Goal: Task Accomplishment & Management: Use online tool/utility

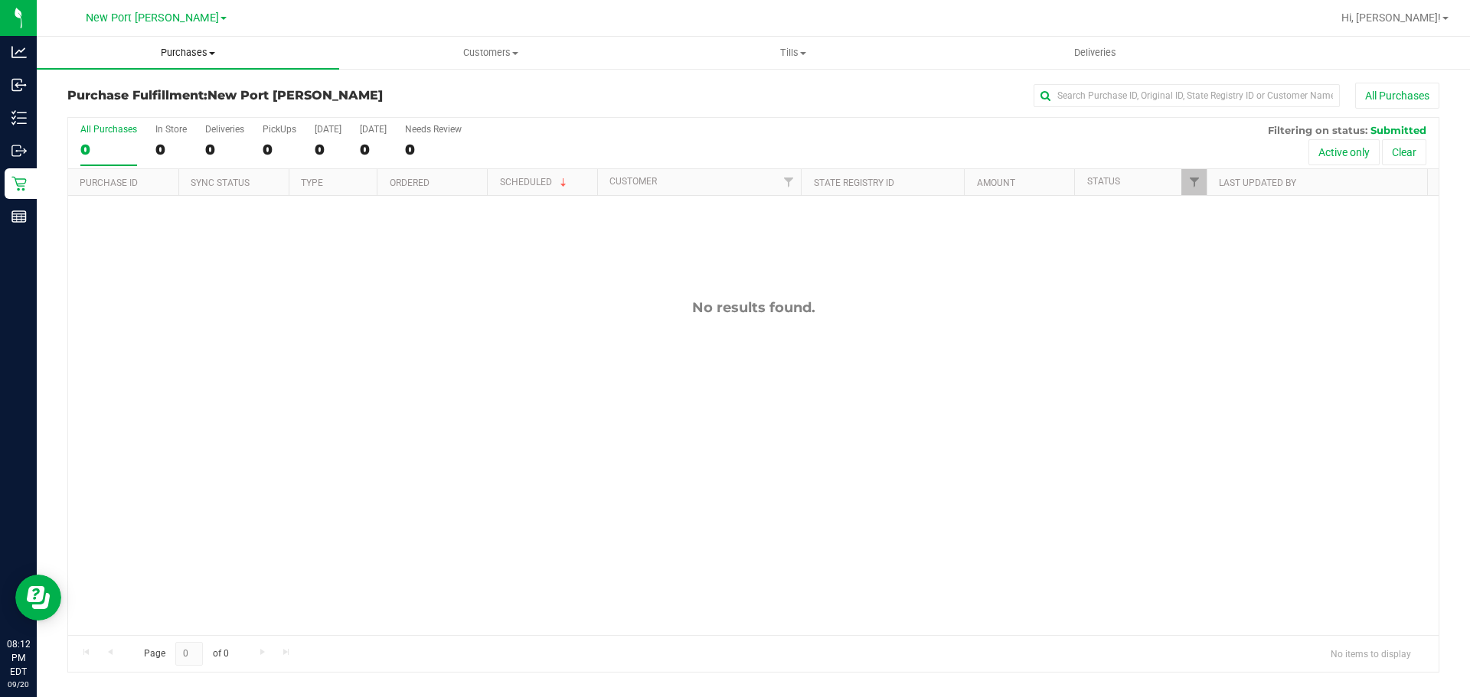
click at [211, 57] on span "Purchases" at bounding box center [188, 53] width 302 height 14
click at [114, 93] on span "Summary of purchases" at bounding box center [115, 92] width 157 height 13
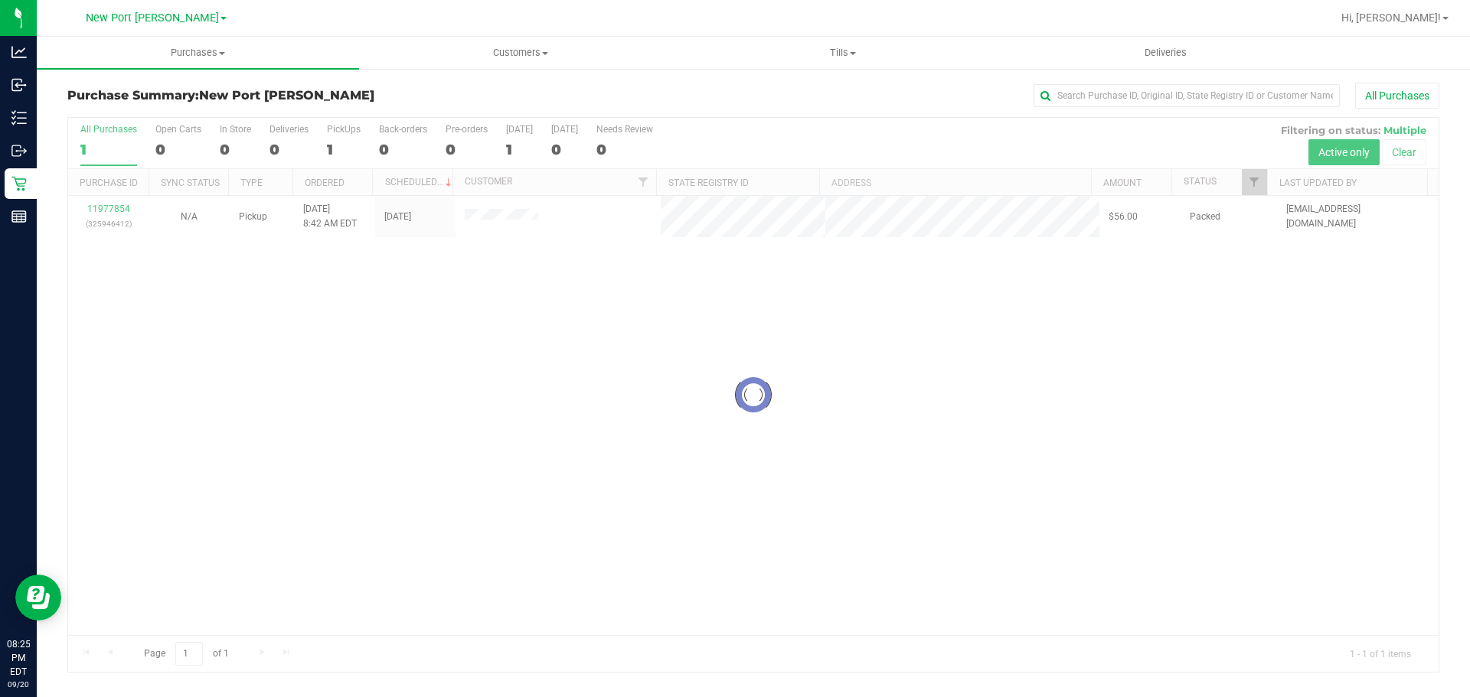
click at [111, 209] on div at bounding box center [753, 395] width 1370 height 554
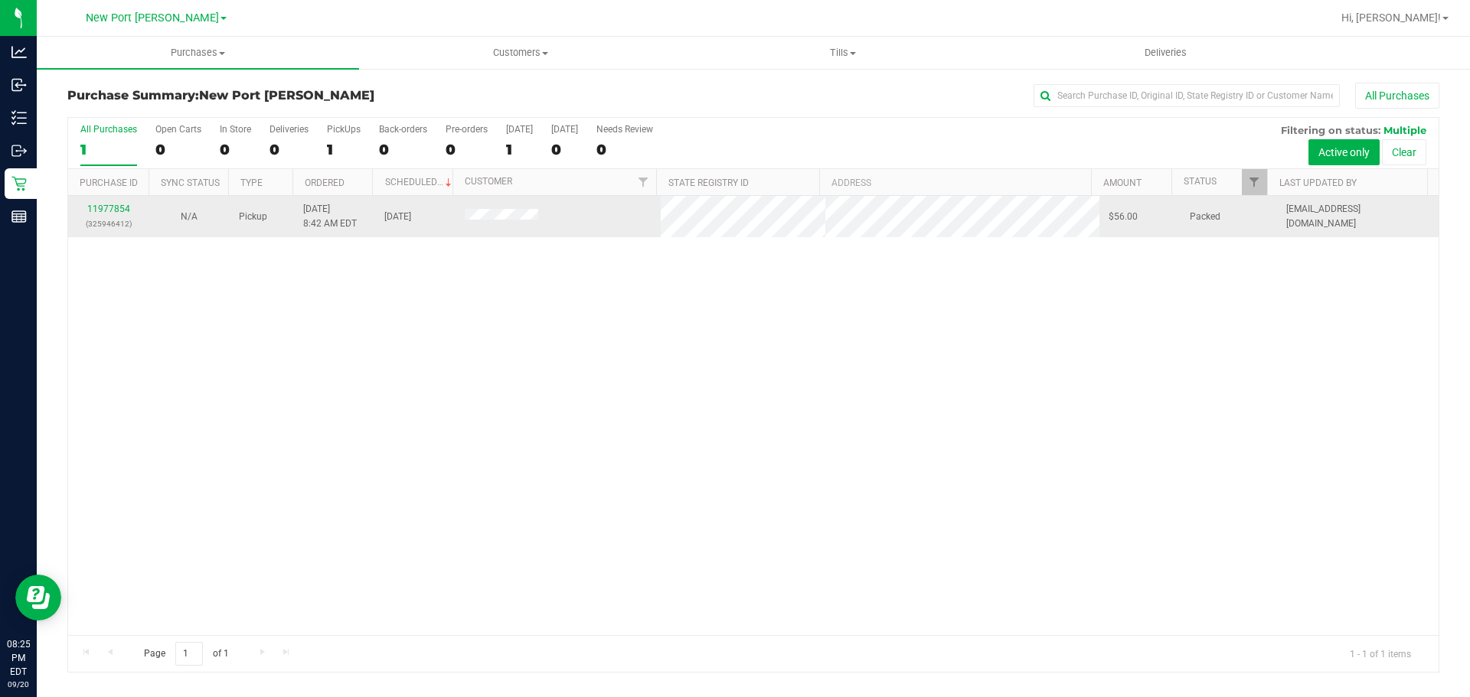
click at [109, 202] on div "11977854 (325946412)" at bounding box center [108, 216] width 62 height 29
click at [109, 207] on link "11977854" at bounding box center [108, 209] width 43 height 11
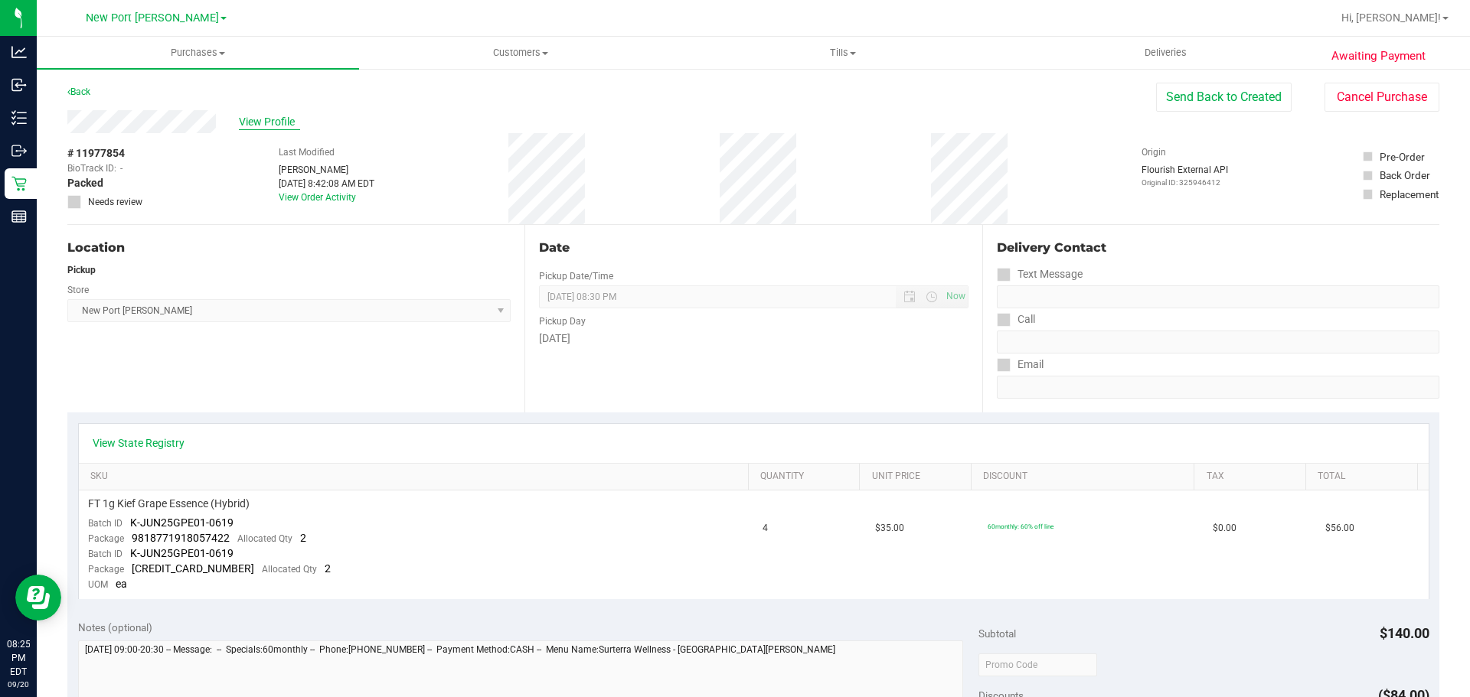
click at [265, 115] on span "View Profile" at bounding box center [269, 122] width 61 height 16
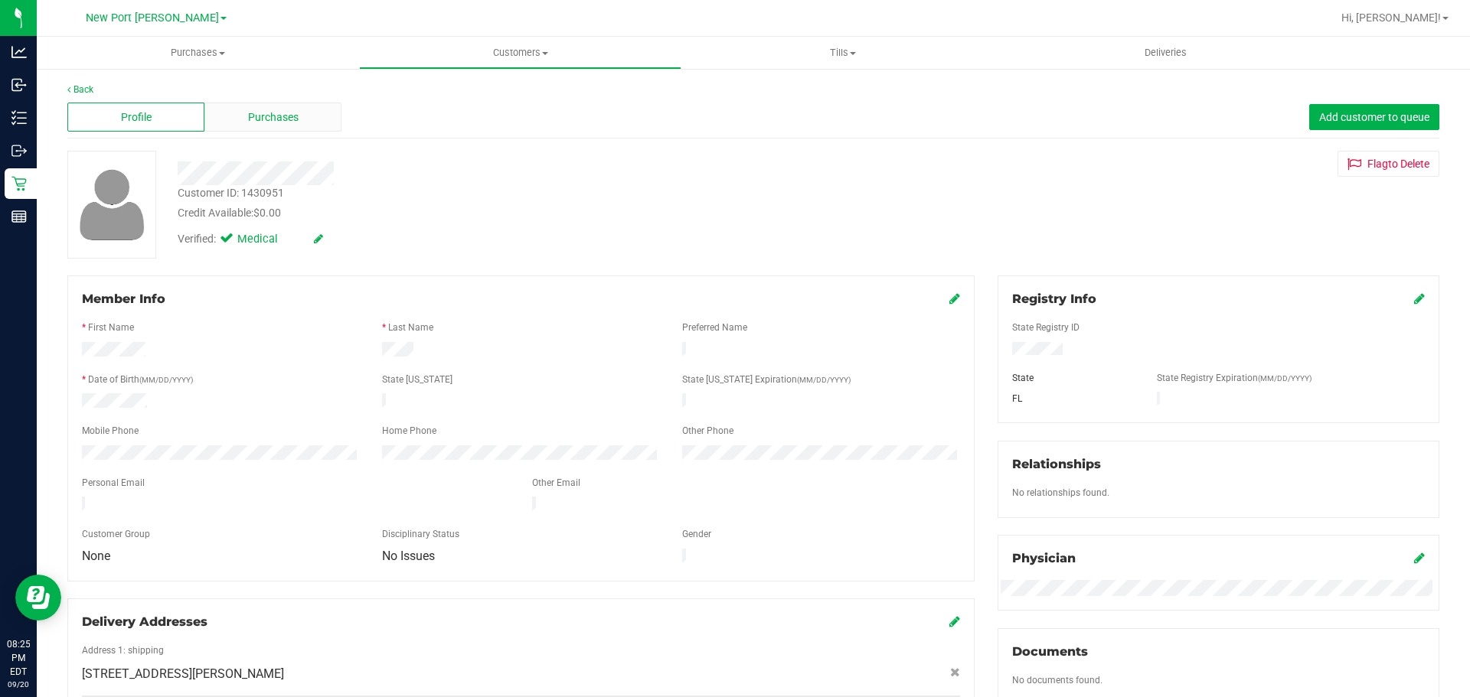
click at [272, 118] on span "Purchases" at bounding box center [273, 117] width 51 height 16
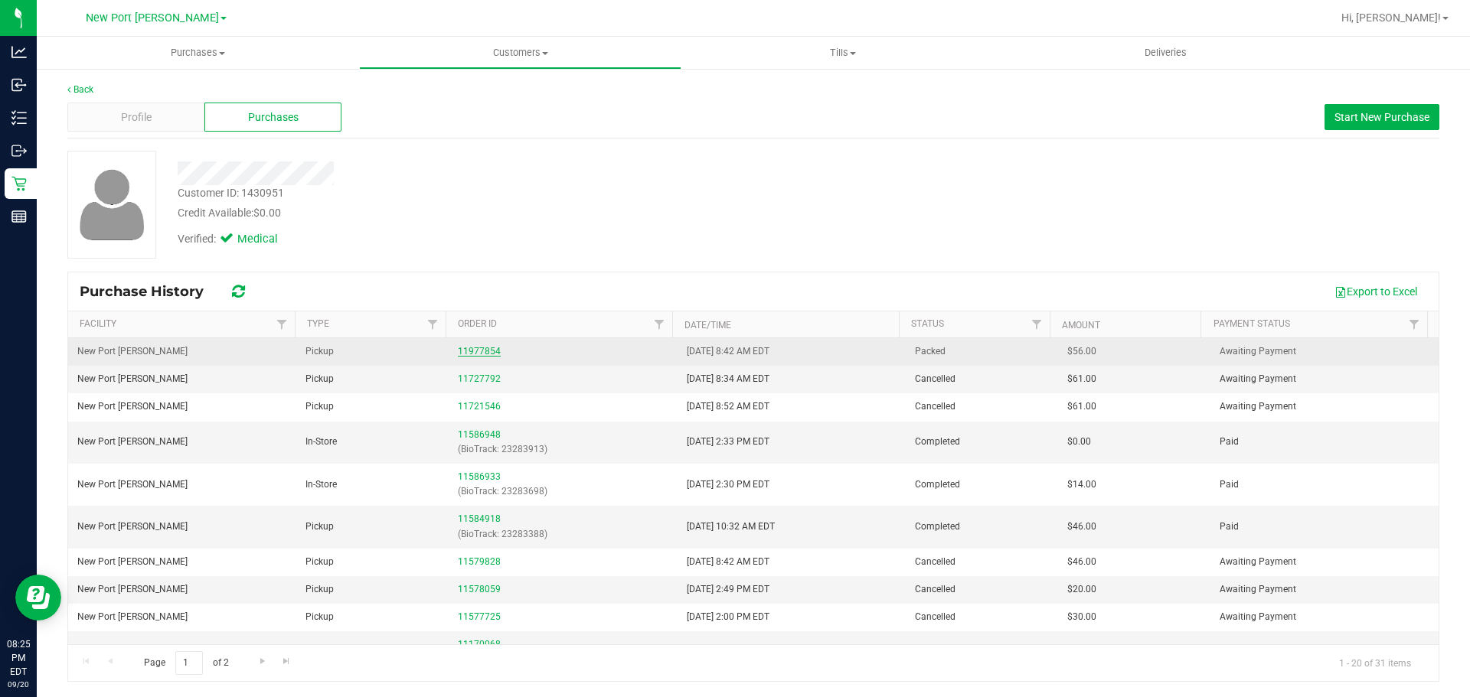
click at [481, 352] on link "11977854" at bounding box center [479, 351] width 43 height 11
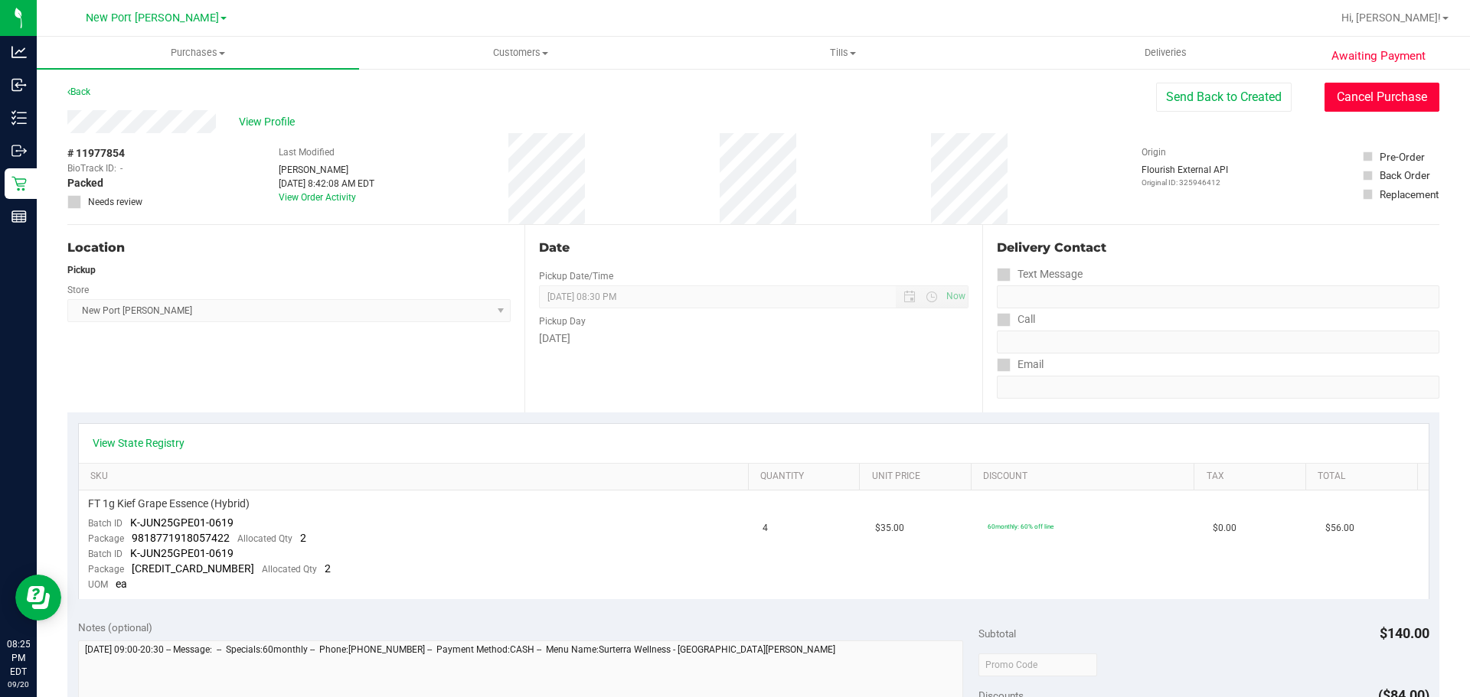
click at [1346, 90] on button "Cancel Purchase" at bounding box center [1381, 97] width 115 height 29
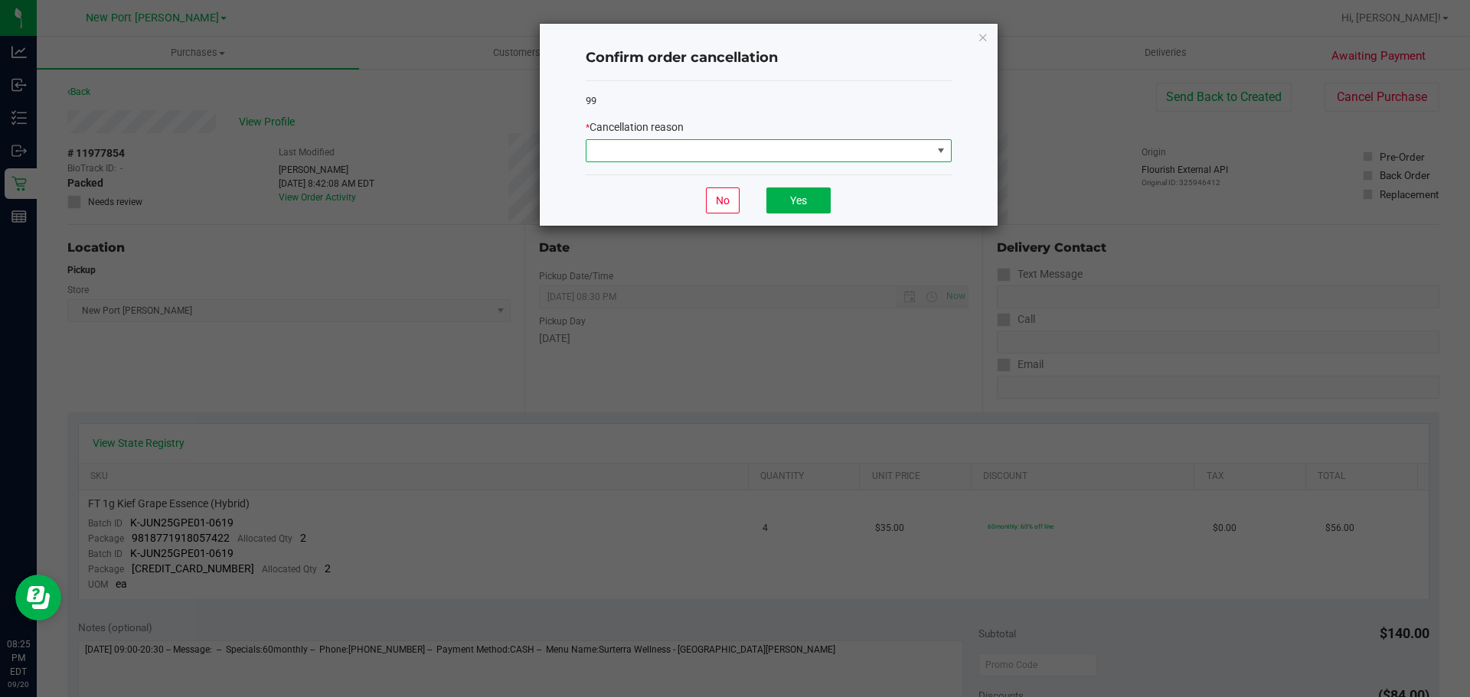
click at [937, 150] on span at bounding box center [941, 151] width 12 height 12
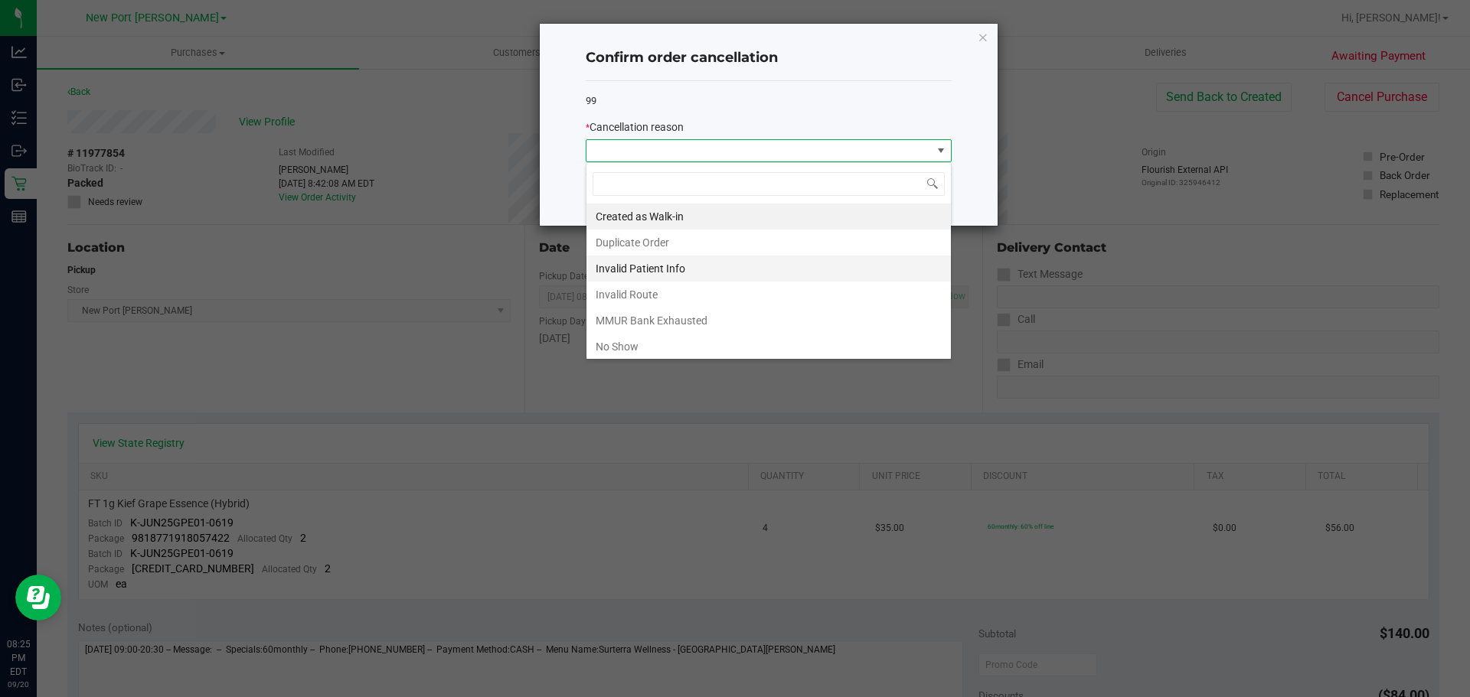
scroll to position [23, 366]
click at [628, 343] on li "No Show" at bounding box center [768, 347] width 364 height 26
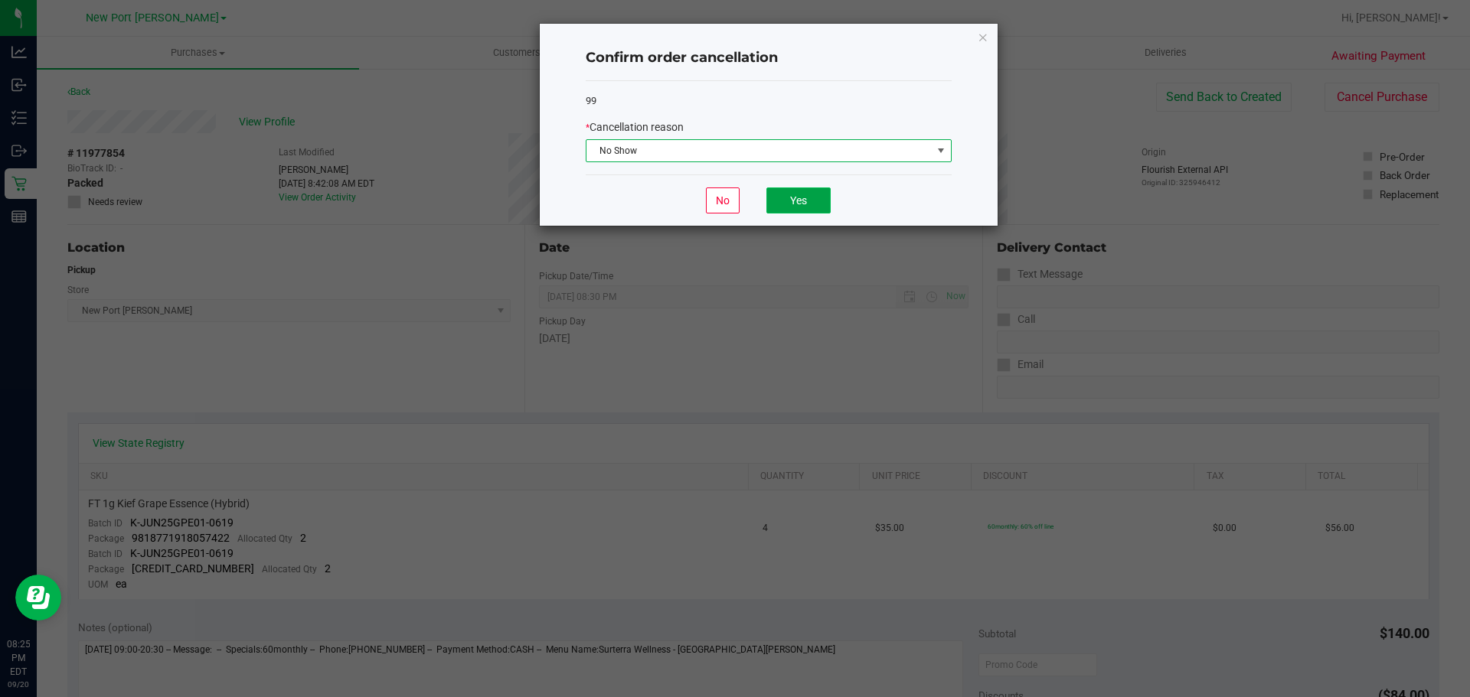
click at [788, 201] on button "Yes" at bounding box center [798, 201] width 64 height 26
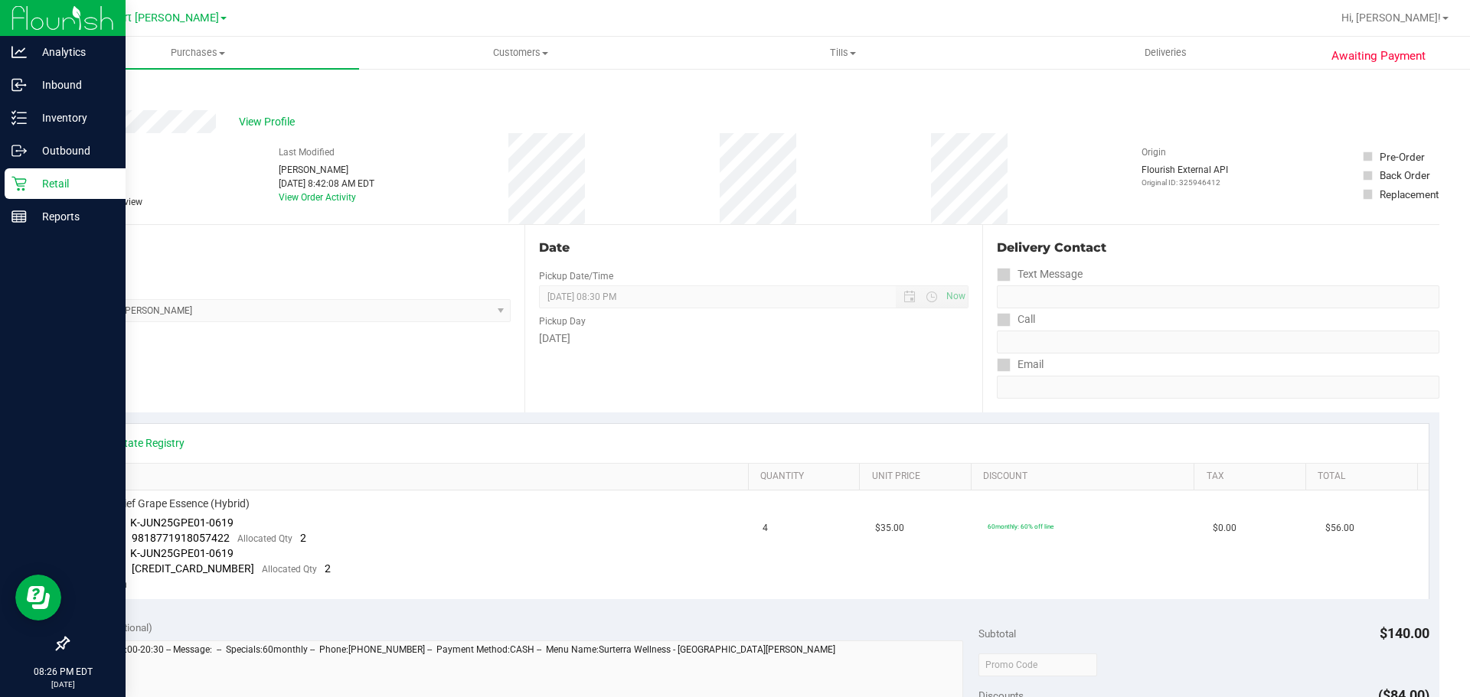
click at [67, 175] on p "Retail" at bounding box center [73, 184] width 92 height 18
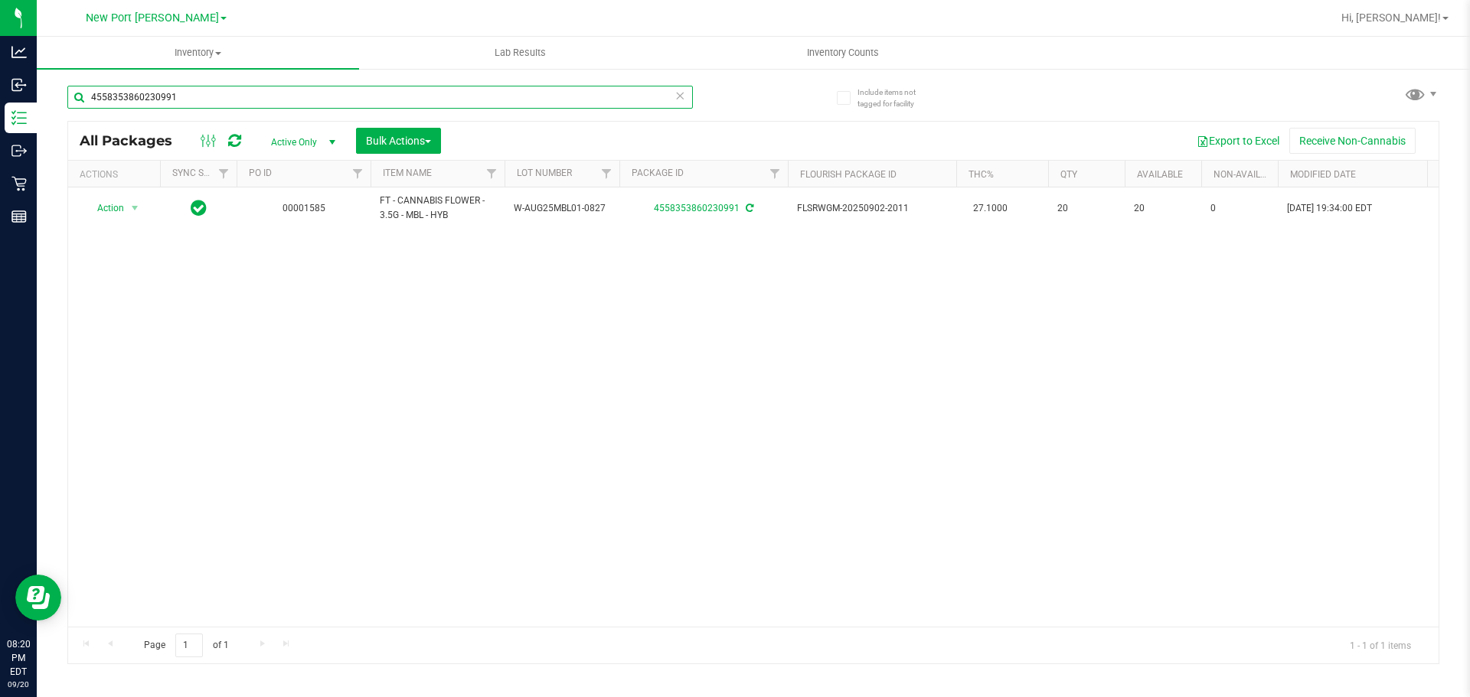
drag, startPoint x: 218, startPoint y: 93, endPoint x: 68, endPoint y: 98, distance: 150.1
click at [78, 103] on input "4558353860230991" at bounding box center [379, 97] width 625 height 23
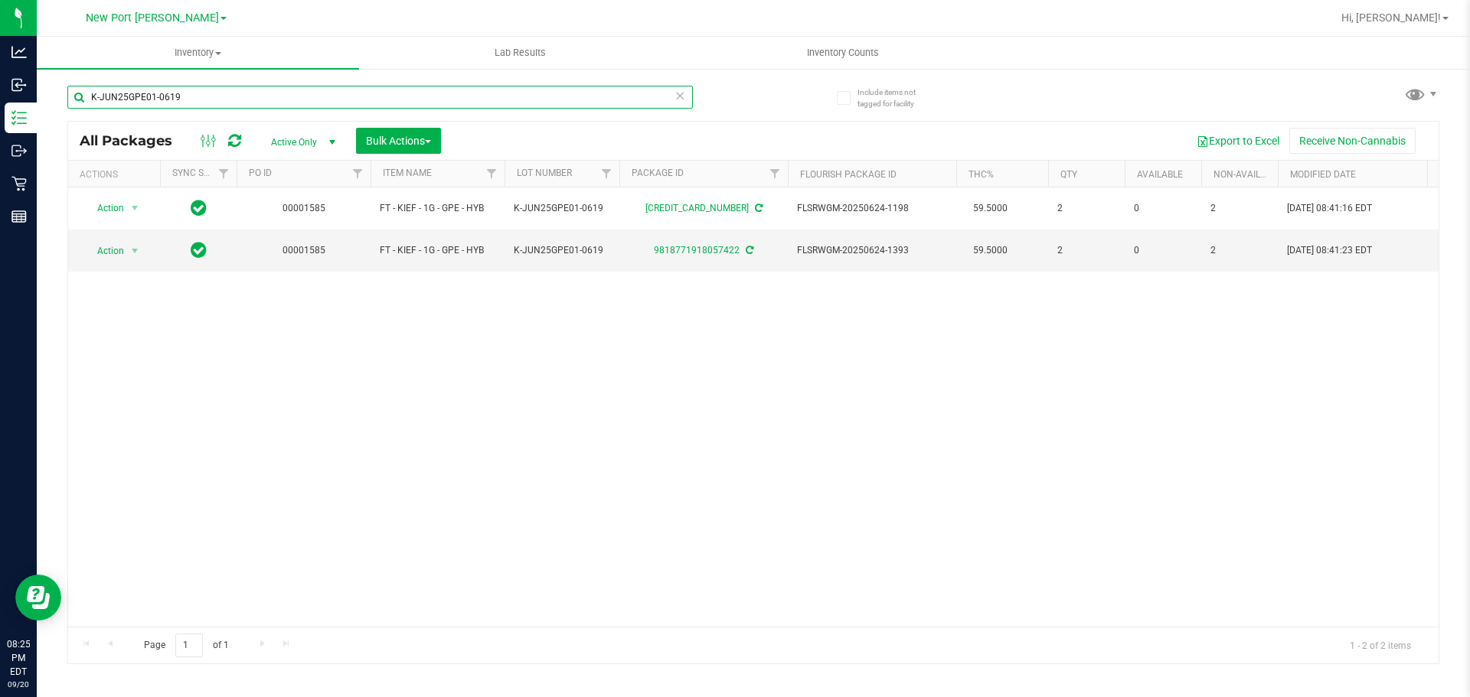
type input "K-JUN25GPE01-0619"
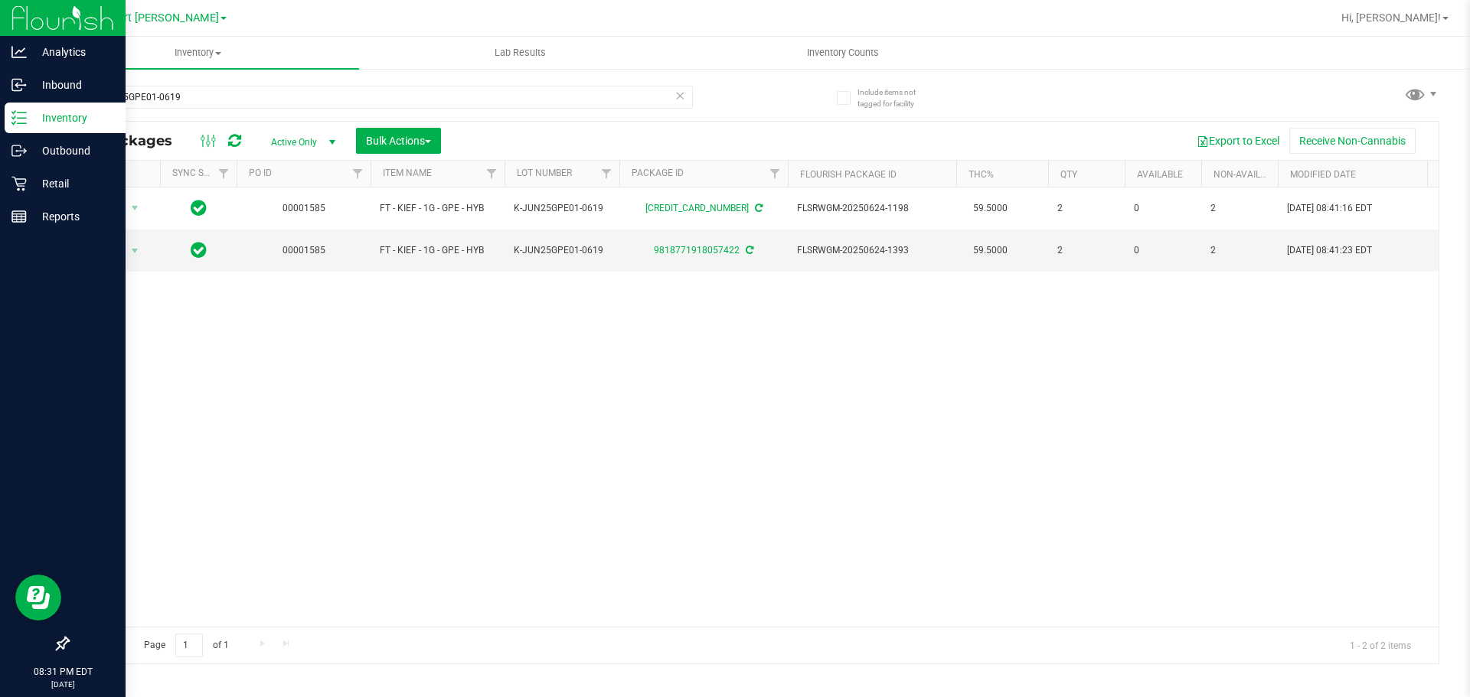
click at [72, 117] on p "Inventory" at bounding box center [73, 118] width 92 height 18
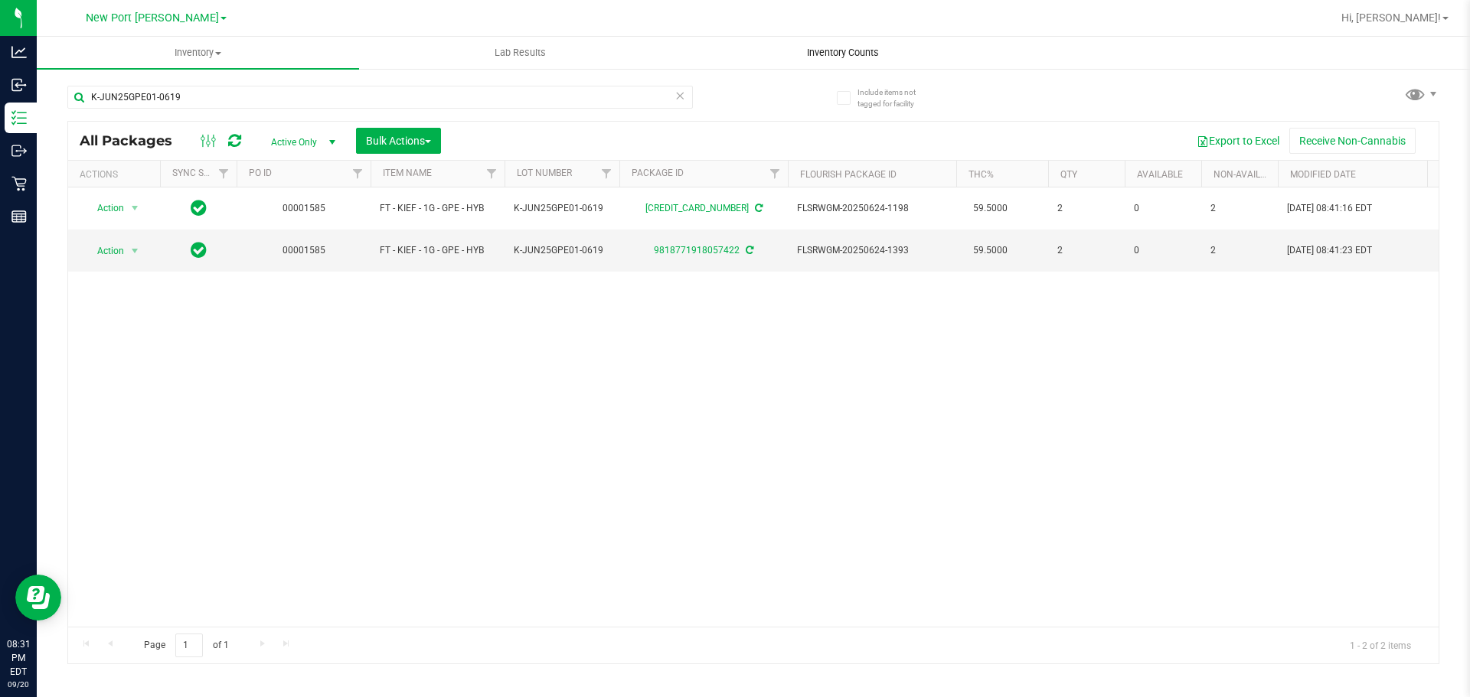
click at [853, 48] on span "Inventory Counts" at bounding box center [842, 53] width 113 height 14
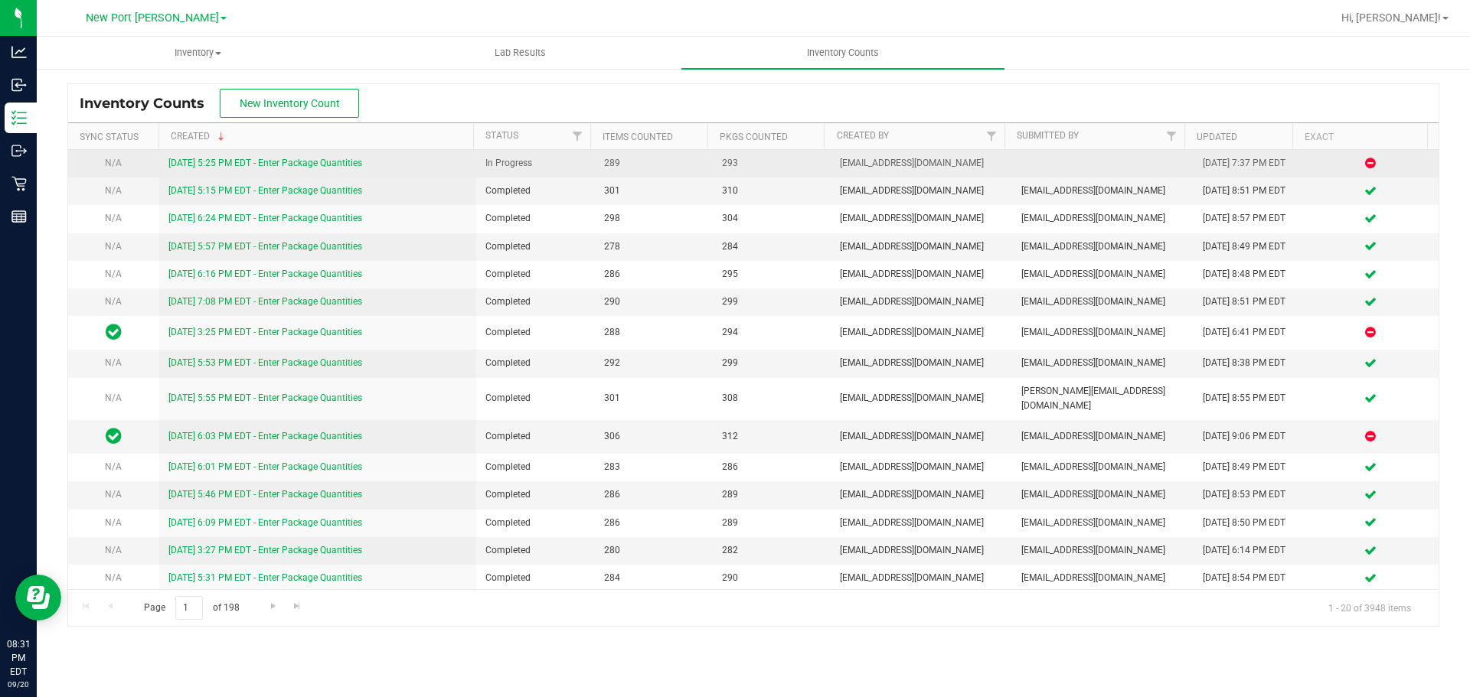
click at [270, 162] on link "[DATE] 5:25 PM EDT - Enter Package Quantities" at bounding box center [265, 163] width 194 height 11
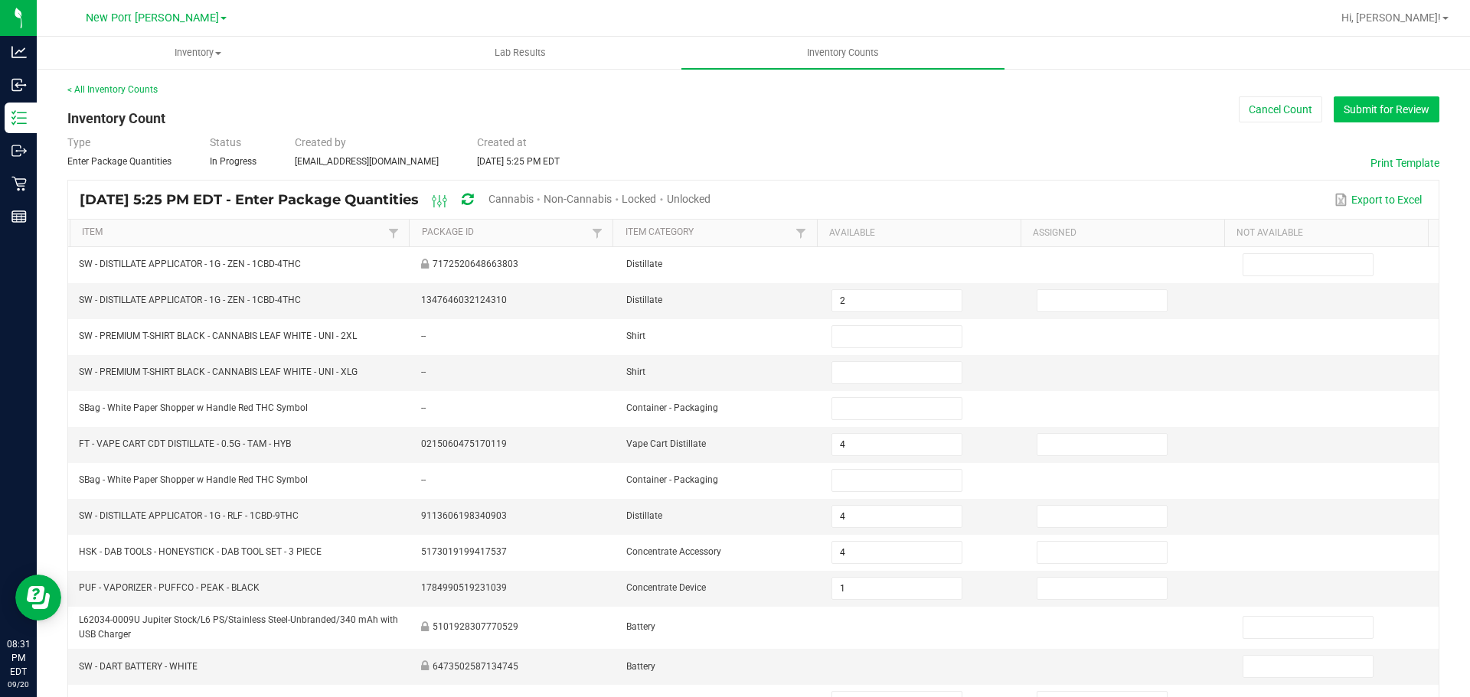
click at [1356, 106] on button "Submit for Review" at bounding box center [1386, 109] width 106 height 26
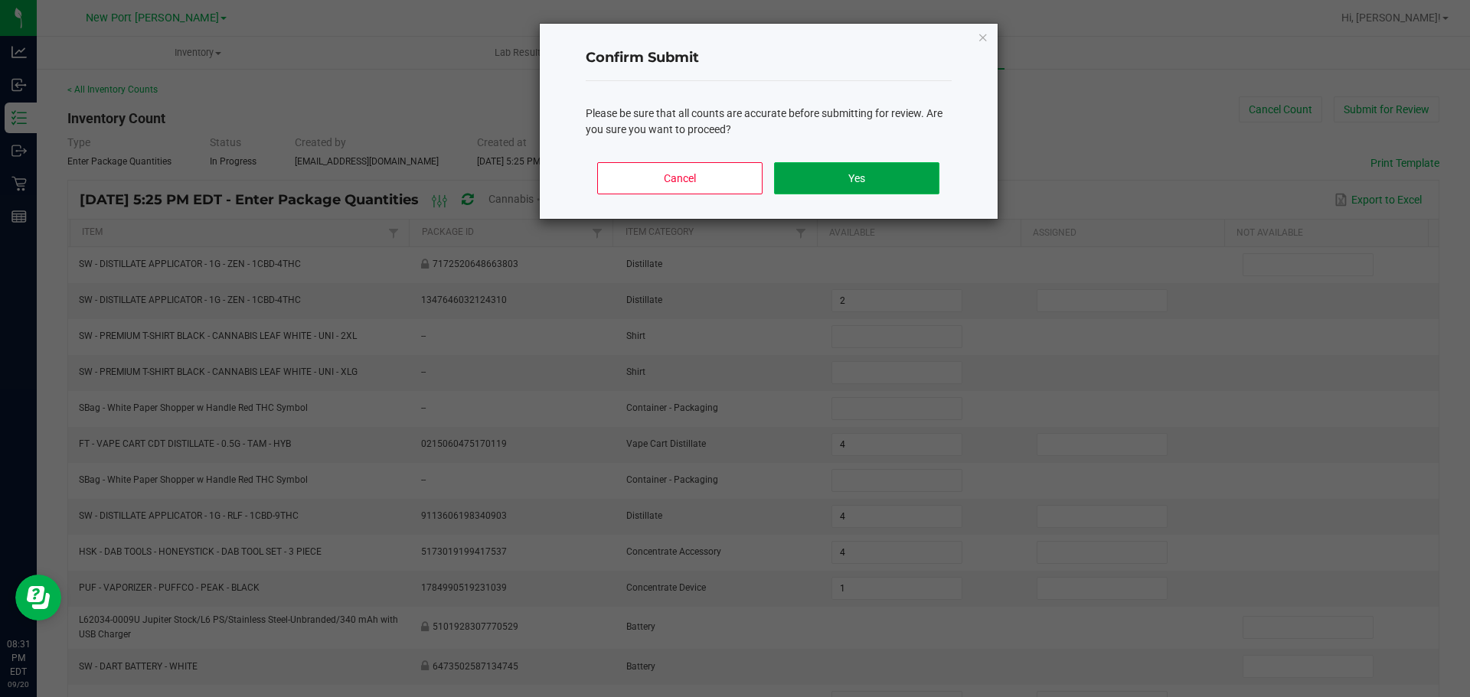
click at [874, 179] on button "Yes" at bounding box center [856, 178] width 165 height 32
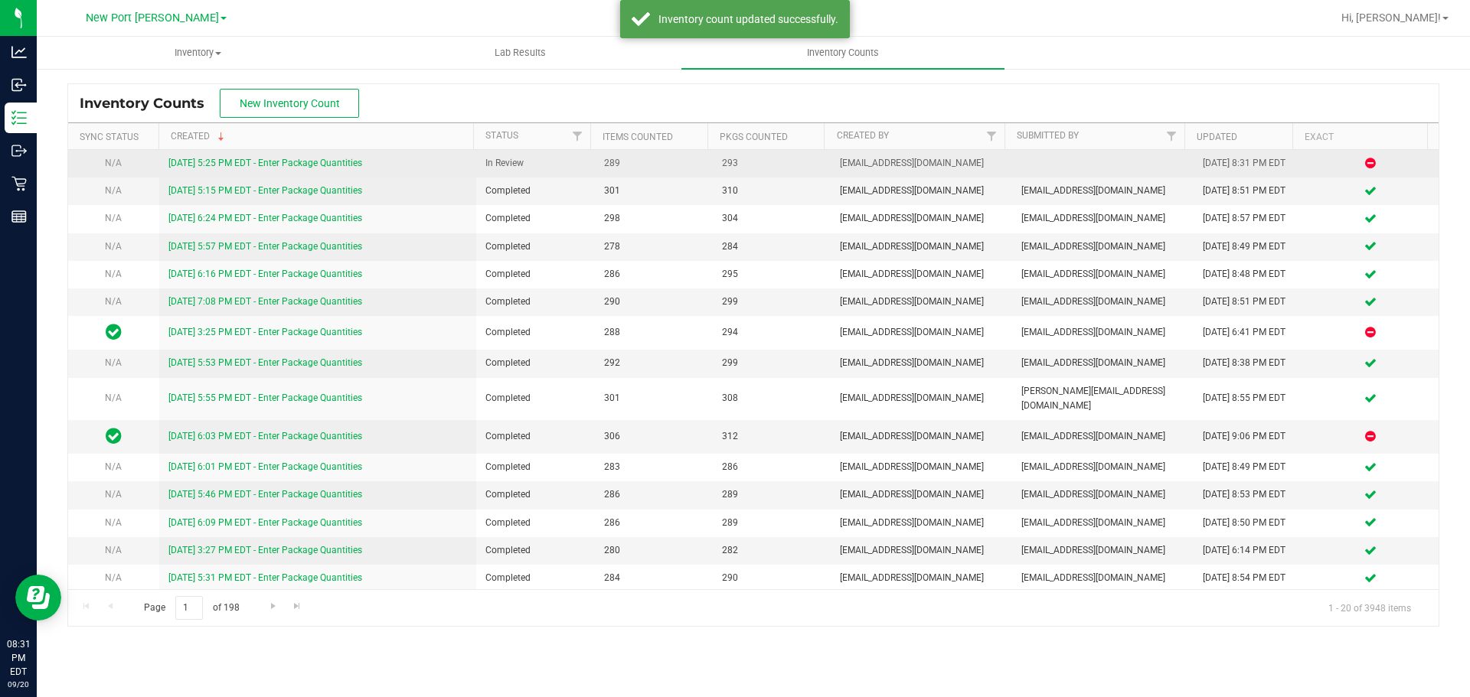
click at [296, 165] on link "[DATE] 5:25 PM EDT - Enter Package Quantities" at bounding box center [265, 163] width 194 height 11
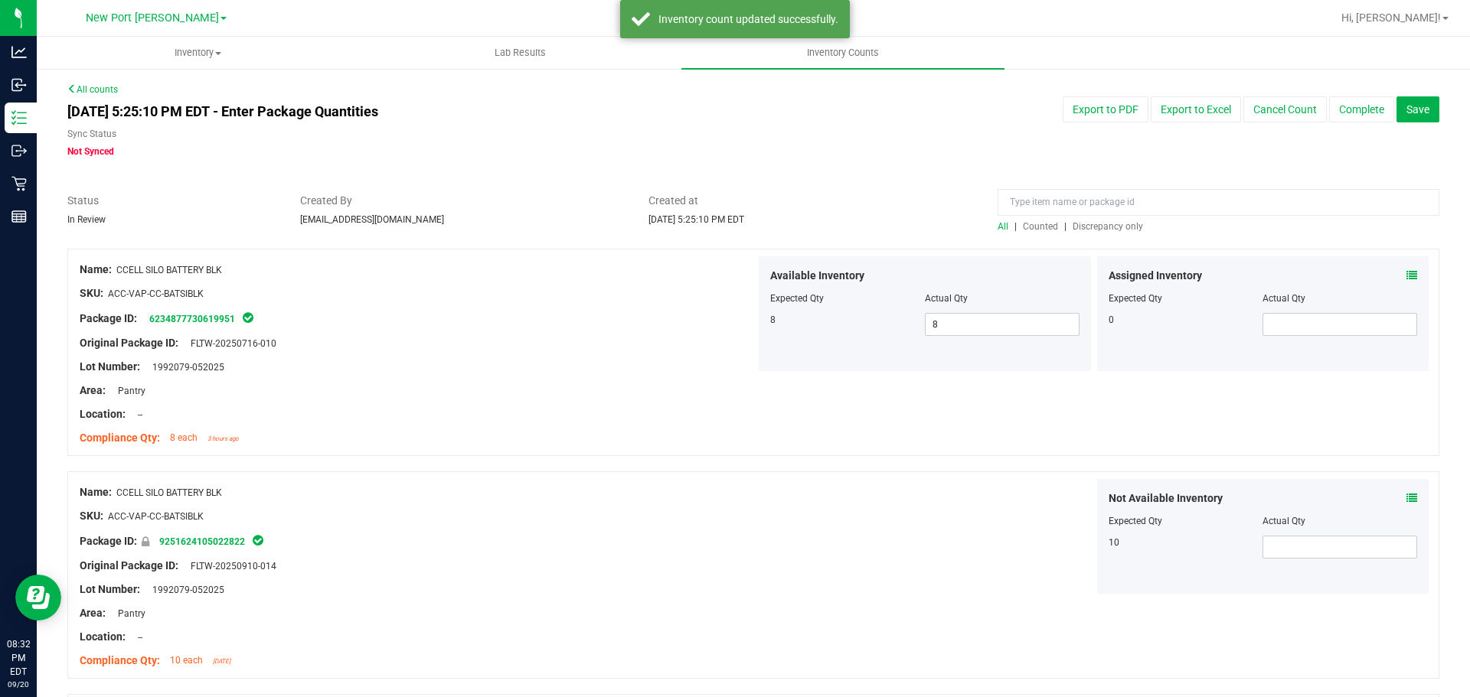
click at [1102, 230] on span "Discrepancy only" at bounding box center [1107, 226] width 70 height 11
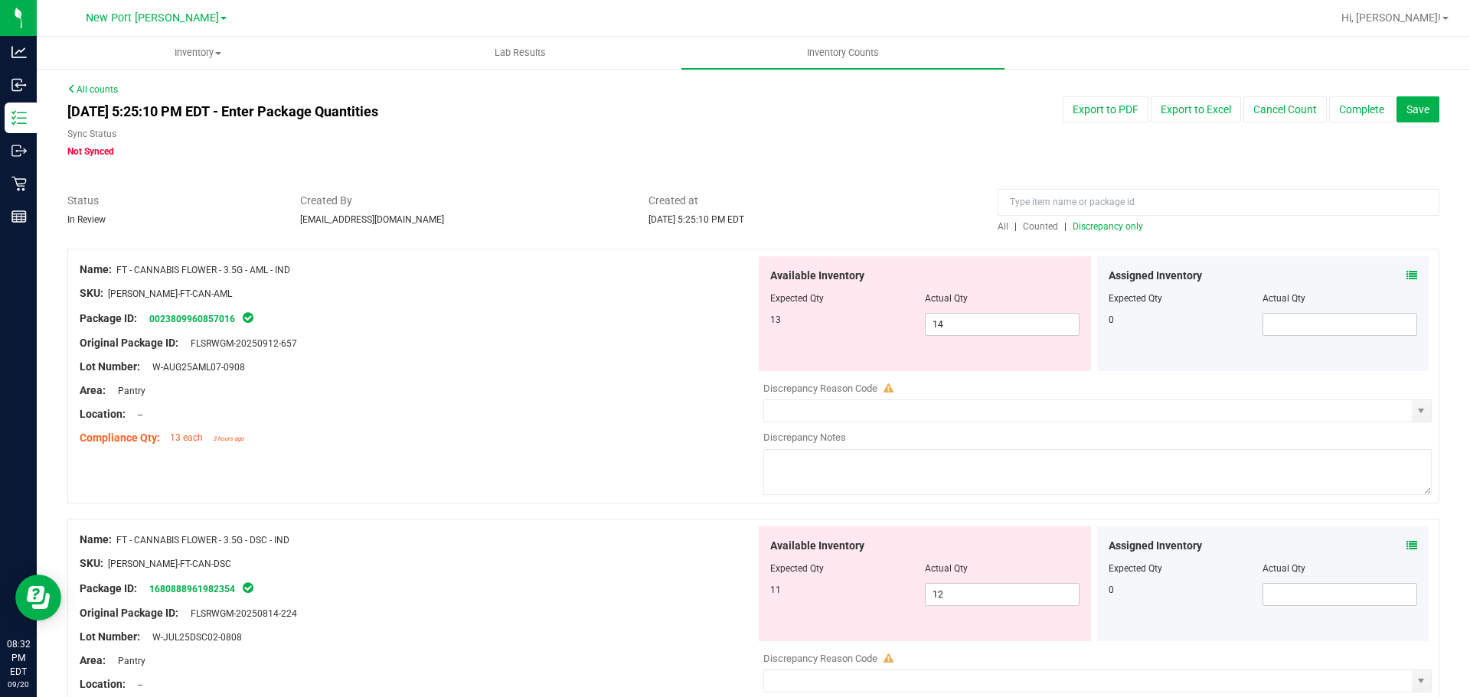
click at [1406, 275] on icon at bounding box center [1411, 275] width 11 height 11
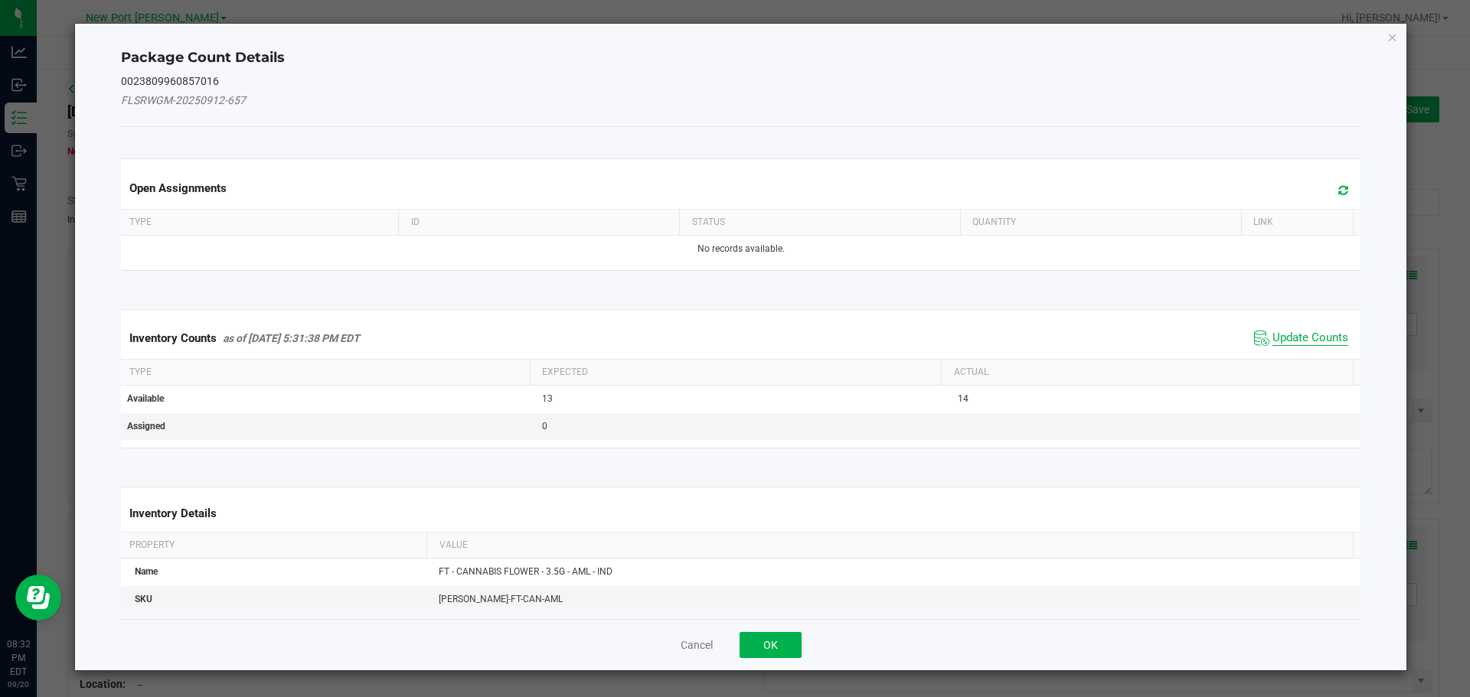
click at [1289, 334] on span "Update Counts" at bounding box center [1310, 338] width 76 height 15
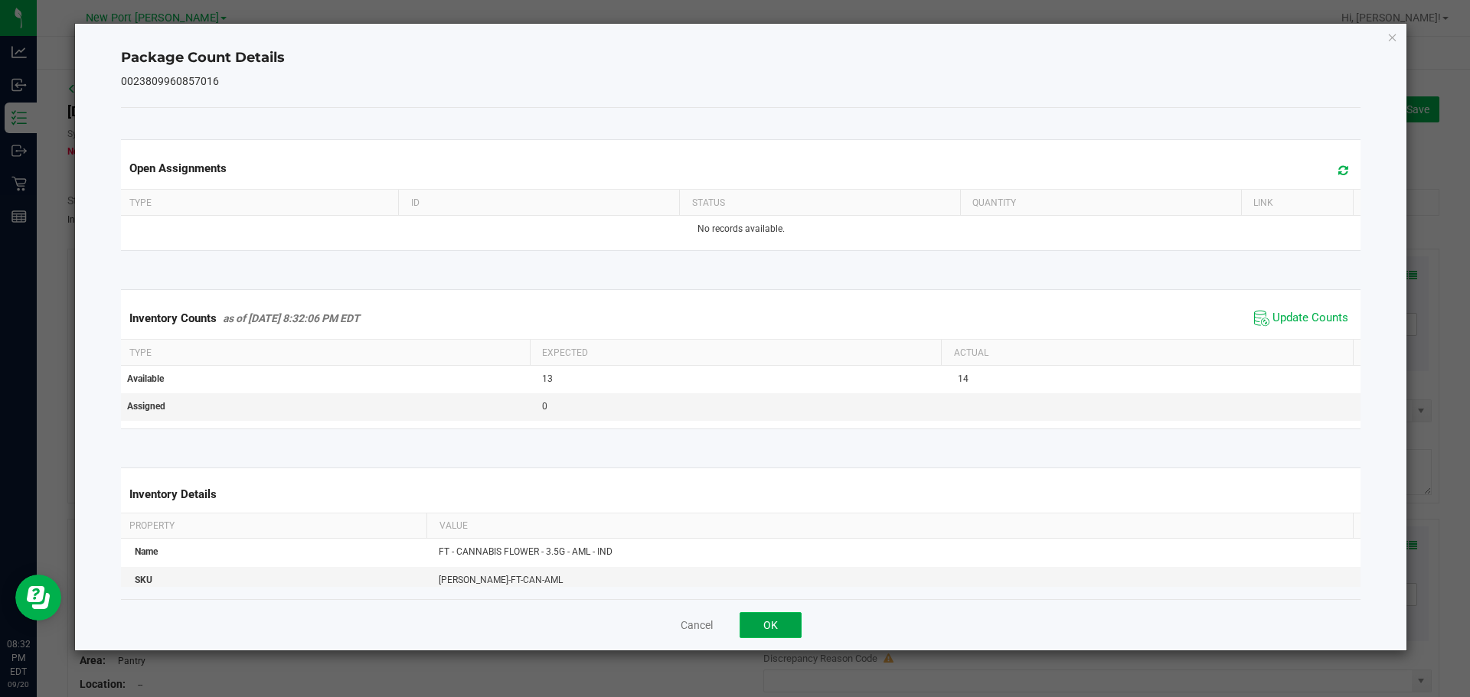
click at [749, 624] on button "OK" at bounding box center [770, 625] width 62 height 26
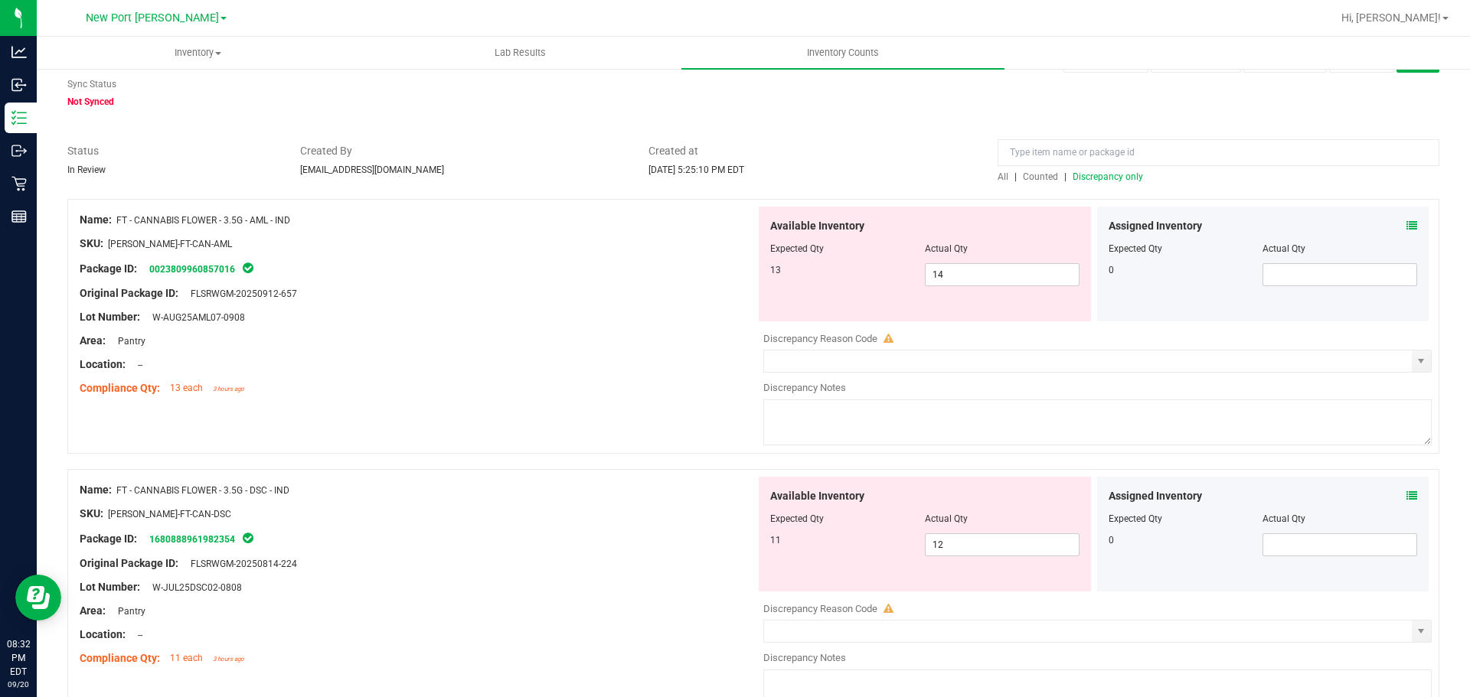
scroll to position [77, 0]
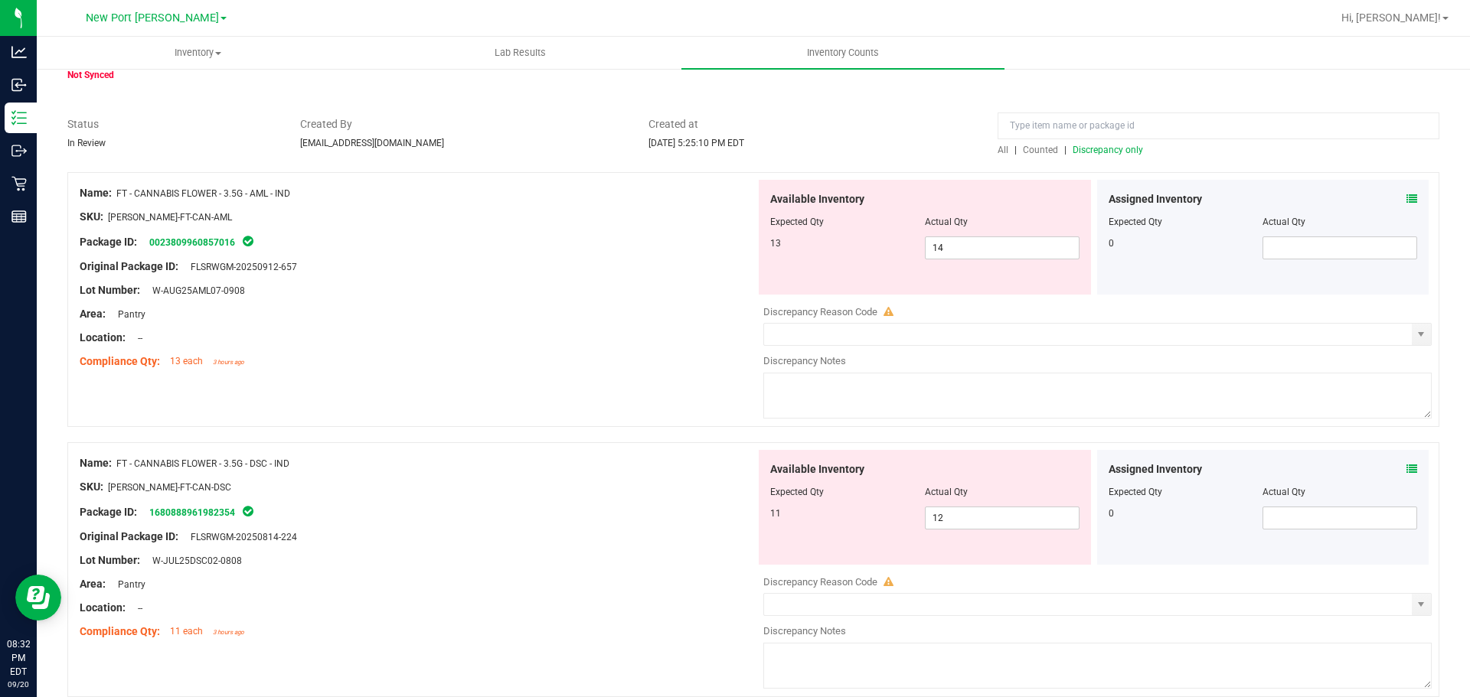
click at [1406, 469] on icon at bounding box center [1411, 469] width 11 height 11
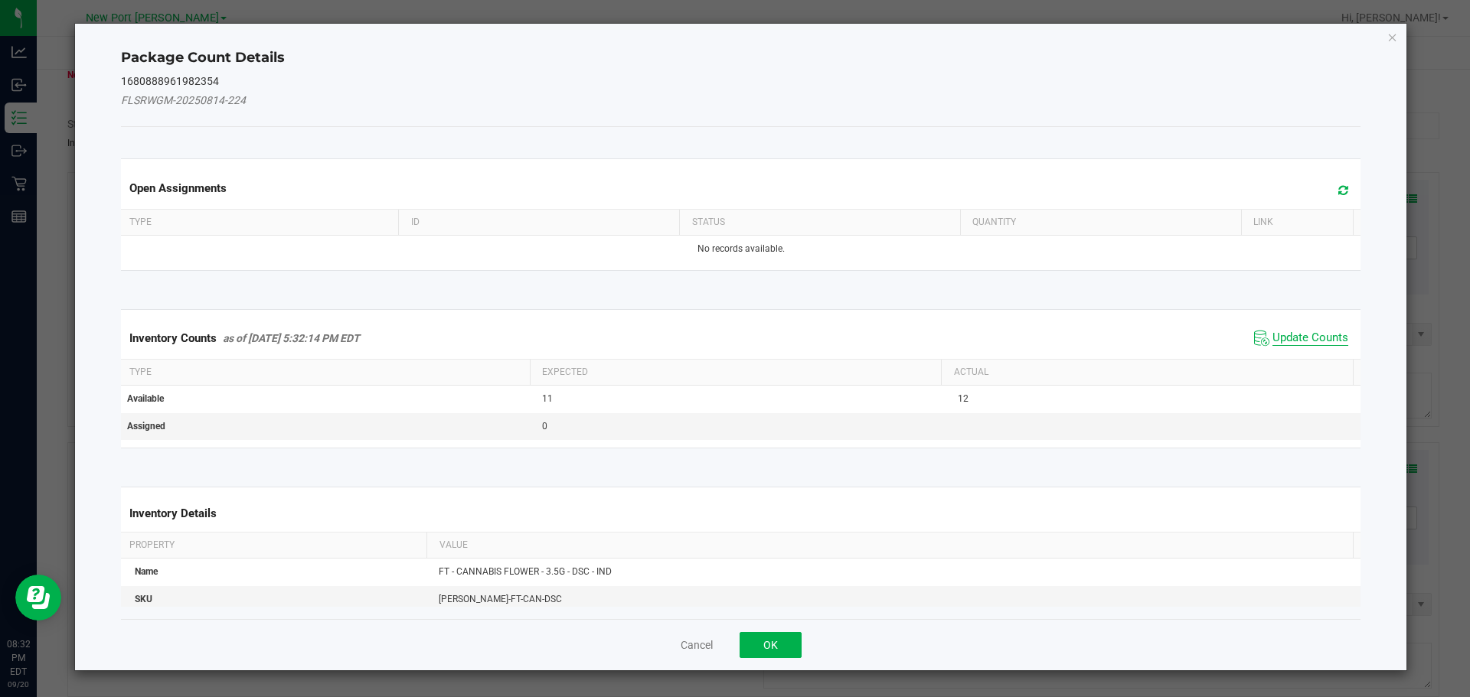
click at [1278, 331] on span "Update Counts" at bounding box center [1310, 338] width 76 height 15
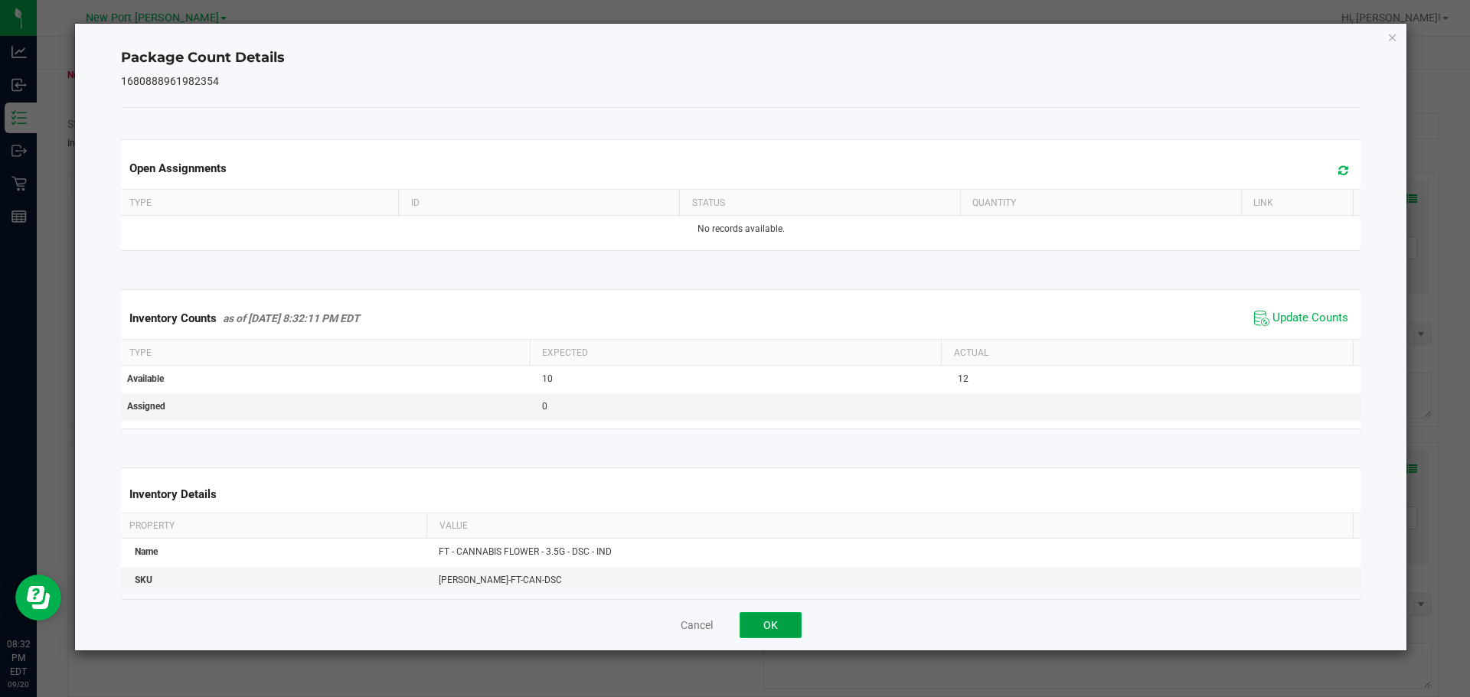
click at [775, 625] on button "OK" at bounding box center [770, 625] width 62 height 26
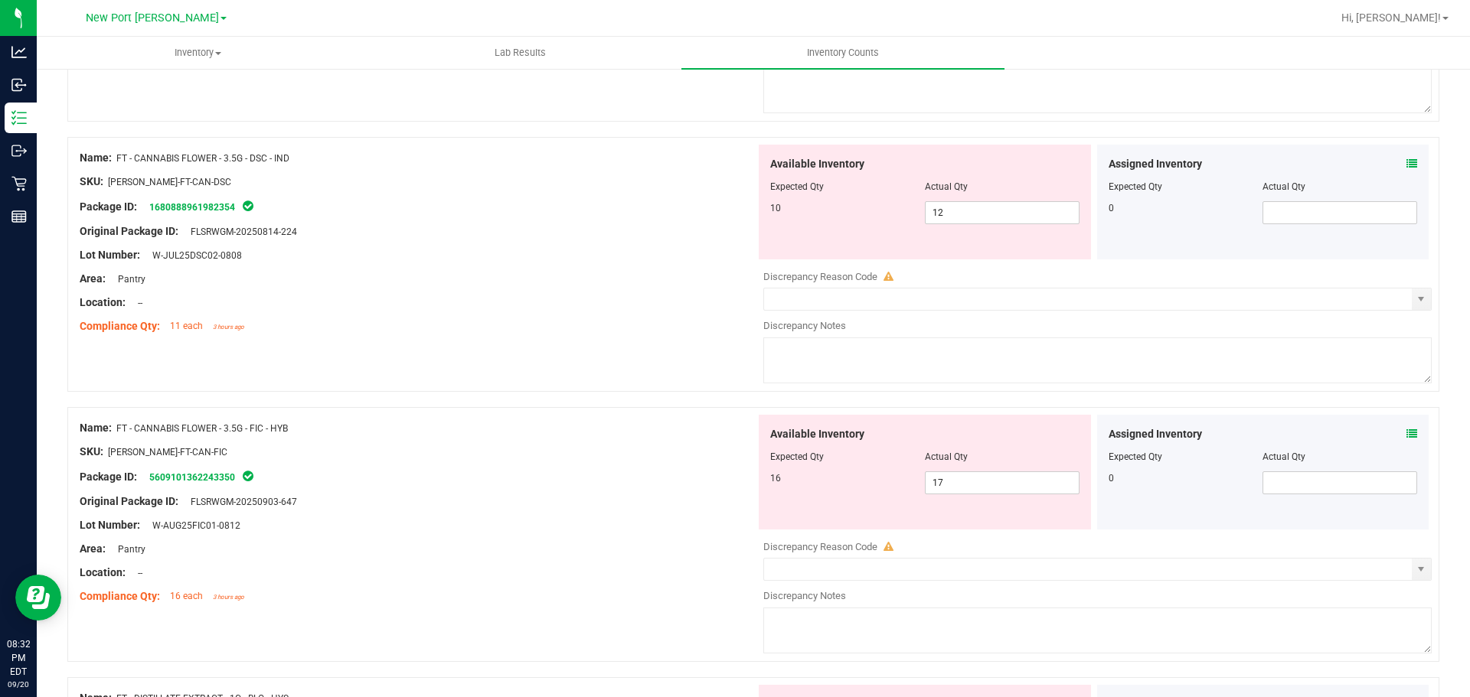
scroll to position [383, 0]
click at [1406, 433] on icon at bounding box center [1411, 433] width 11 height 11
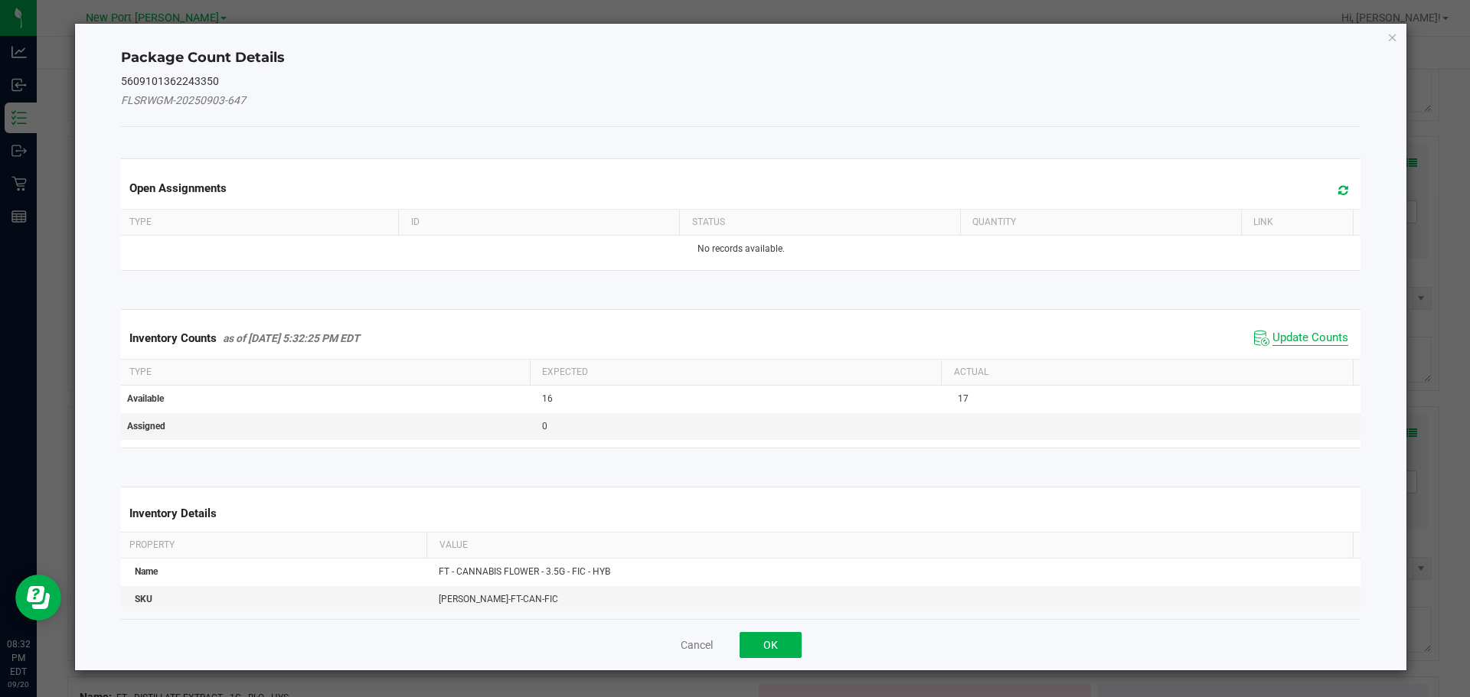
click at [1292, 337] on span "Update Counts" at bounding box center [1310, 338] width 76 height 15
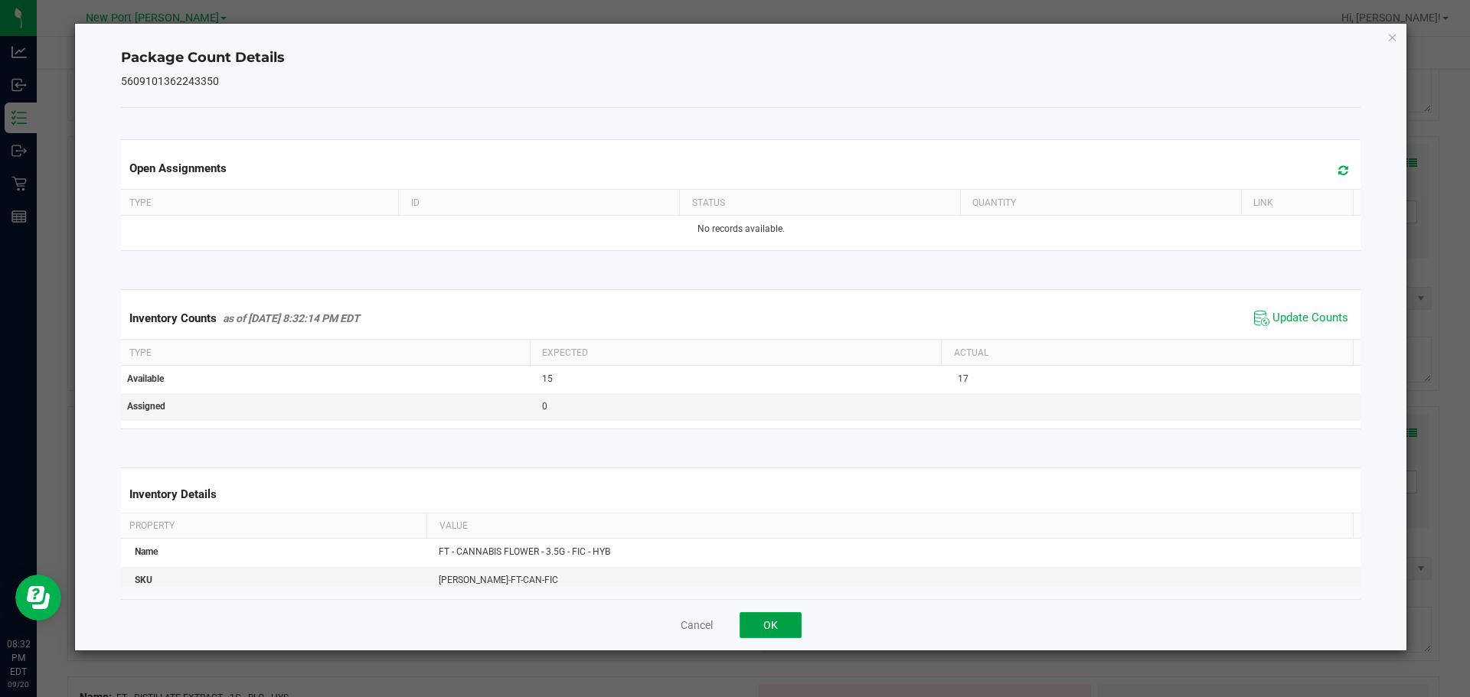
click at [769, 624] on button "OK" at bounding box center [770, 625] width 62 height 26
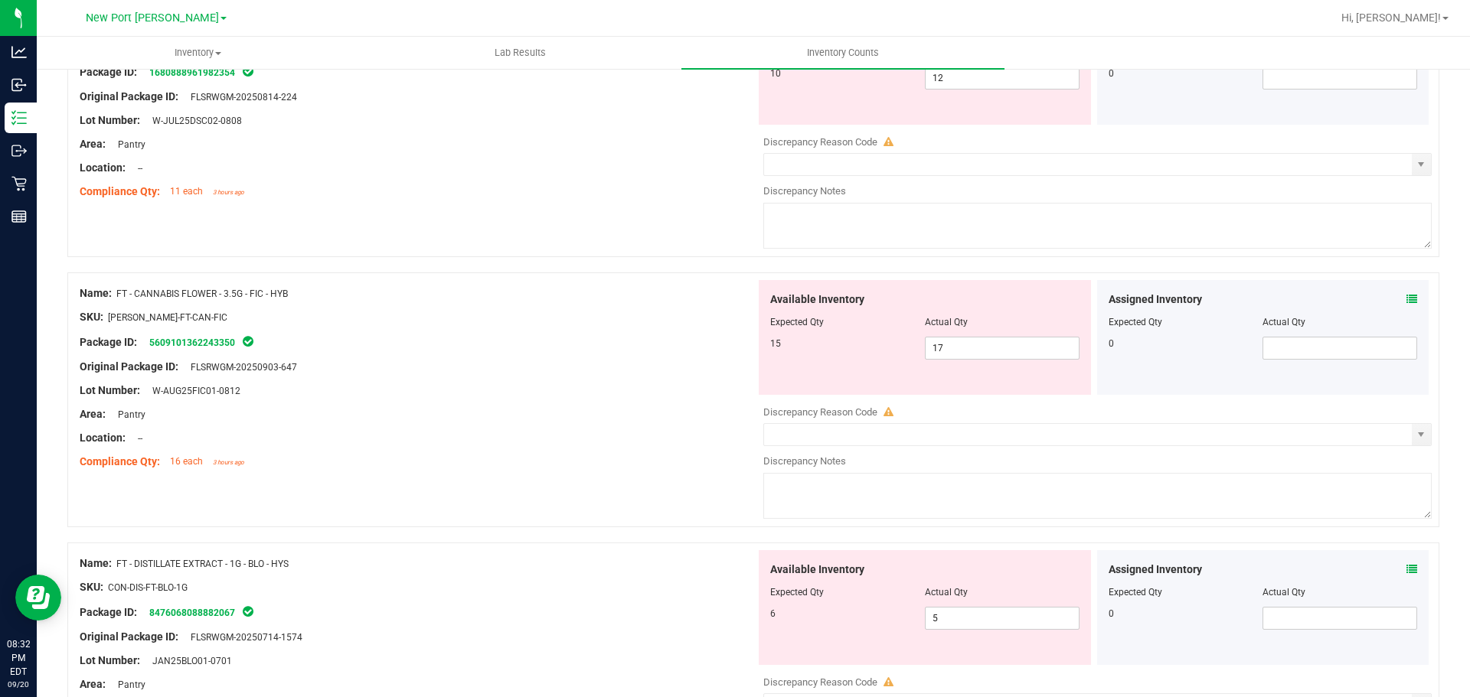
scroll to position [765, 0]
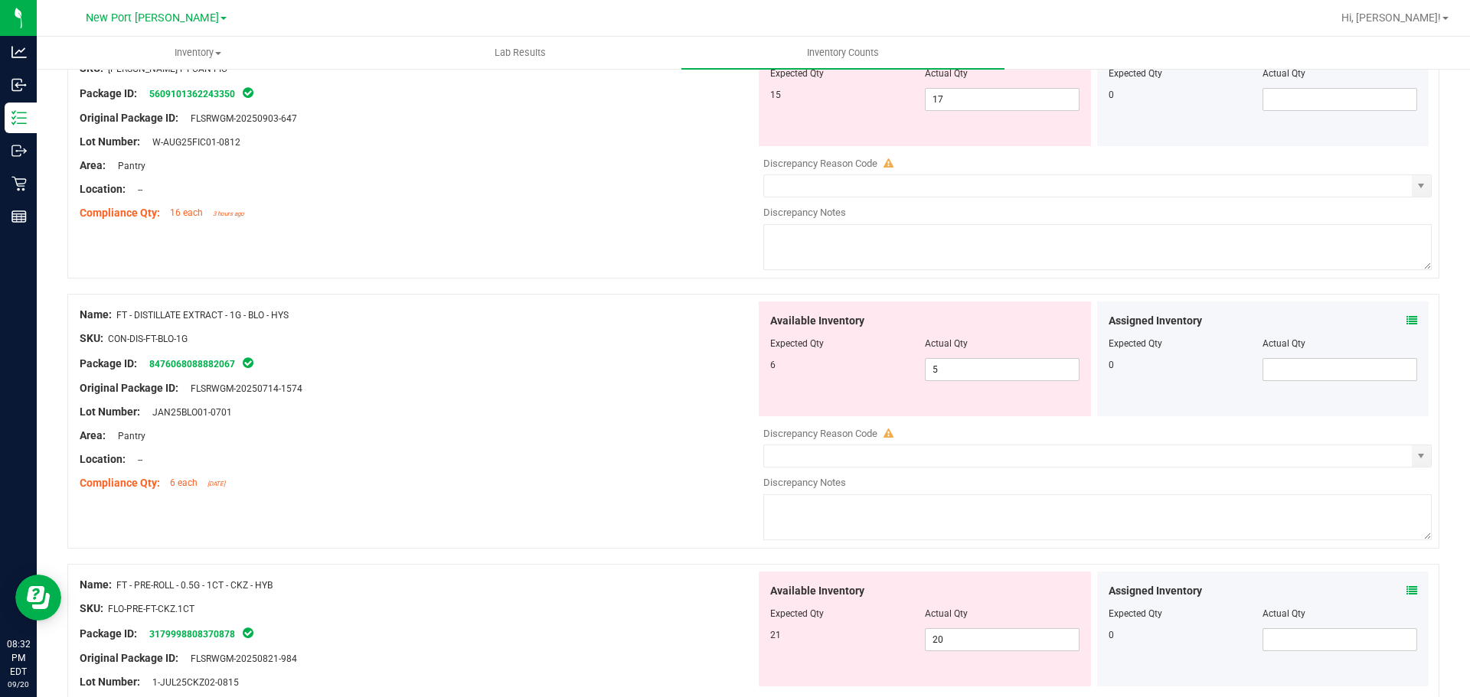
click at [1406, 318] on icon at bounding box center [1411, 320] width 11 height 11
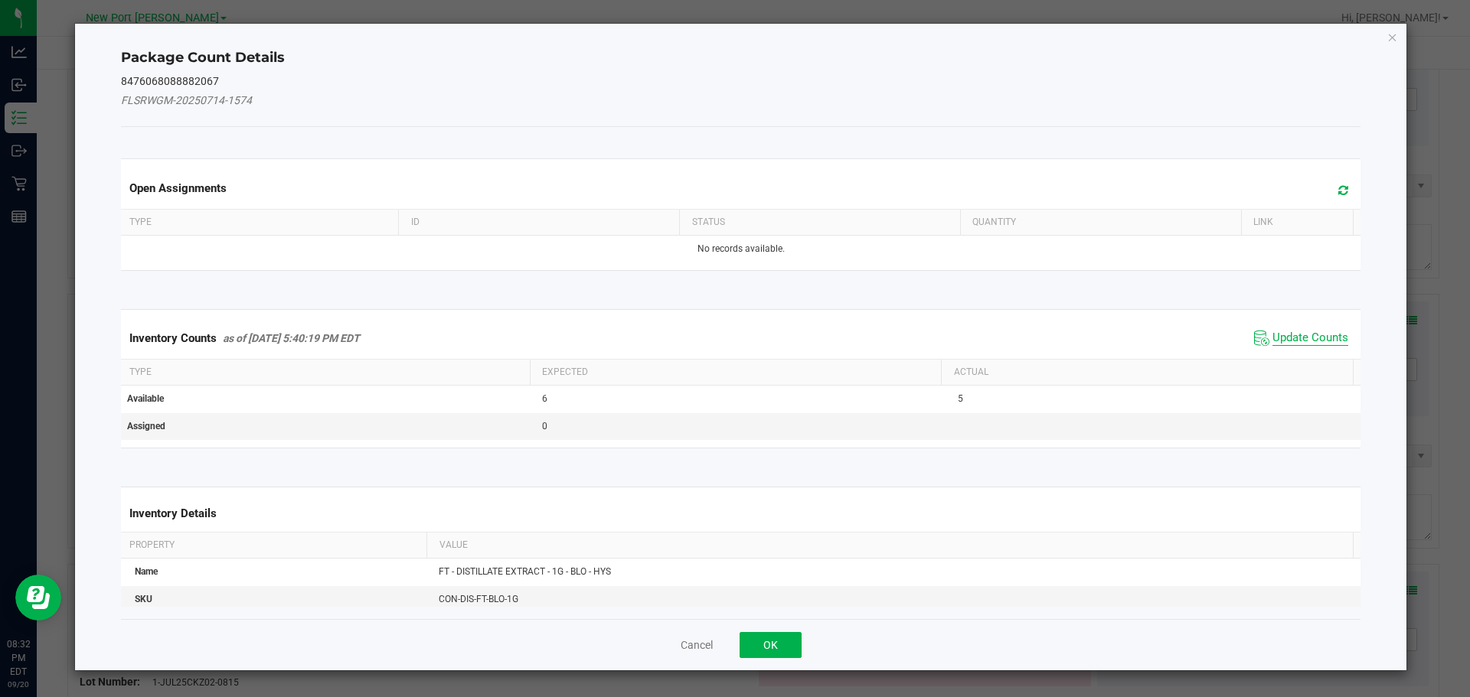
click at [1294, 337] on span "Update Counts" at bounding box center [1310, 338] width 76 height 15
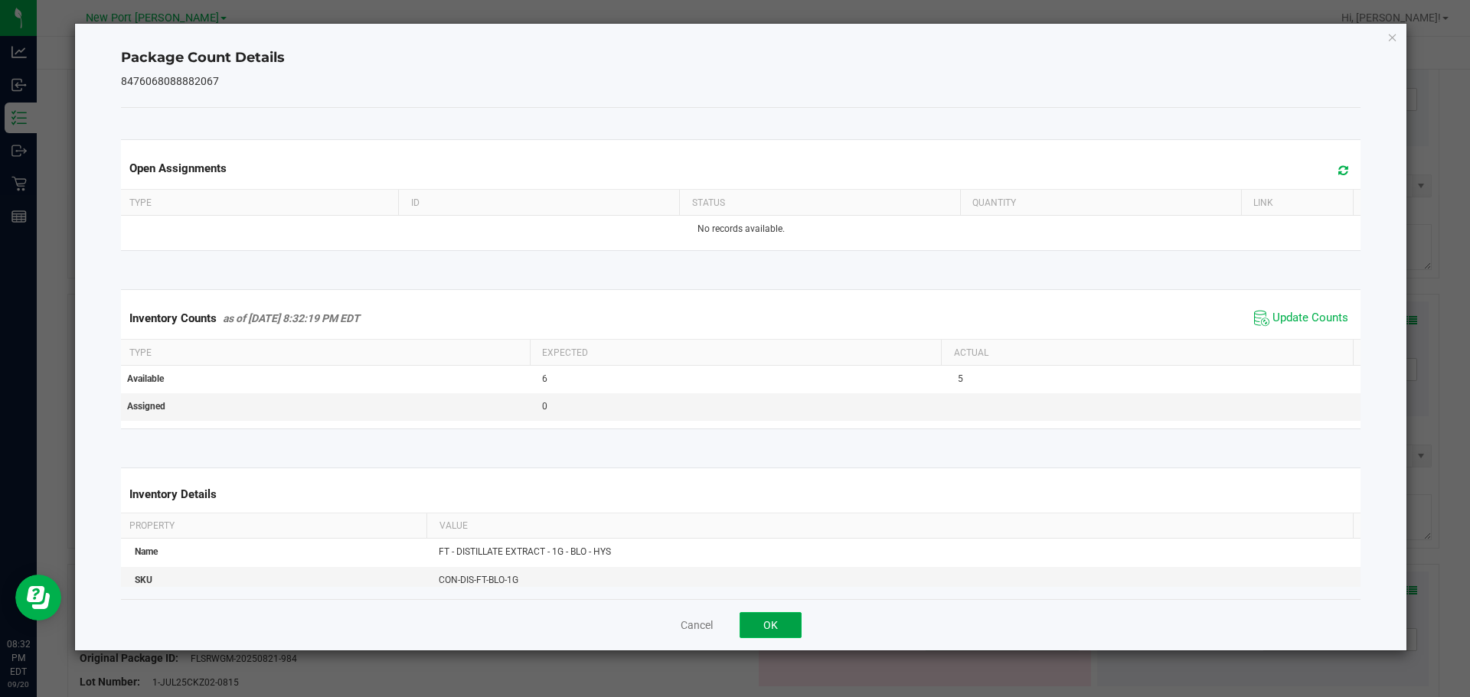
click at [784, 626] on button "OK" at bounding box center [770, 625] width 62 height 26
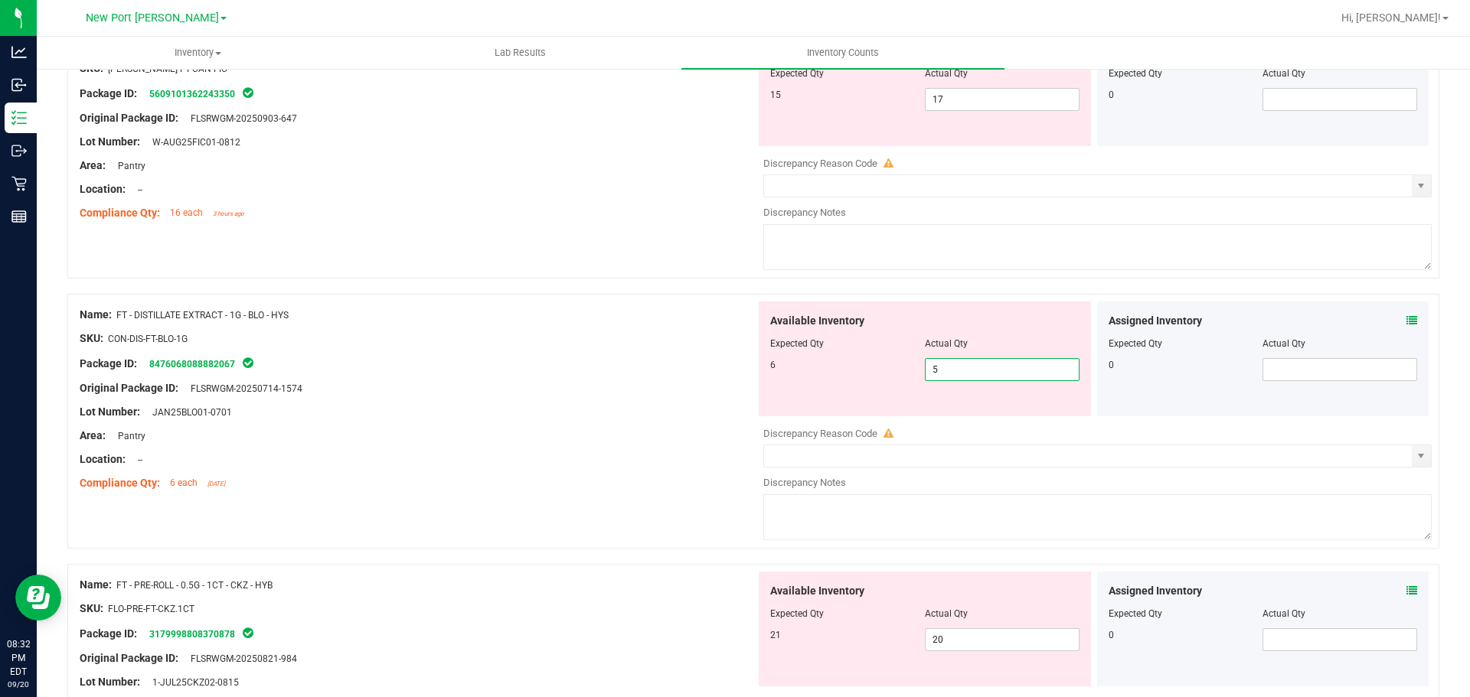
click at [952, 370] on span "5 5" at bounding box center [1002, 369] width 155 height 23
type input "6"
click at [557, 378] on div at bounding box center [418, 377] width 676 height 8
type input "6"
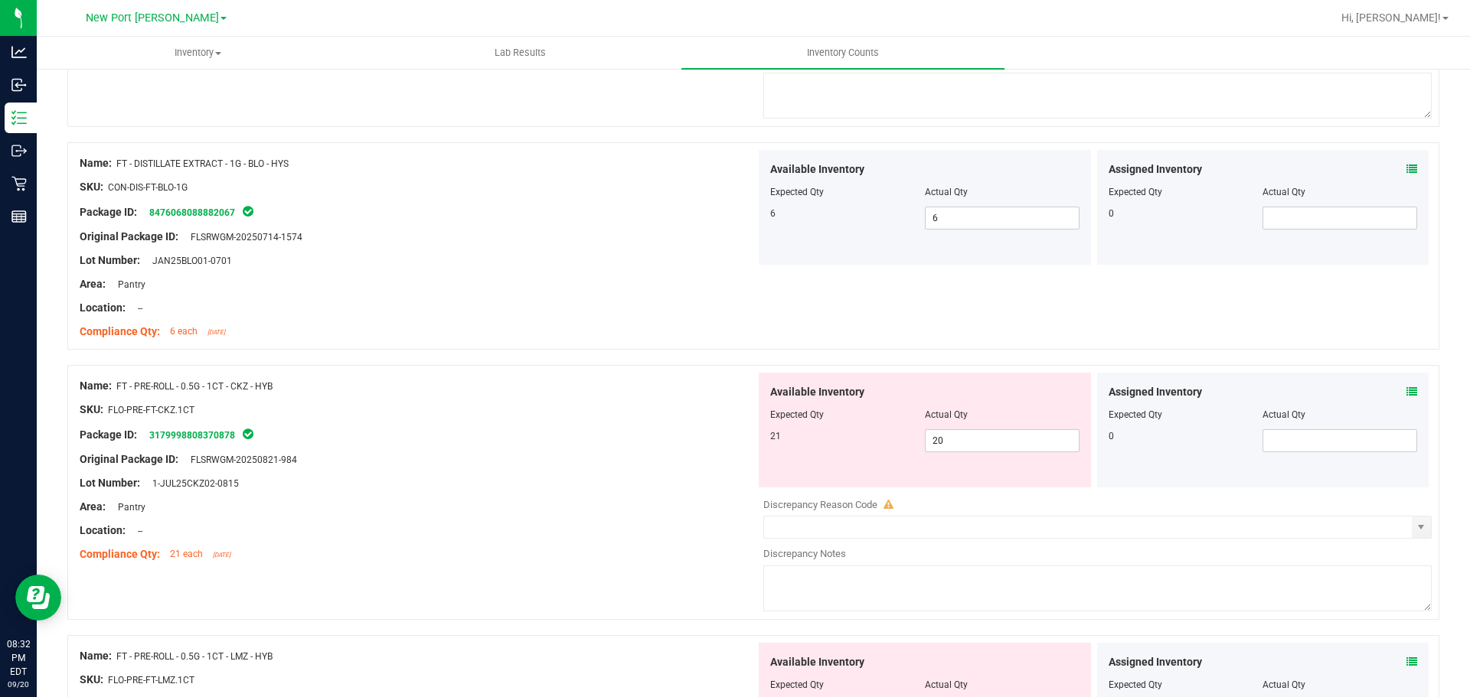
scroll to position [919, 0]
click at [1406, 386] on icon at bounding box center [1411, 390] width 11 height 11
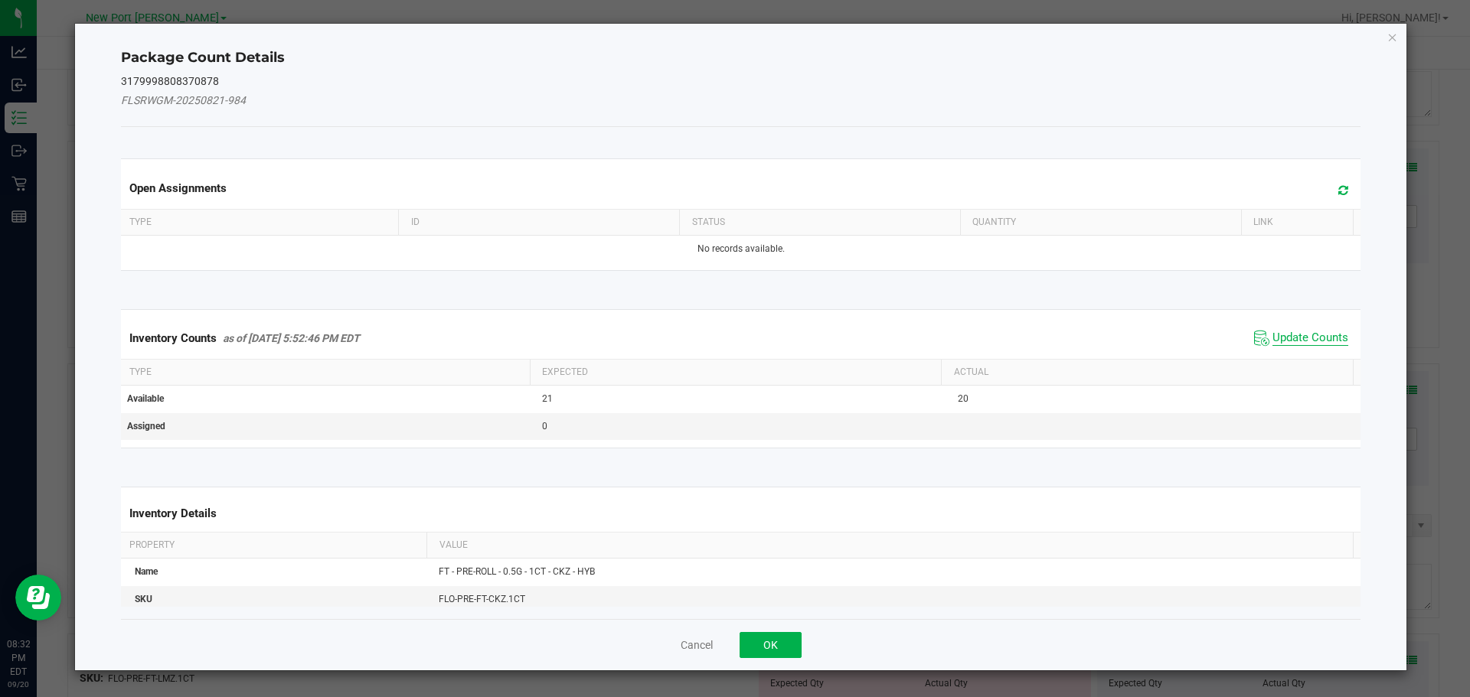
click at [1284, 335] on span "Update Counts" at bounding box center [1310, 338] width 76 height 15
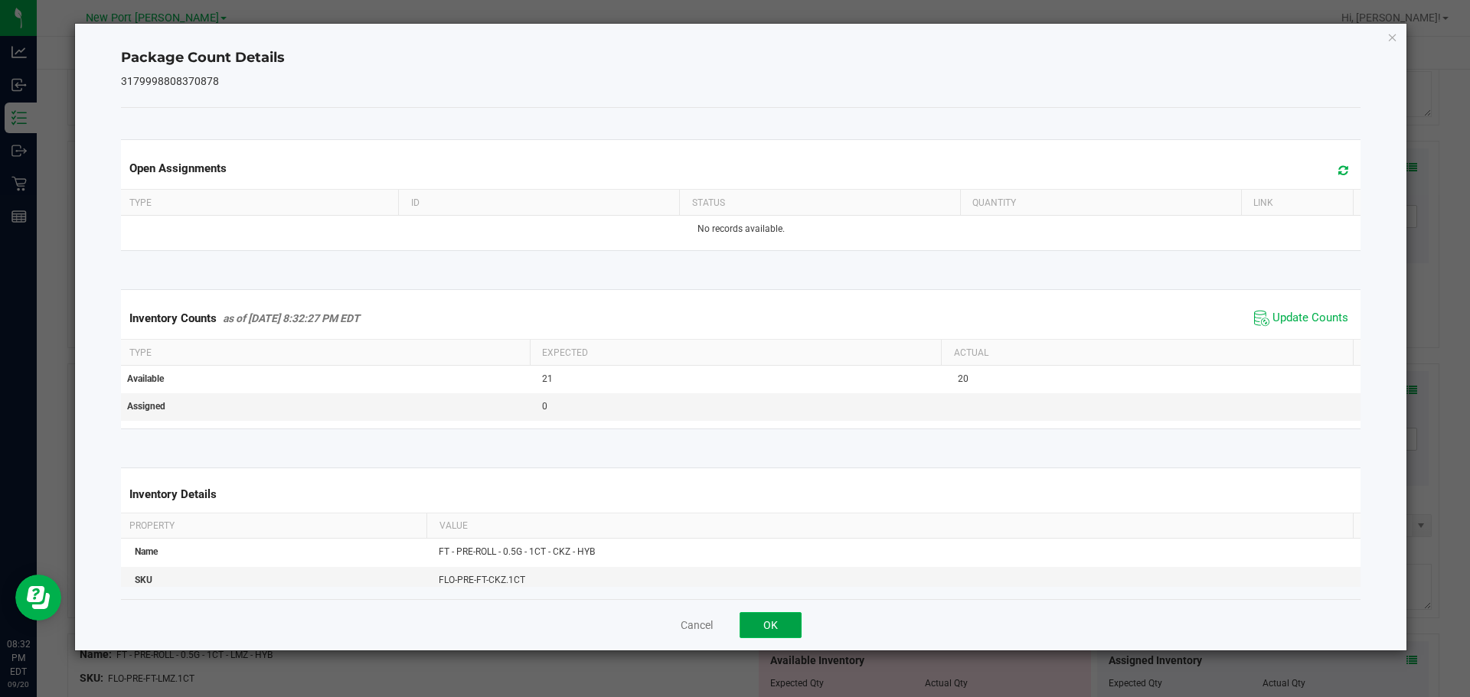
click at [779, 625] on button "OK" at bounding box center [770, 625] width 62 height 26
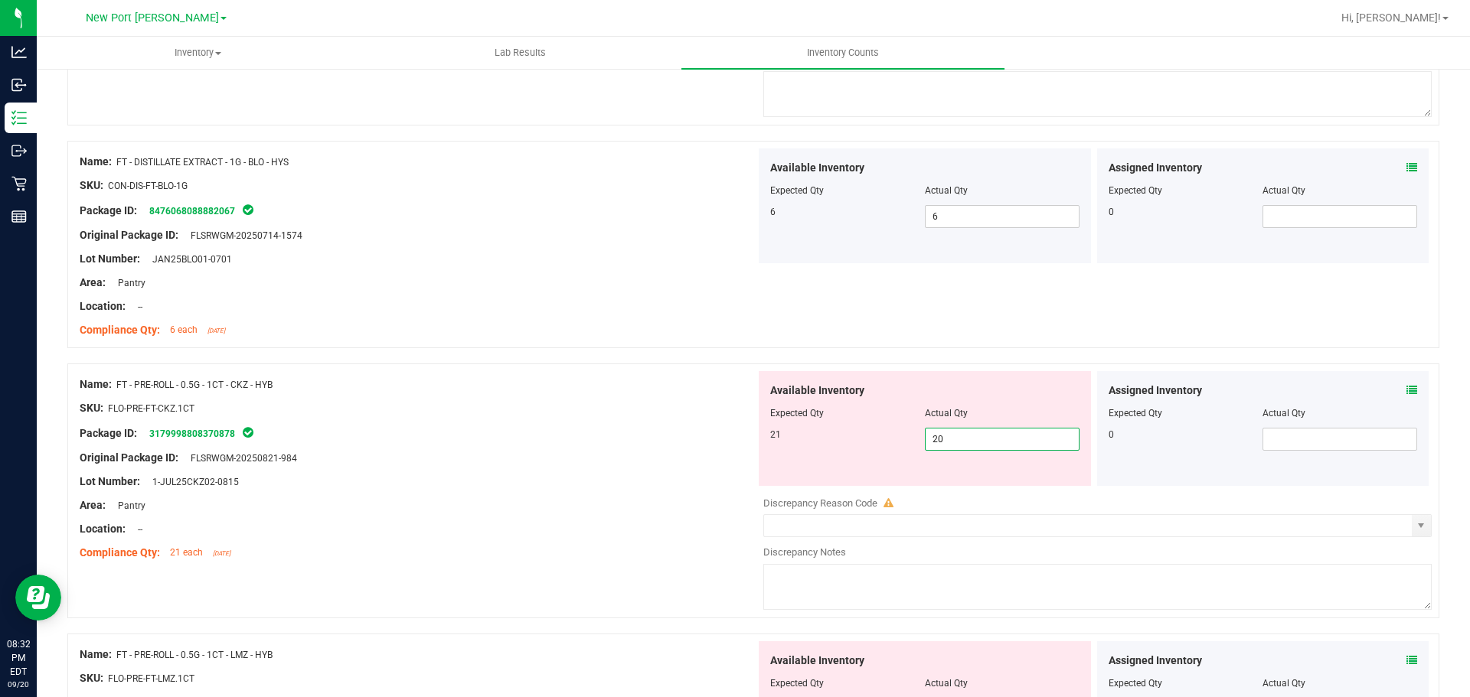
click at [976, 437] on span "20 20" at bounding box center [1002, 439] width 155 height 23
type input "21"
click at [618, 421] on div at bounding box center [418, 420] width 676 height 8
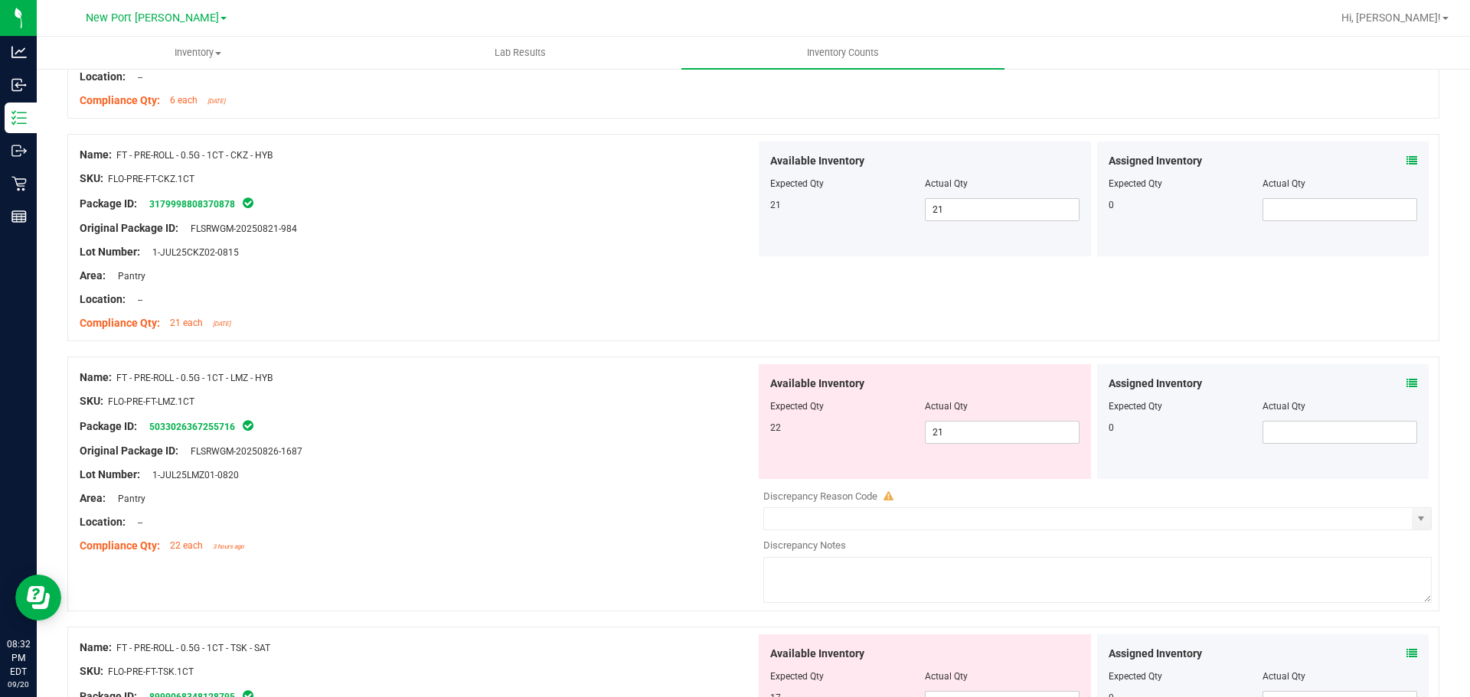
click at [1406, 380] on icon at bounding box center [1411, 383] width 11 height 11
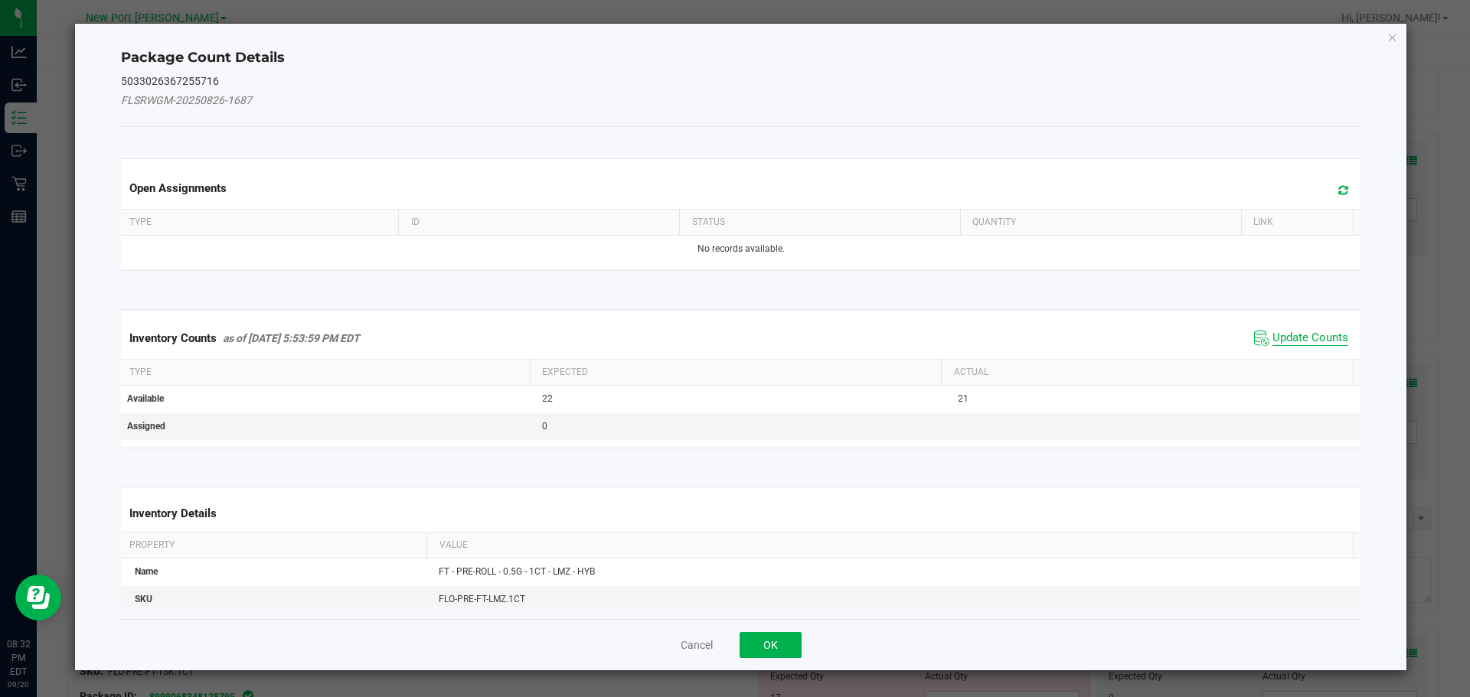
click at [1302, 332] on span "Update Counts" at bounding box center [1310, 338] width 76 height 15
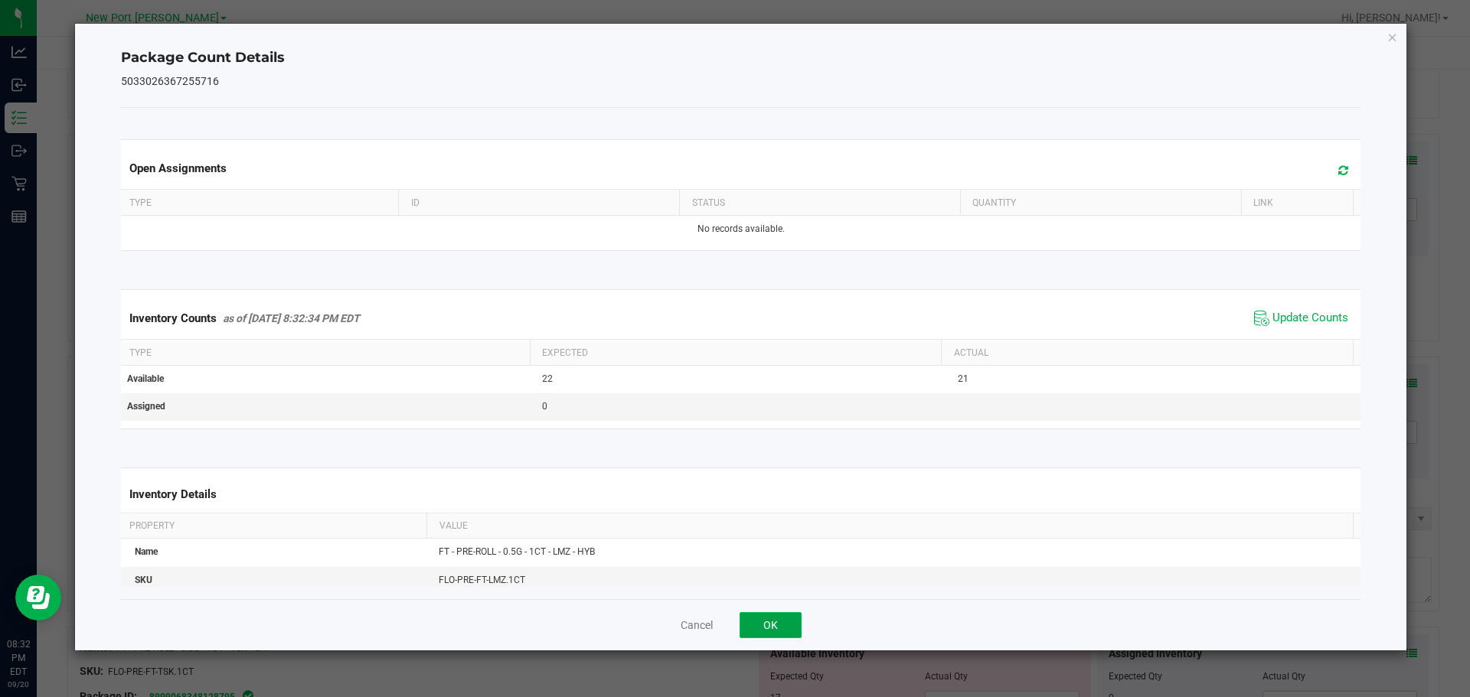
click at [765, 629] on button "OK" at bounding box center [770, 625] width 62 height 26
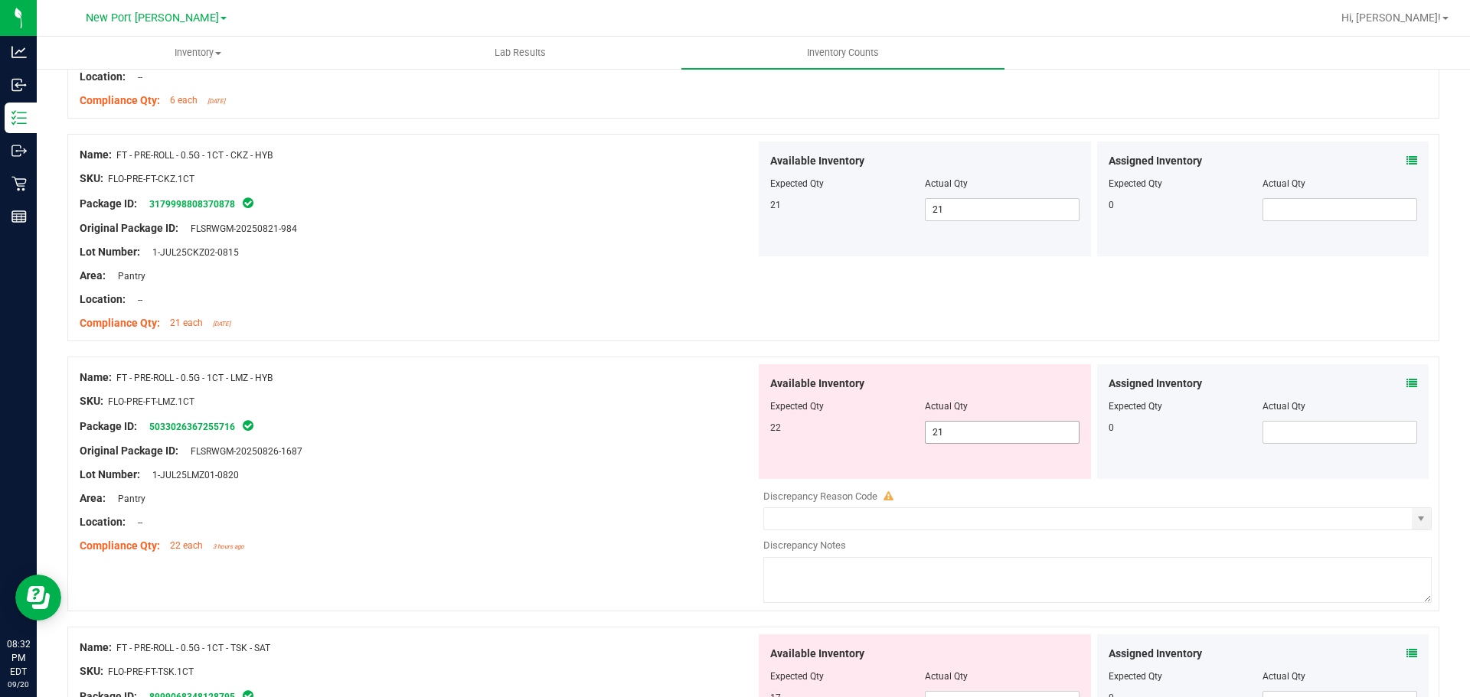
click at [971, 433] on span "21 21" at bounding box center [1002, 432] width 155 height 23
type input "22"
click at [561, 352] on div at bounding box center [753, 348] width 1372 height 15
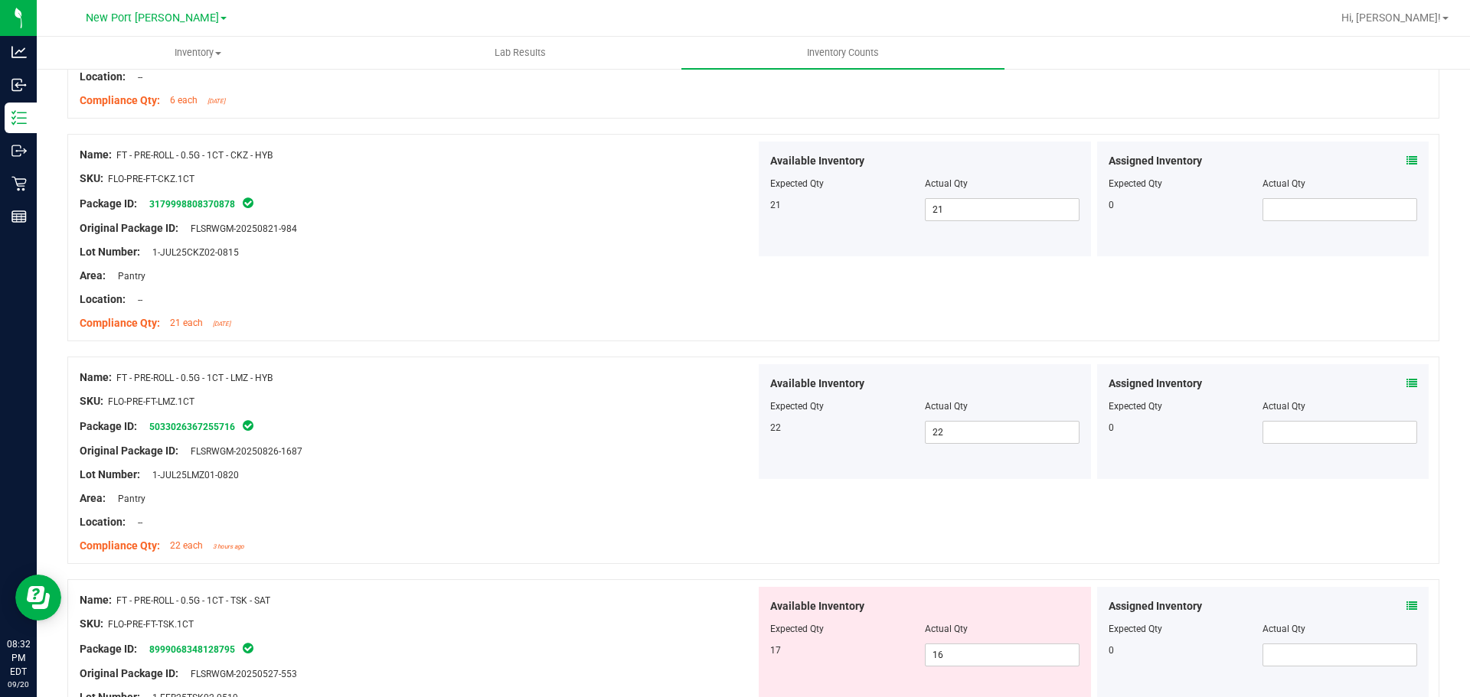
scroll to position [1454, 0]
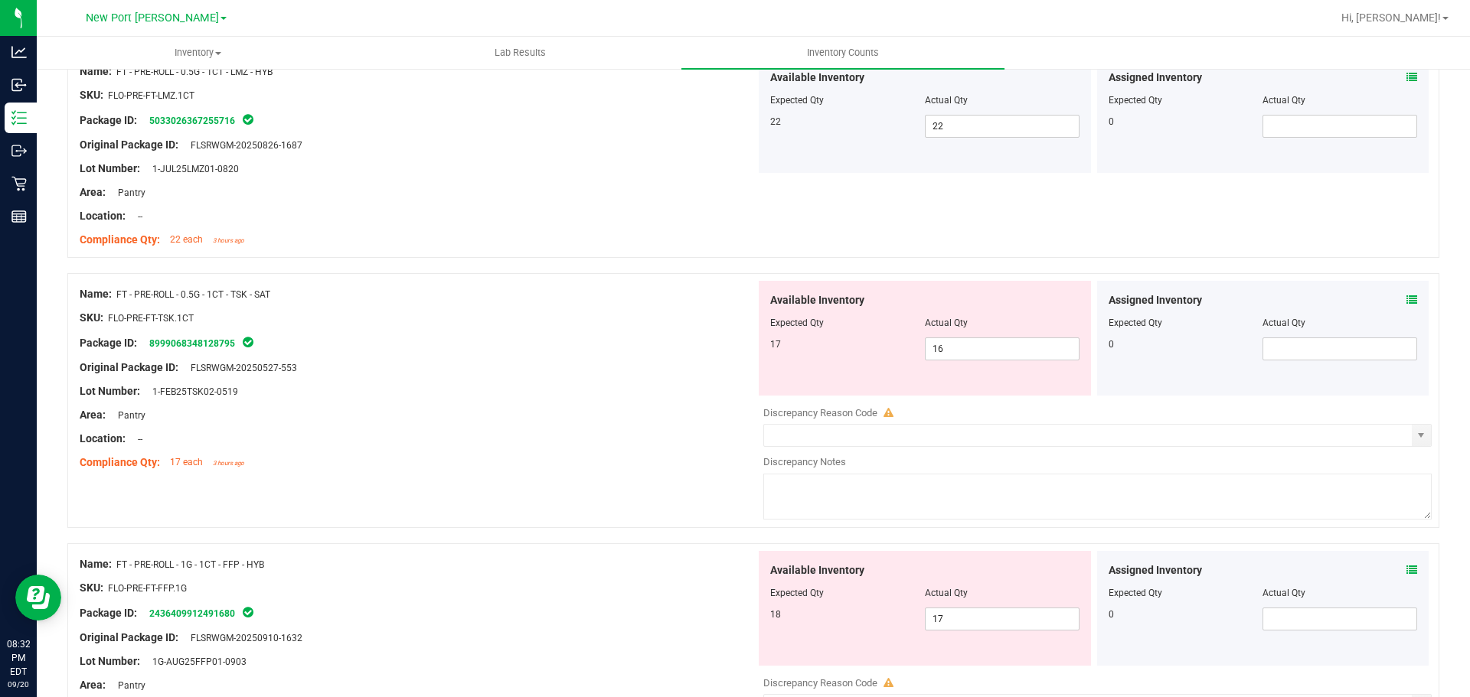
click at [1406, 296] on icon at bounding box center [1411, 300] width 11 height 11
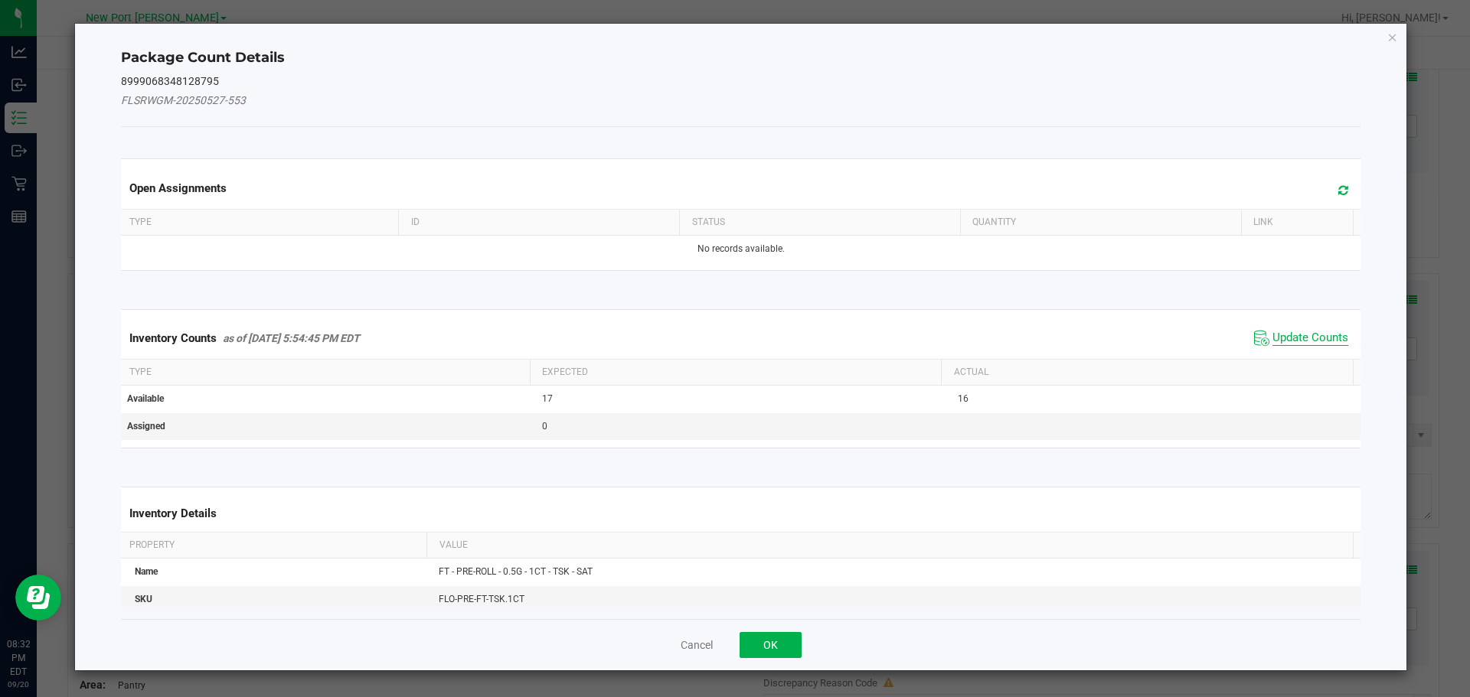
click at [1294, 335] on span "Update Counts" at bounding box center [1310, 338] width 76 height 15
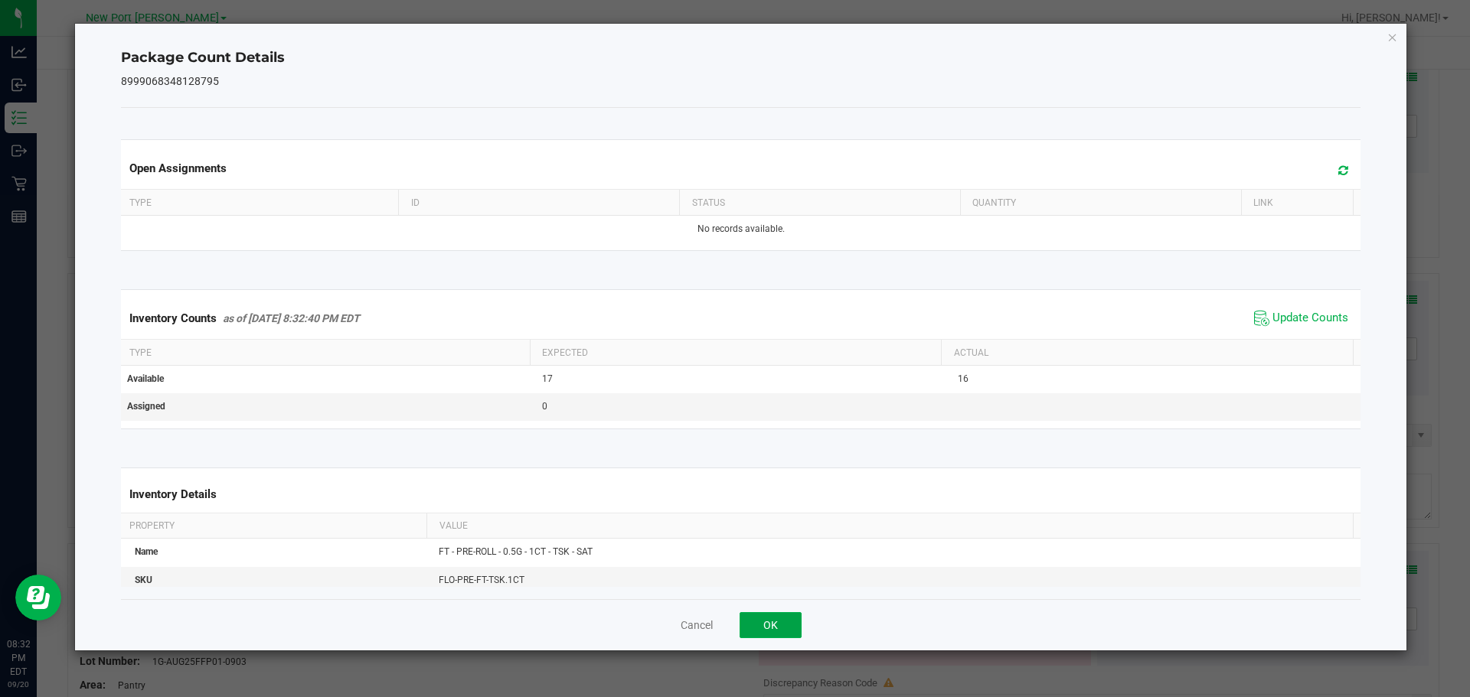
click at [769, 622] on button "OK" at bounding box center [770, 625] width 62 height 26
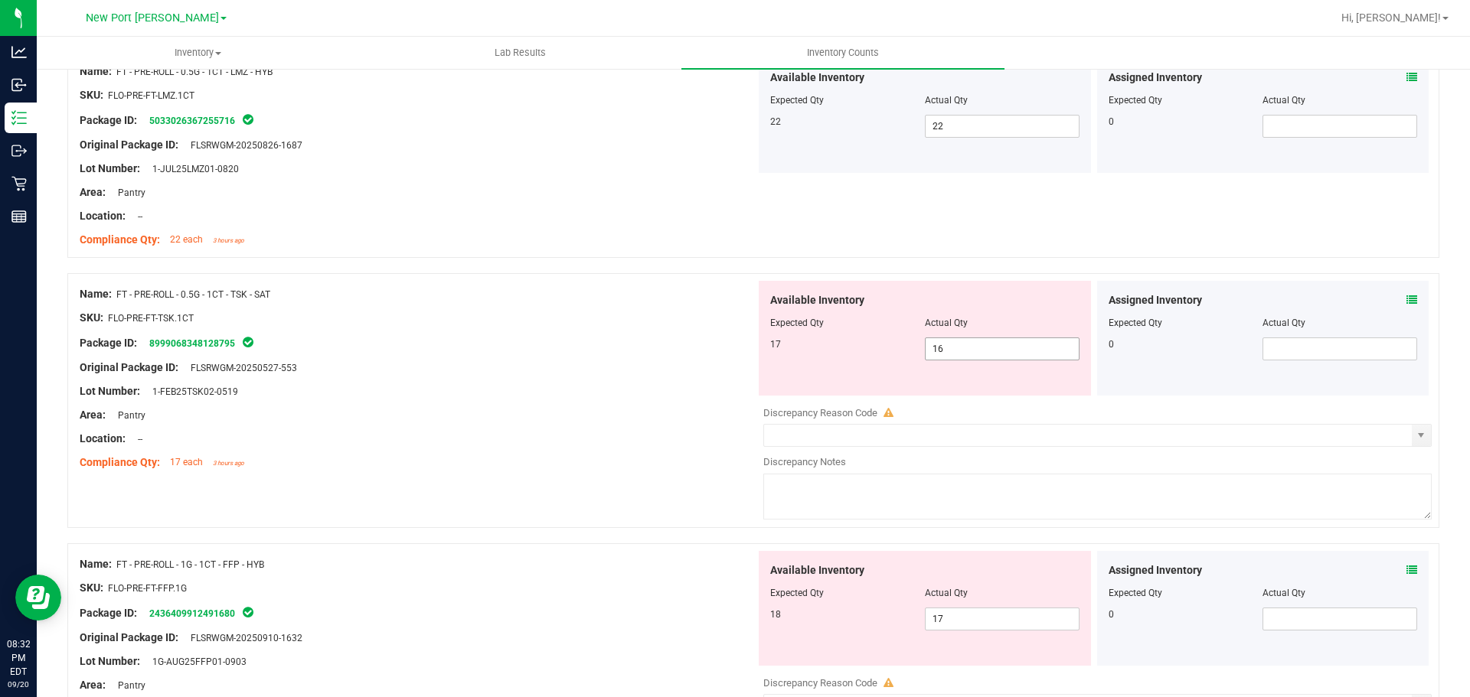
click at [971, 350] on span "16 16" at bounding box center [1002, 349] width 155 height 23
type input "17"
click at [625, 380] on div at bounding box center [418, 380] width 676 height 8
type input "17"
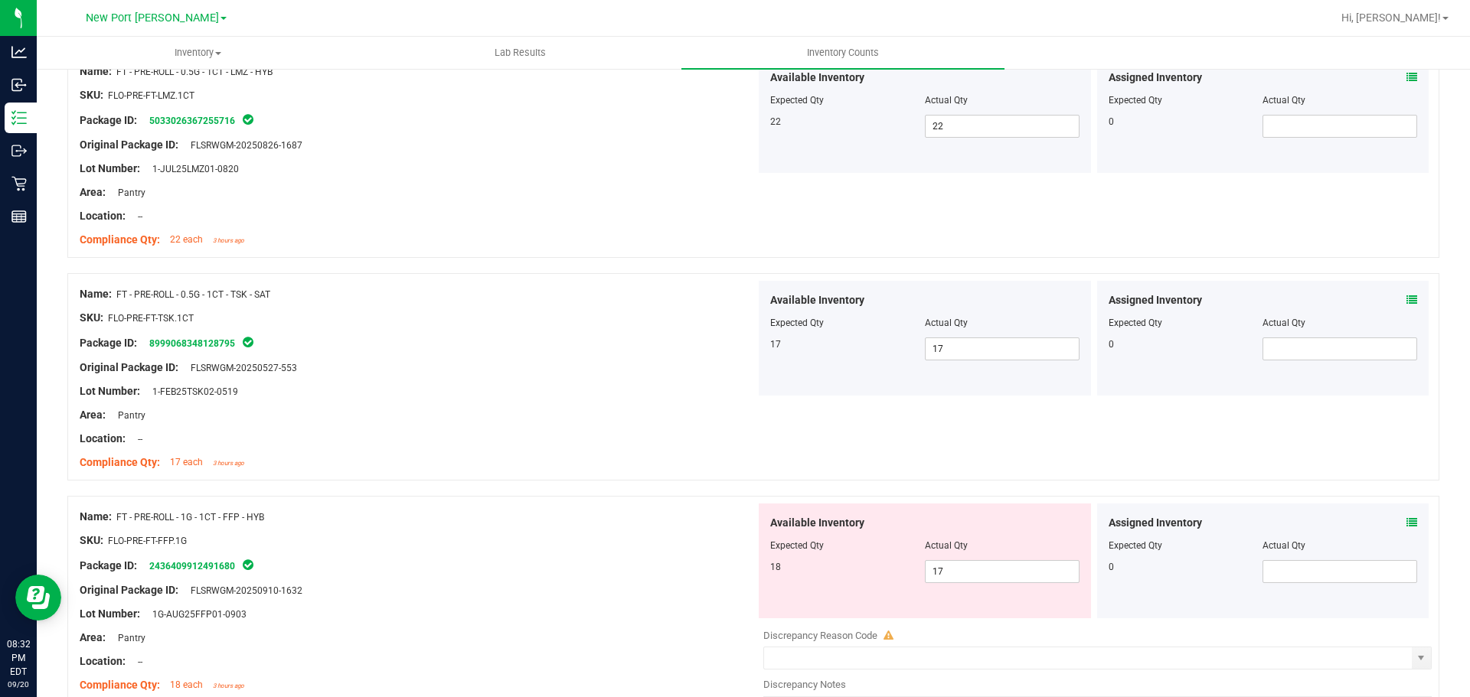
scroll to position [1761, 0]
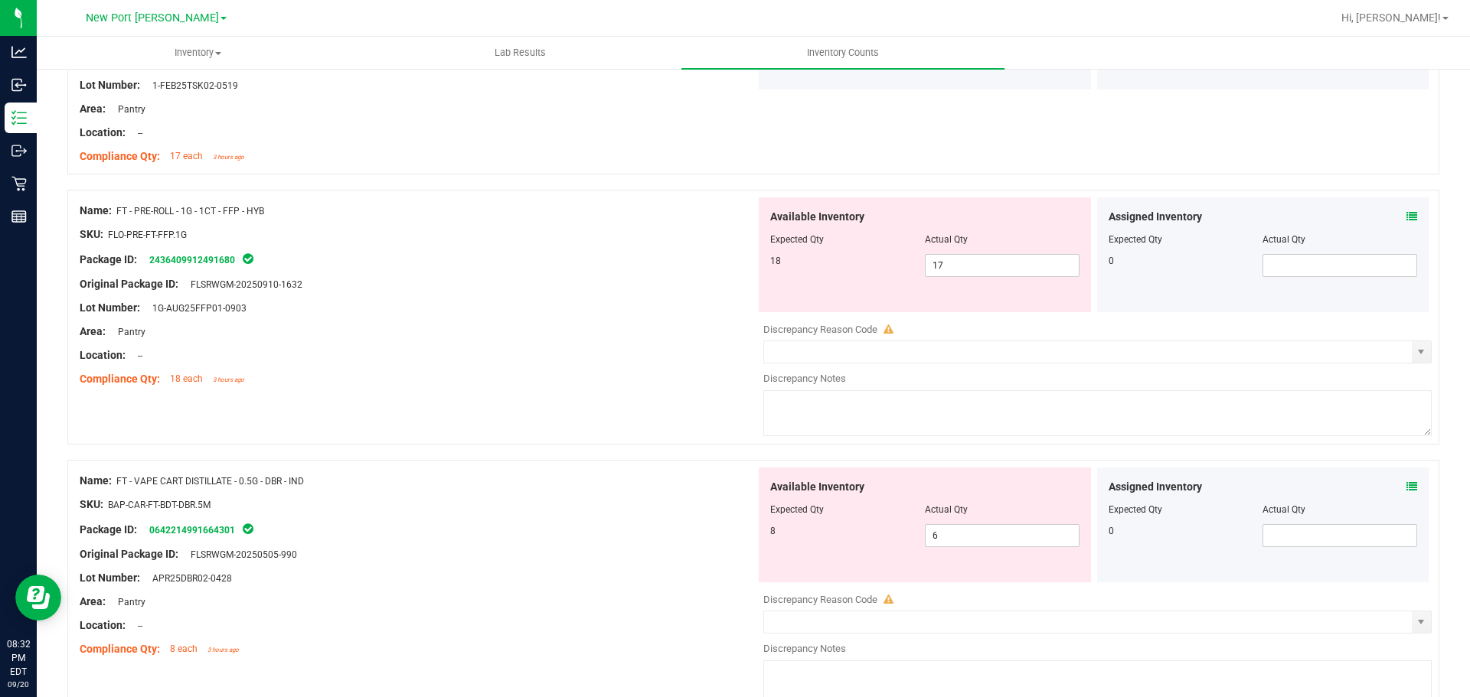
click at [1406, 212] on icon at bounding box center [1411, 216] width 11 height 11
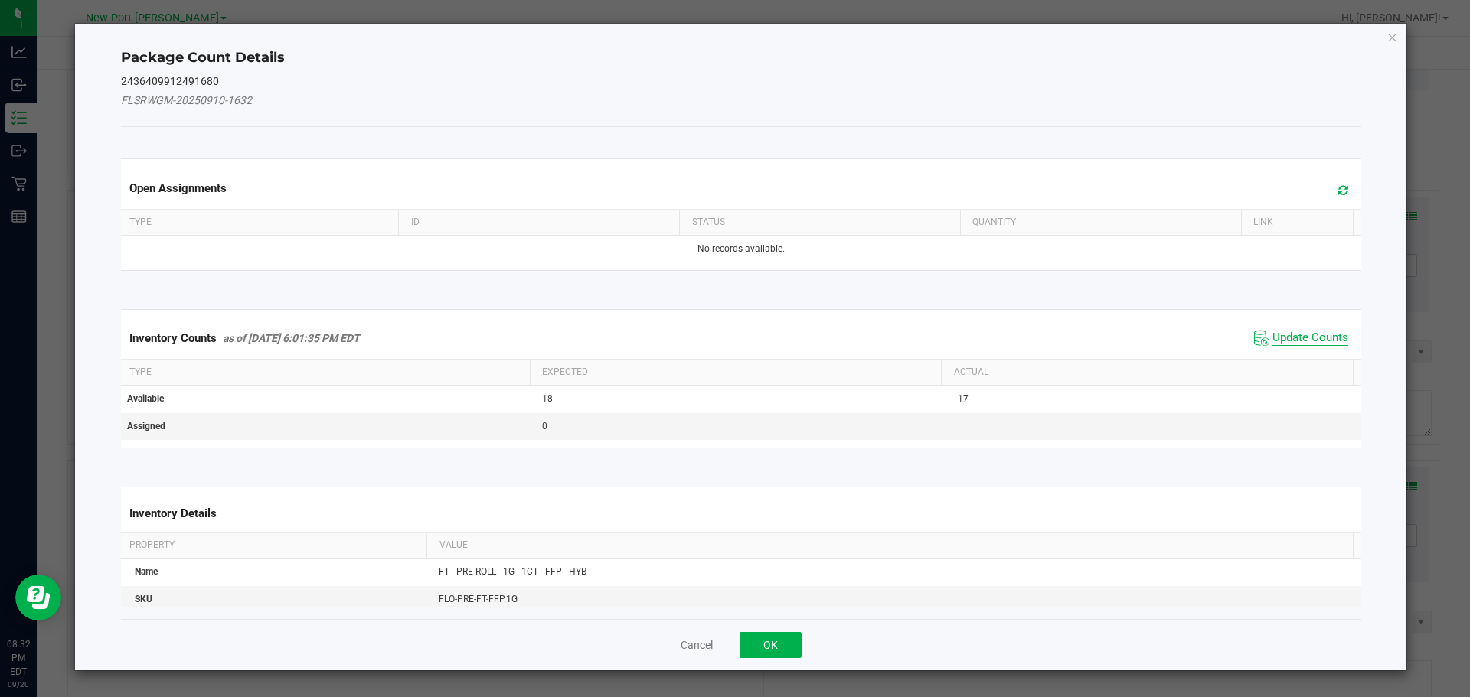
click at [1277, 341] on span "Update Counts" at bounding box center [1310, 338] width 76 height 15
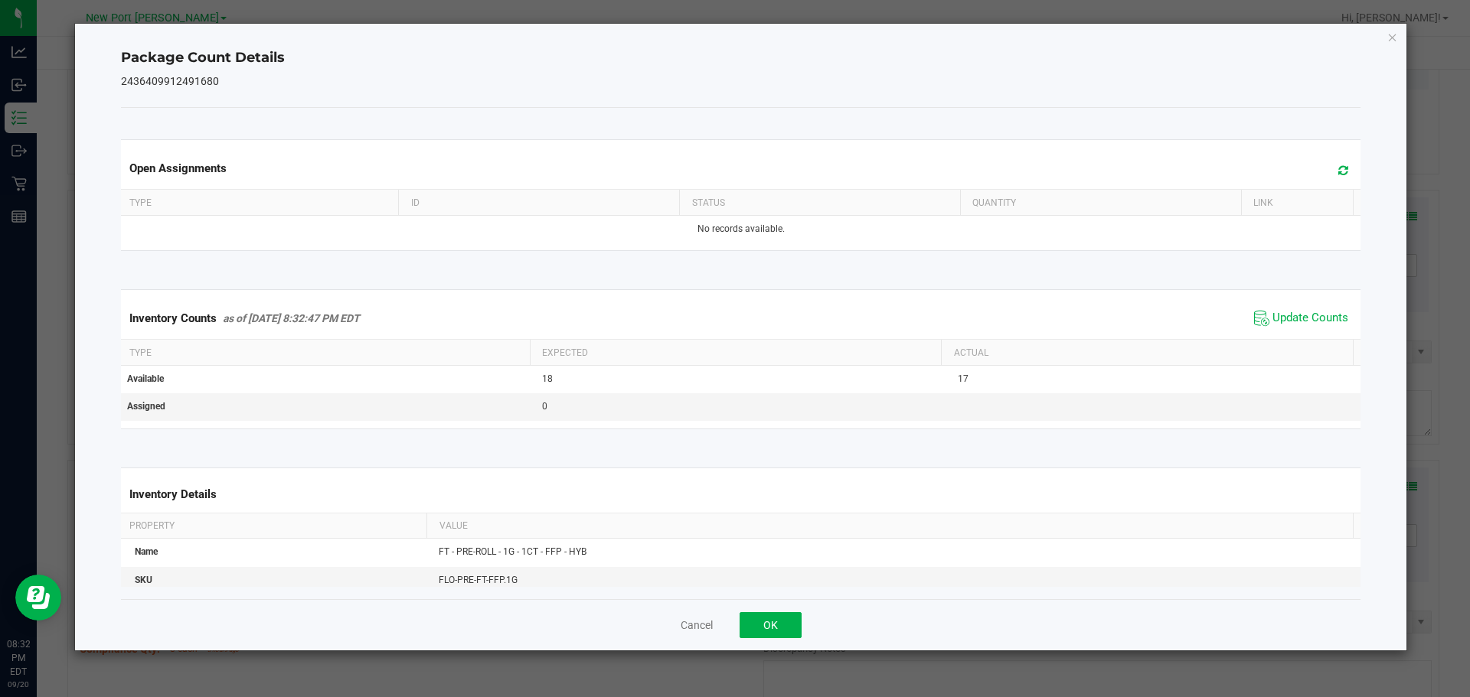
click at [785, 612] on div "Cancel OK" at bounding box center [741, 624] width 1240 height 51
click at [781, 617] on button "OK" at bounding box center [770, 625] width 62 height 26
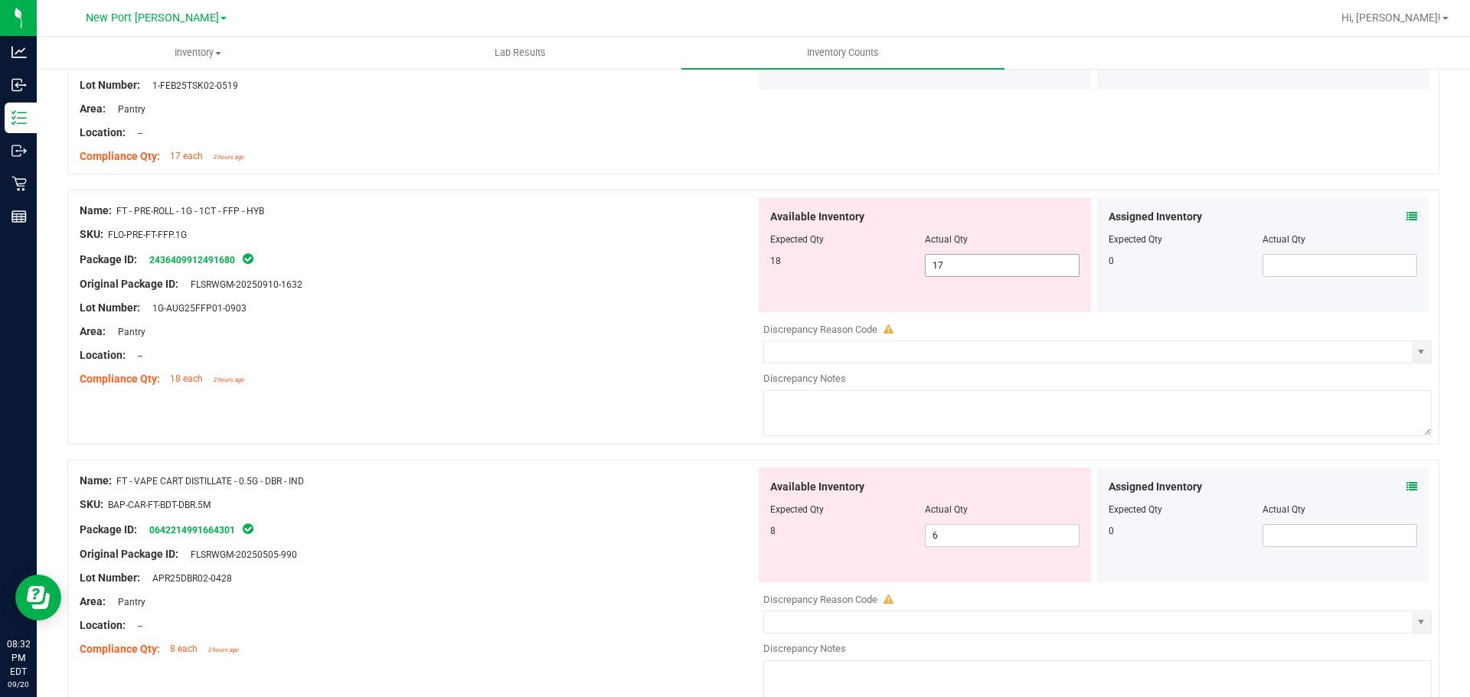
click at [974, 267] on span "17 17" at bounding box center [1002, 265] width 155 height 23
type input "18"
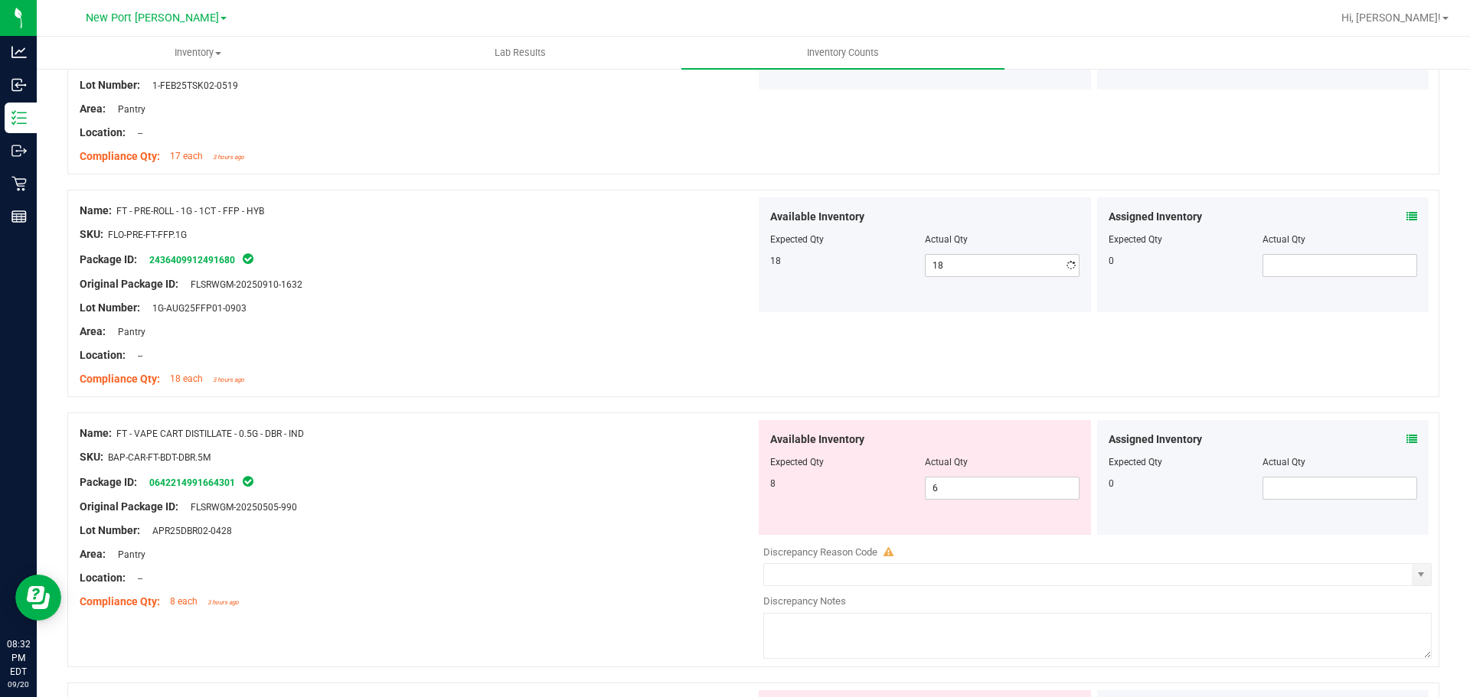
click at [530, 344] on div at bounding box center [418, 344] width 676 height 8
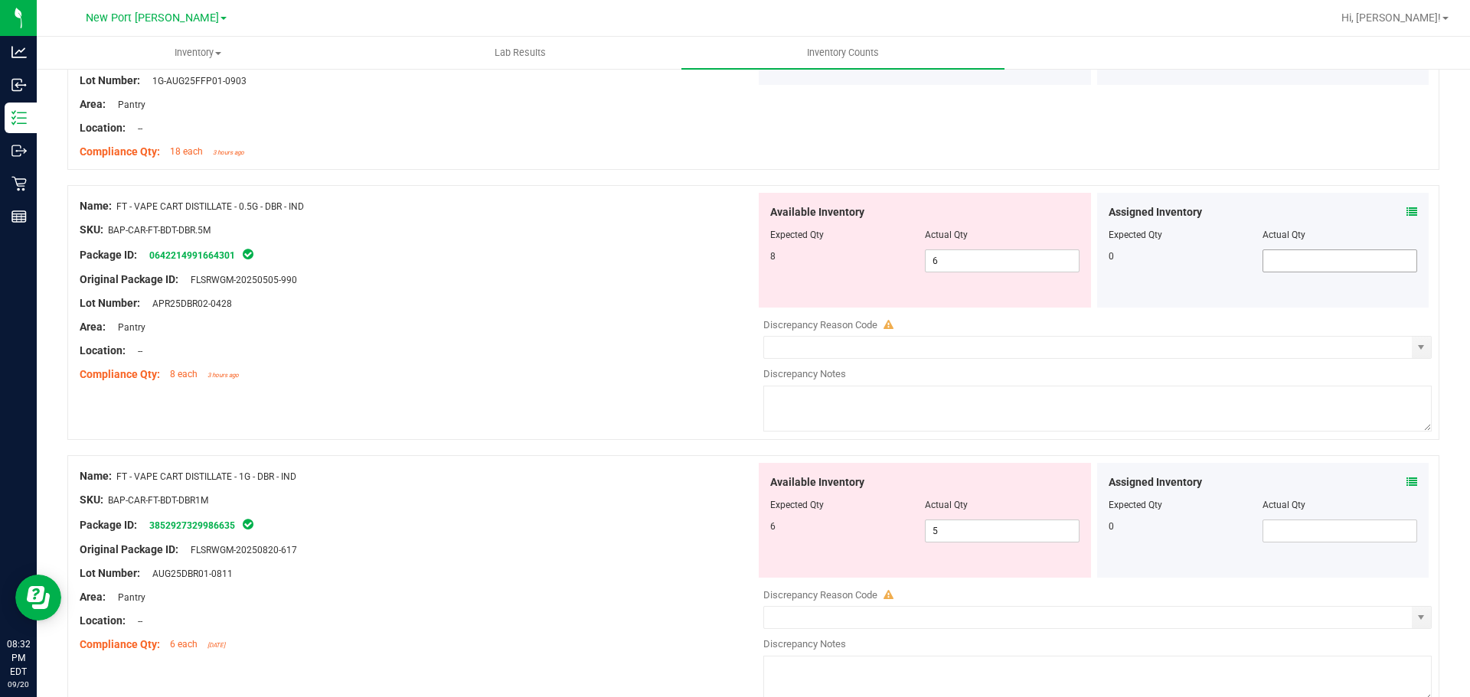
scroll to position [1914, 0]
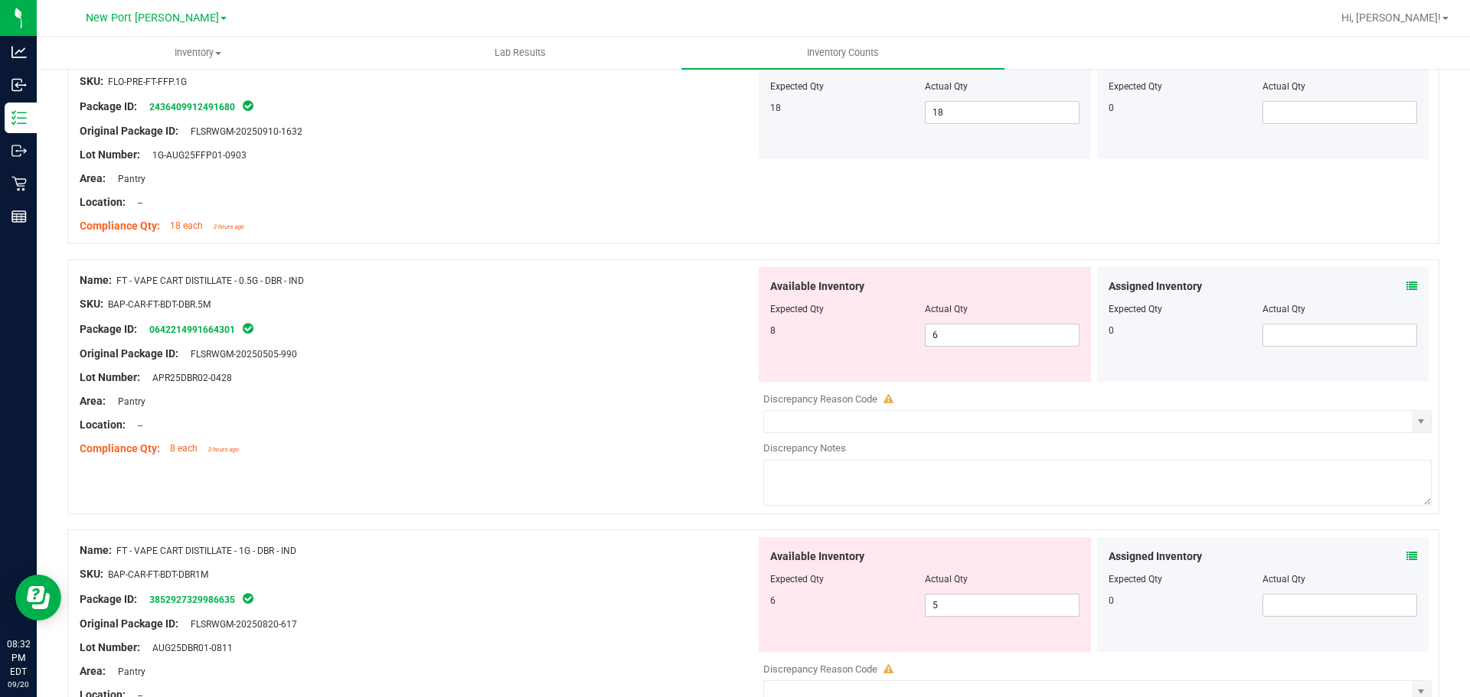
click at [1406, 289] on icon at bounding box center [1411, 286] width 11 height 11
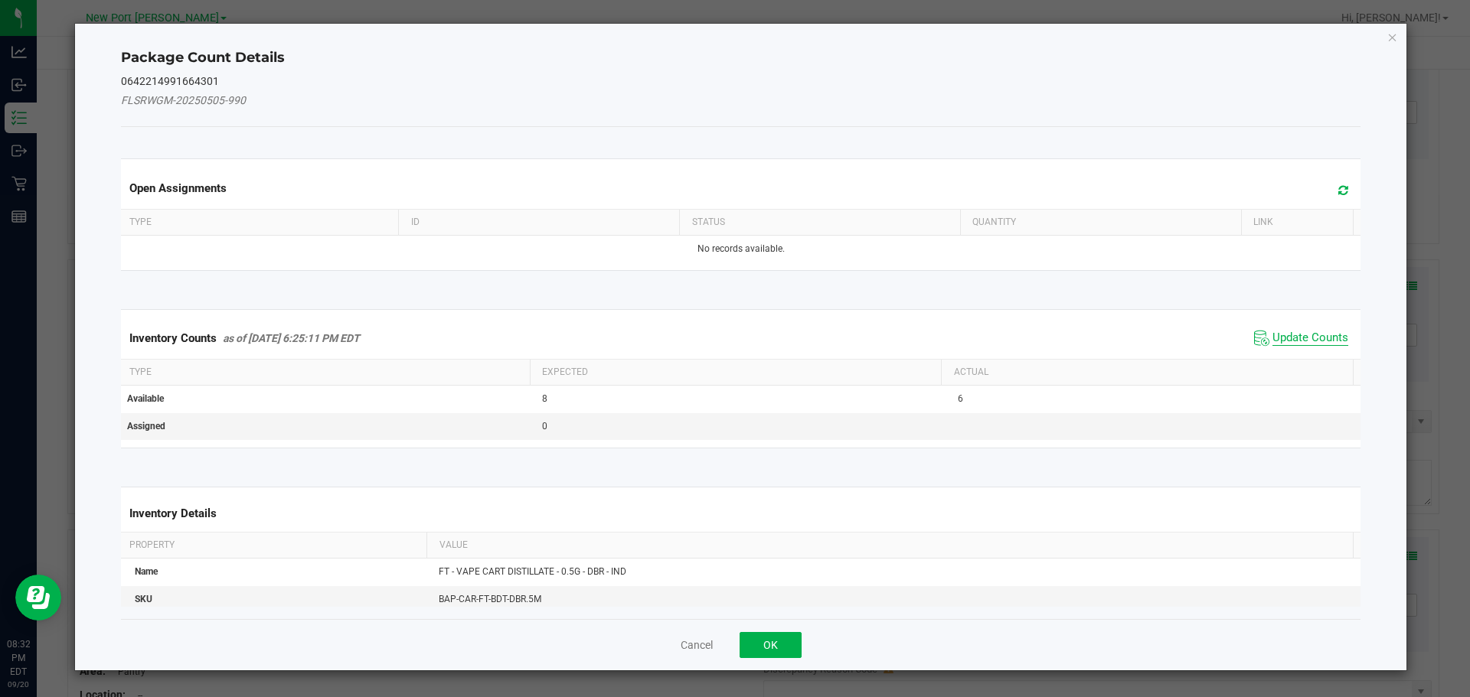
click at [1277, 337] on span "Update Counts" at bounding box center [1310, 338] width 76 height 15
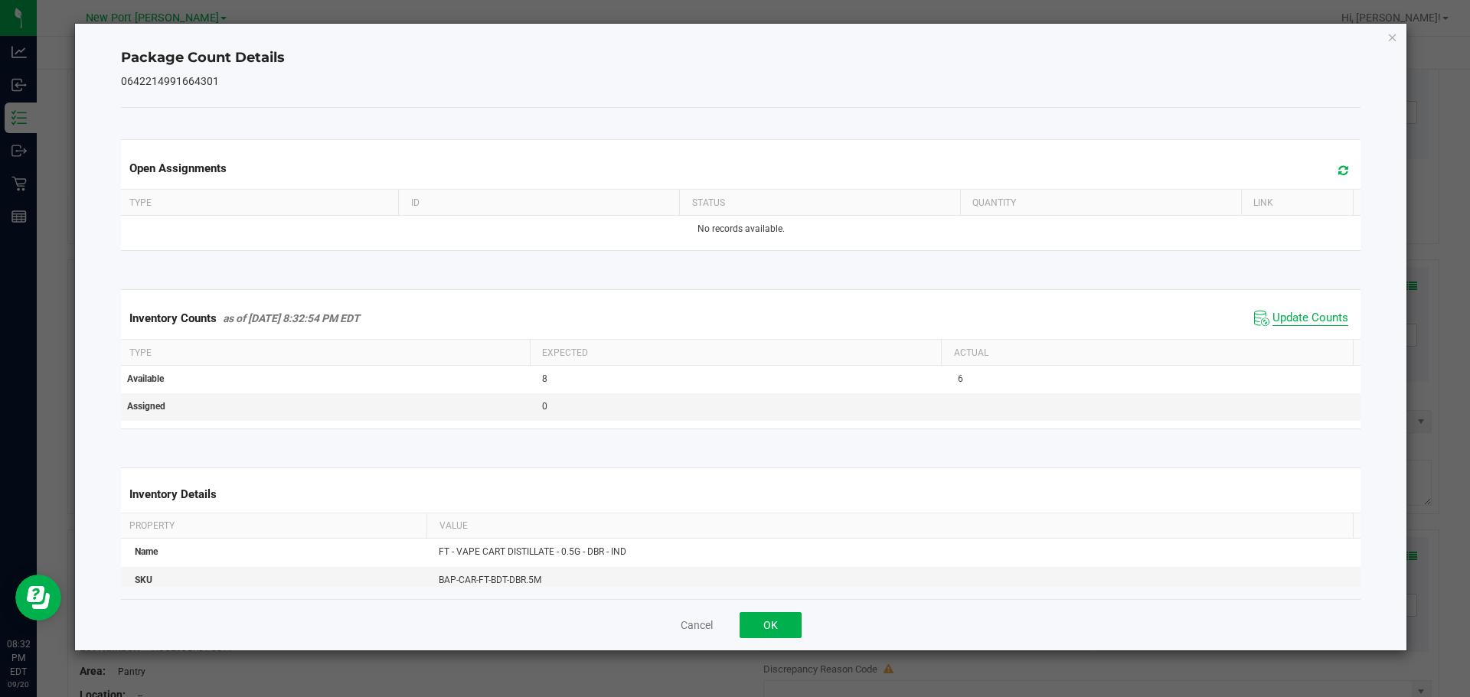
click at [1284, 317] on span "Update Counts" at bounding box center [1310, 318] width 76 height 15
click at [759, 630] on button "OK" at bounding box center [770, 625] width 62 height 26
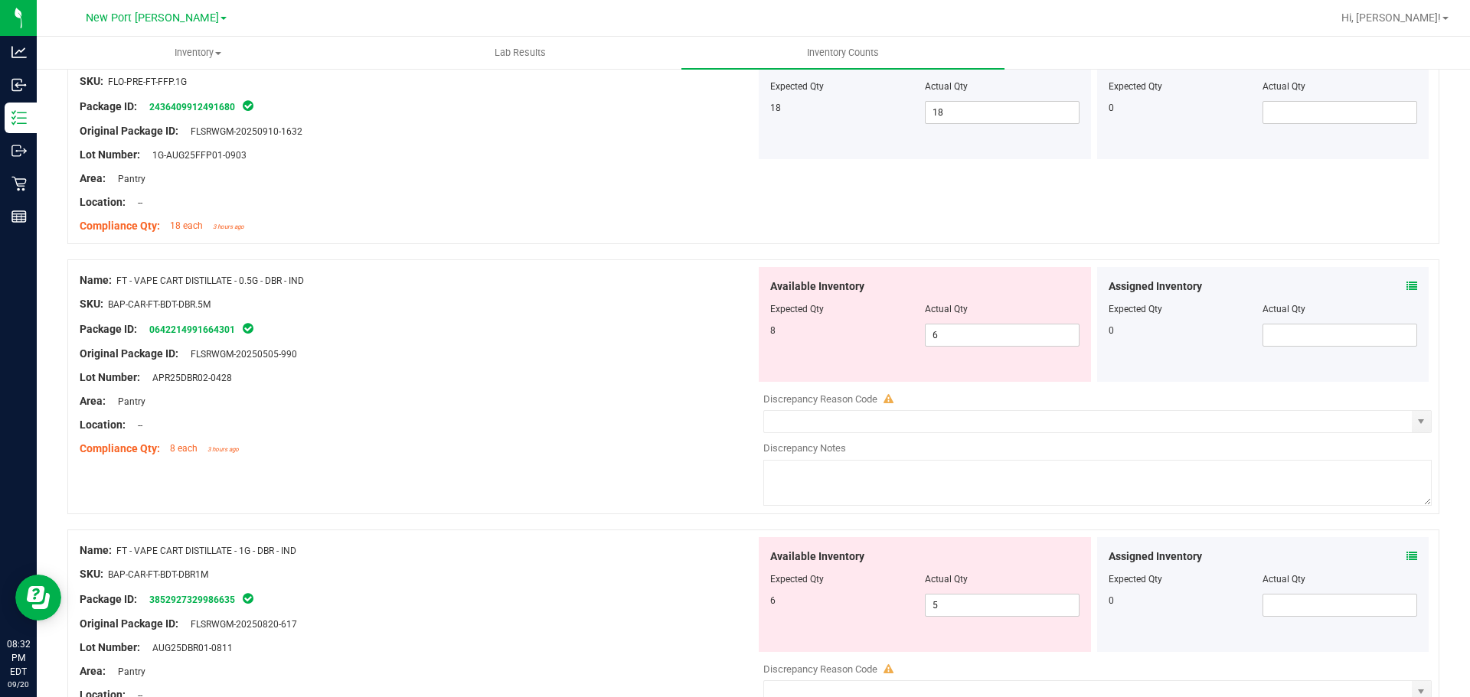
click at [1406, 557] on icon at bounding box center [1411, 556] width 11 height 11
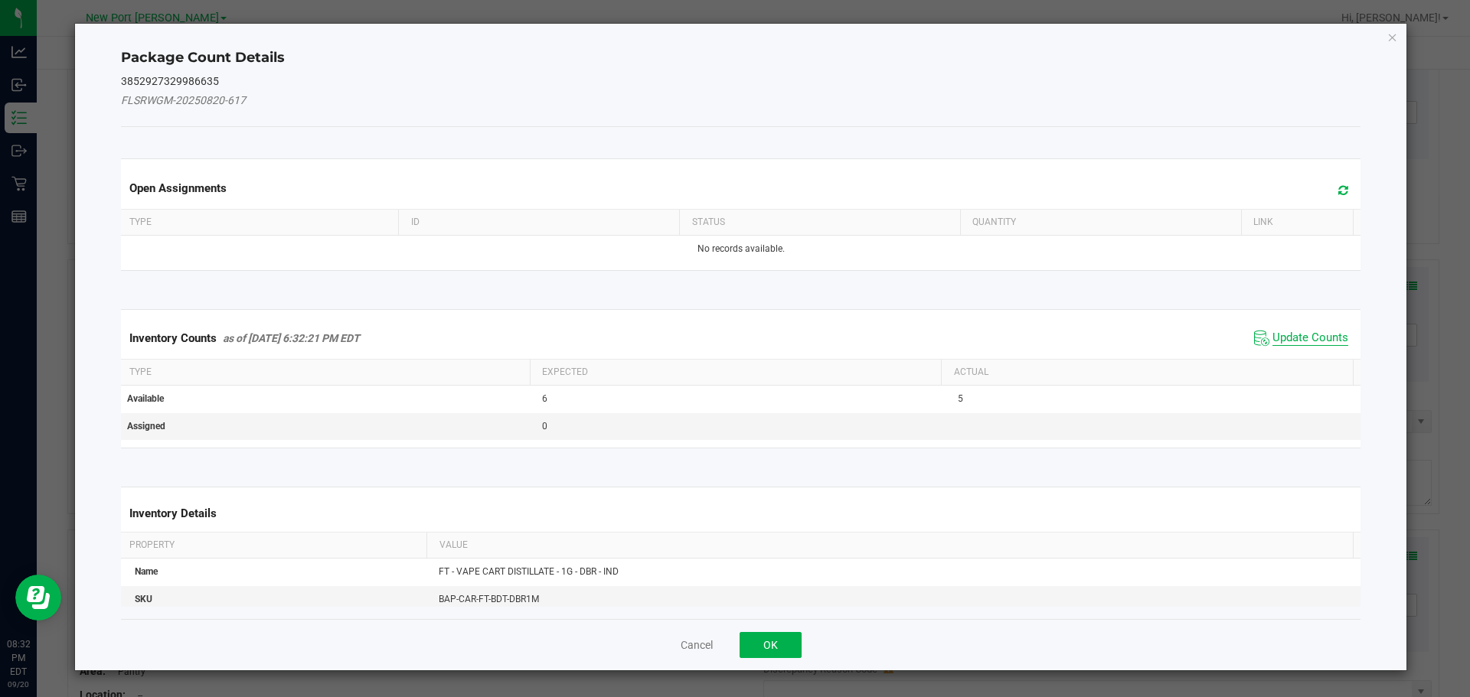
click at [1294, 337] on span "Update Counts" at bounding box center [1310, 338] width 76 height 15
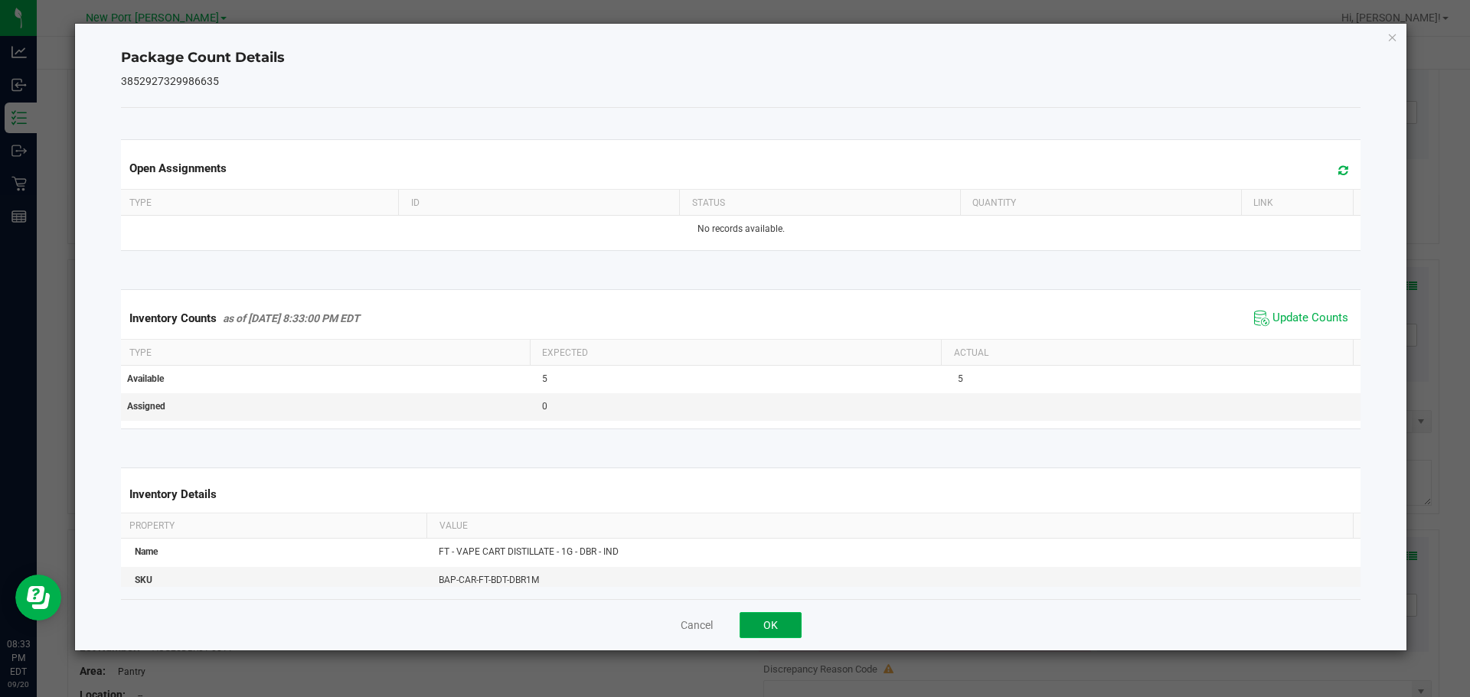
click at [783, 621] on button "OK" at bounding box center [770, 625] width 62 height 26
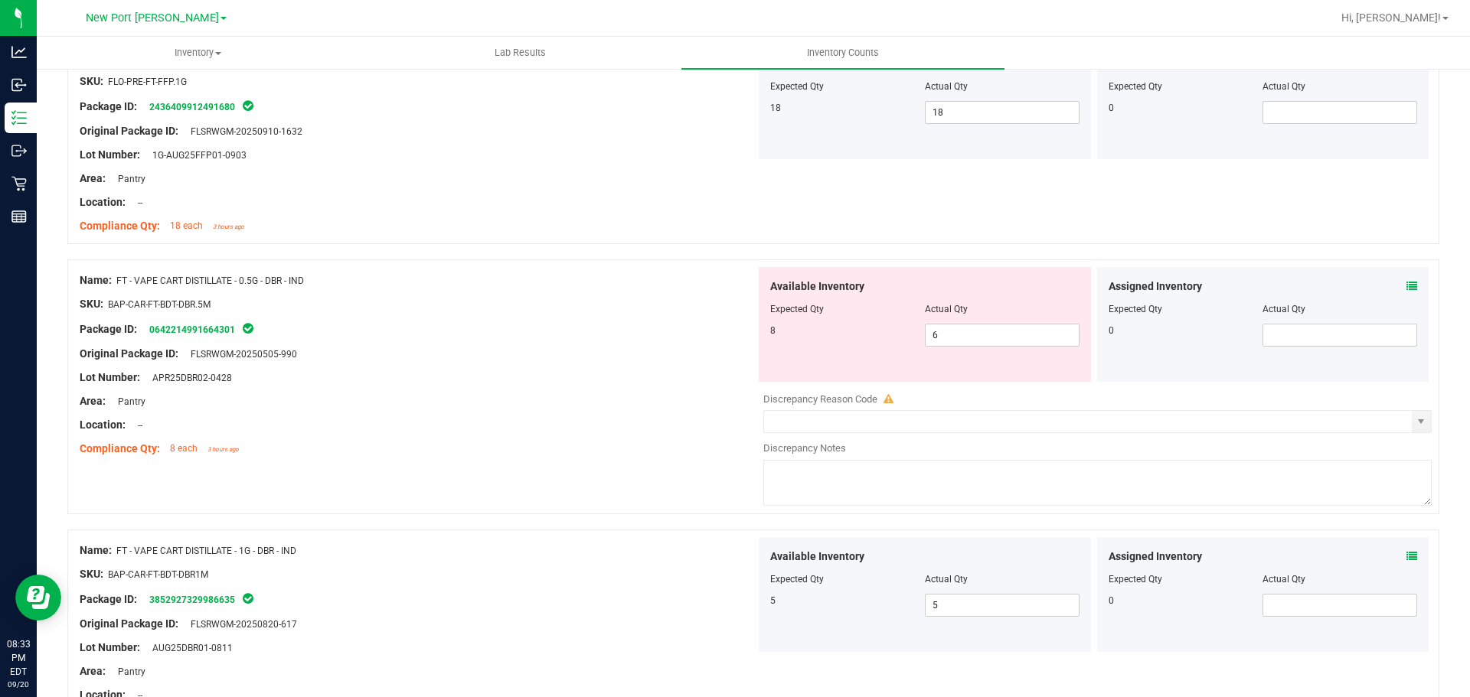
scroll to position [2220, 0]
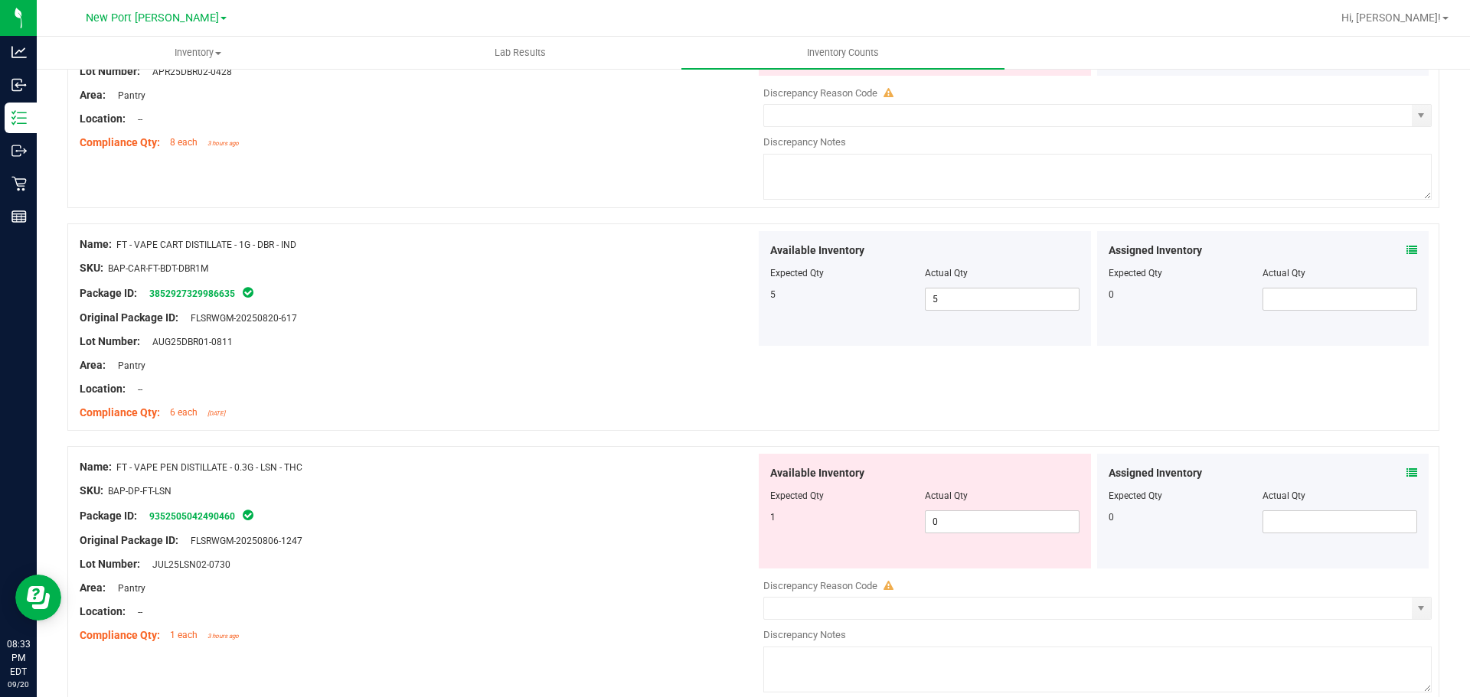
click at [1406, 472] on icon at bounding box center [1411, 473] width 11 height 11
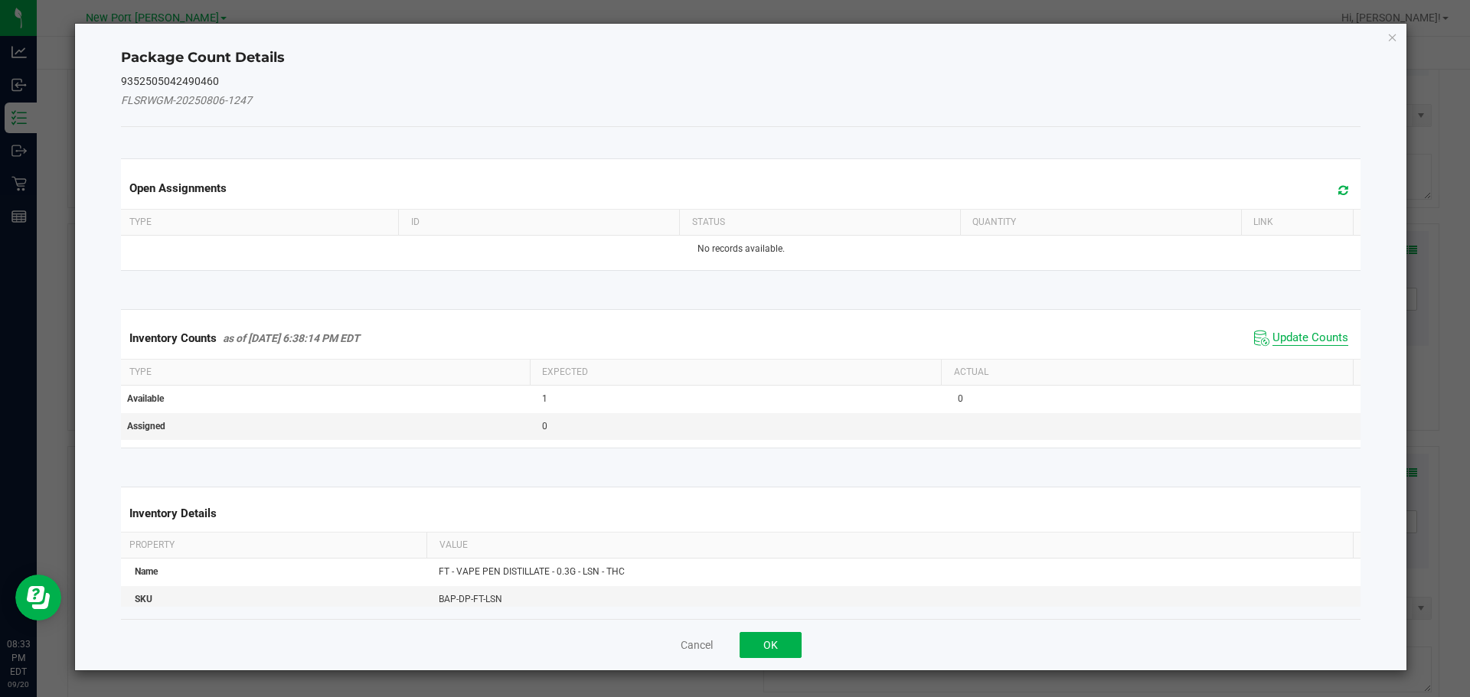
click at [1294, 333] on span "Update Counts" at bounding box center [1310, 338] width 76 height 15
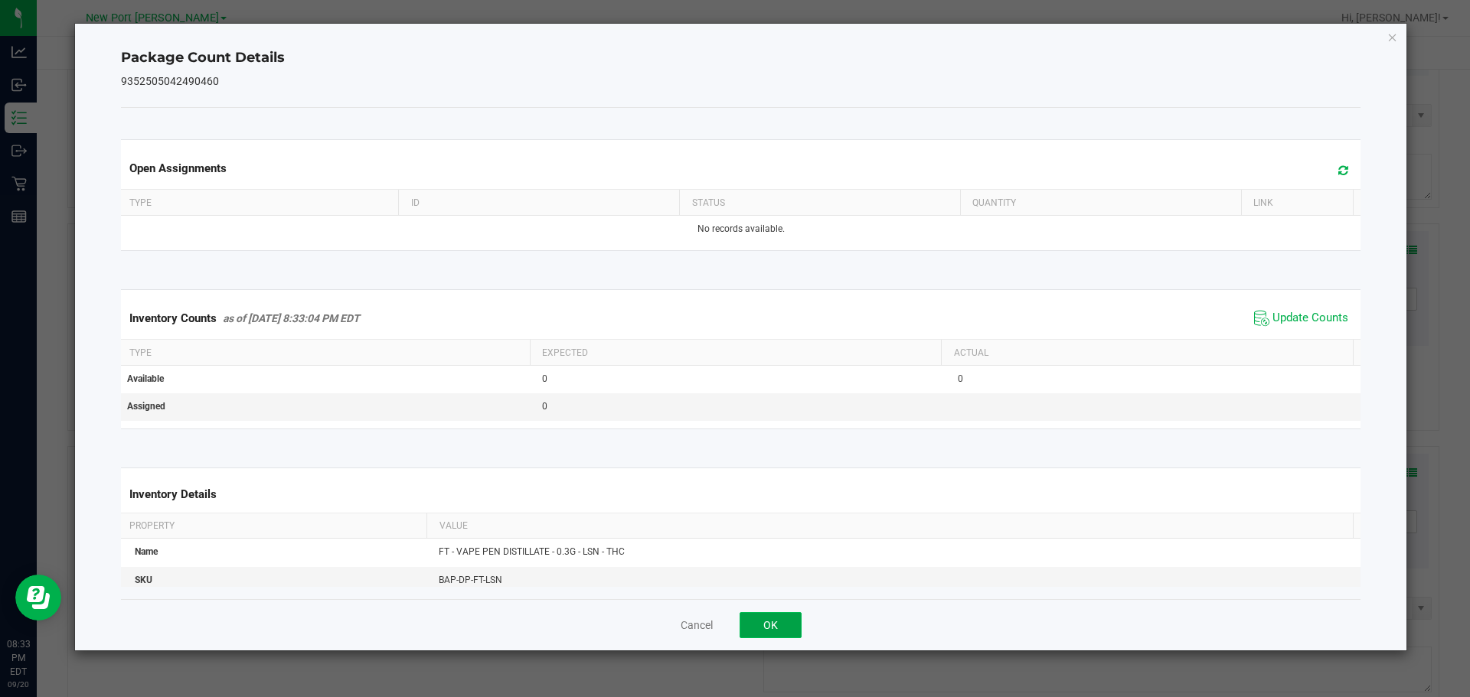
click at [791, 614] on button "OK" at bounding box center [770, 625] width 62 height 26
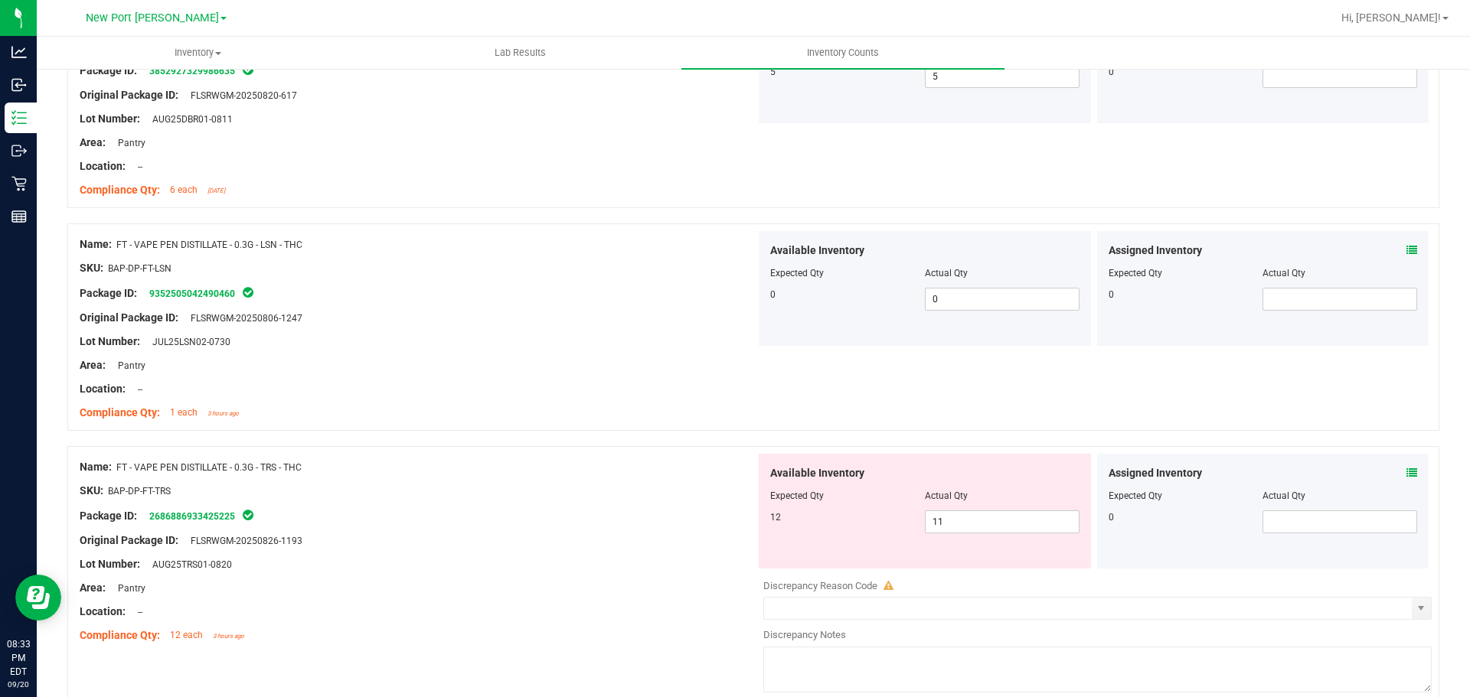
scroll to position [2449, 0]
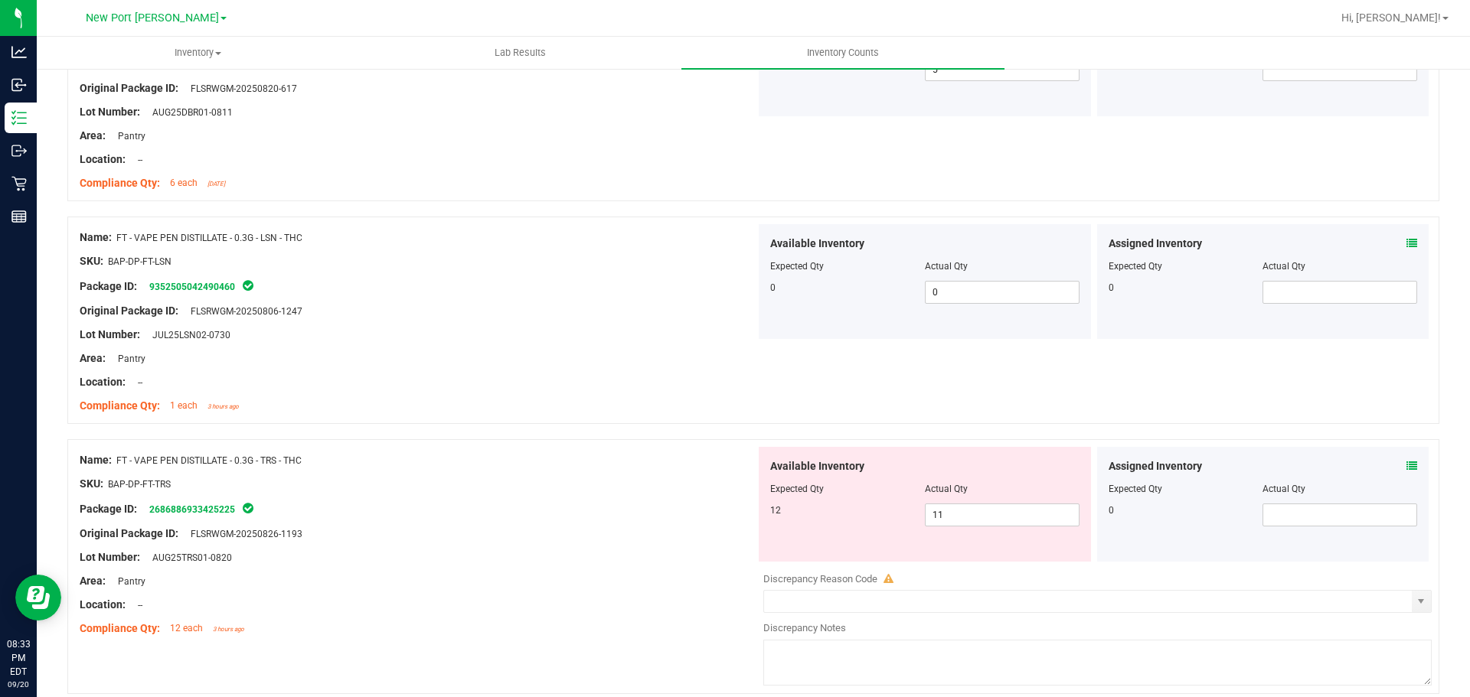
click at [1406, 468] on icon at bounding box center [1411, 466] width 11 height 11
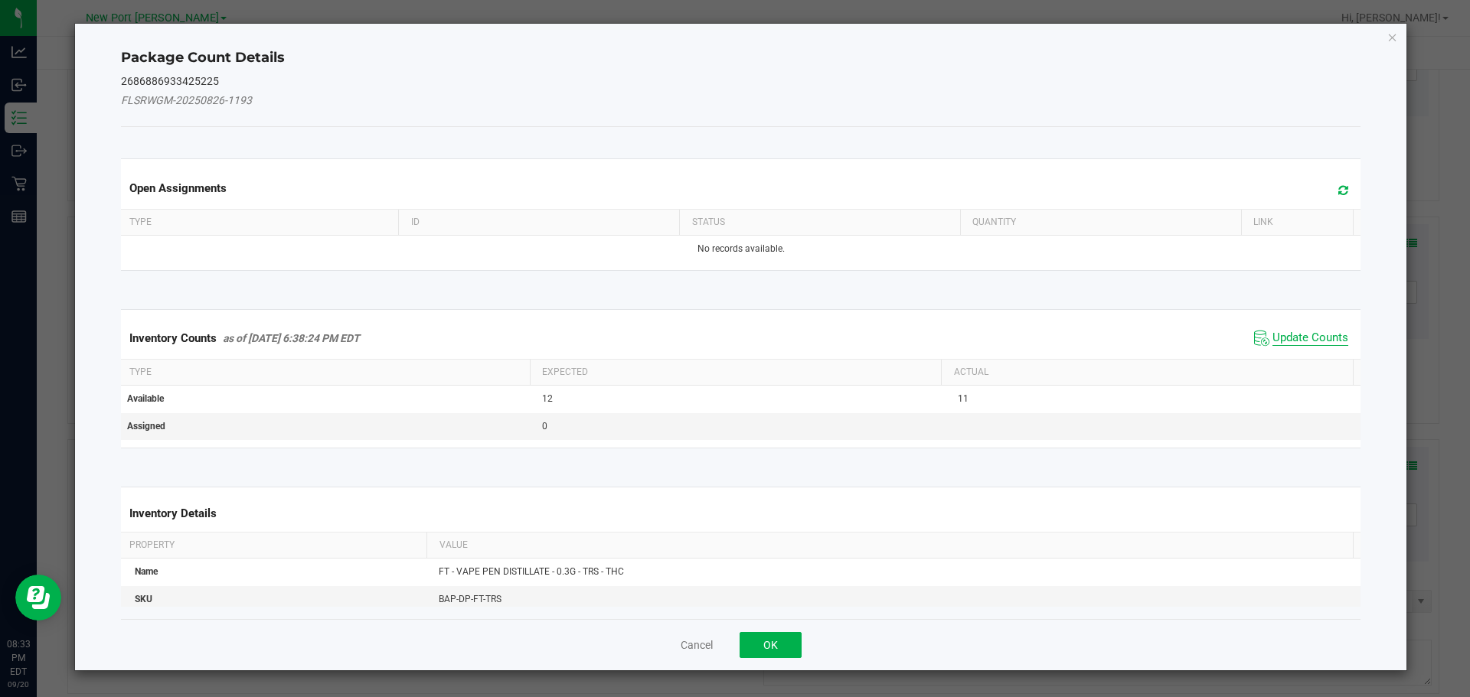
click at [1279, 336] on span "Update Counts" at bounding box center [1310, 338] width 76 height 15
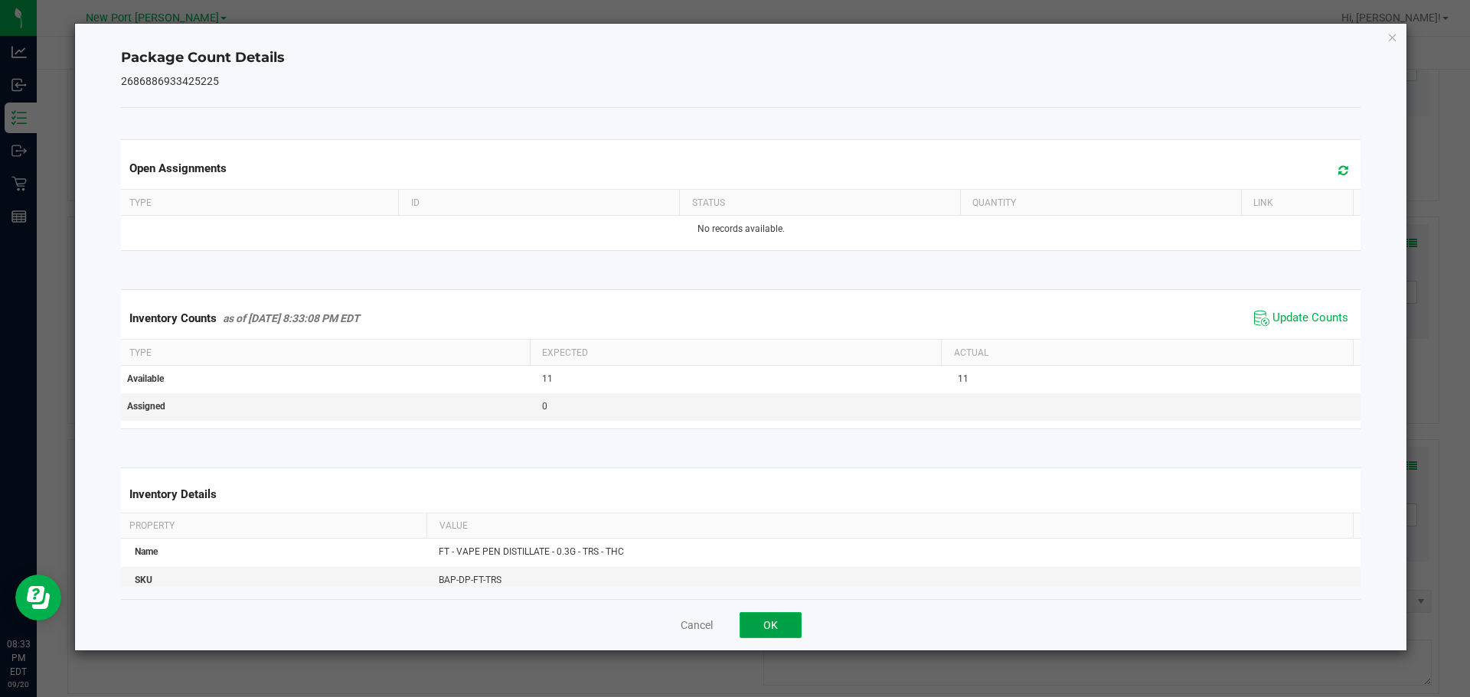
click at [773, 622] on button "OK" at bounding box center [770, 625] width 62 height 26
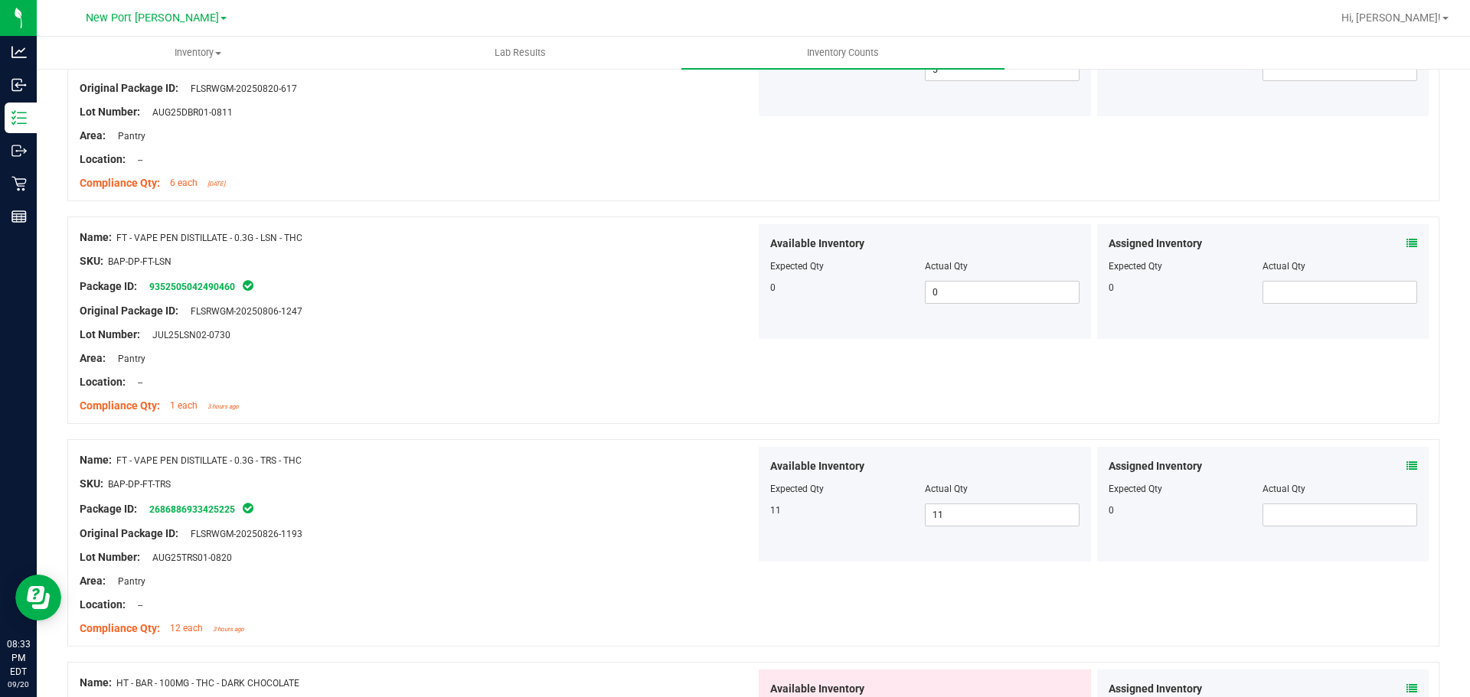
scroll to position [2756, 0]
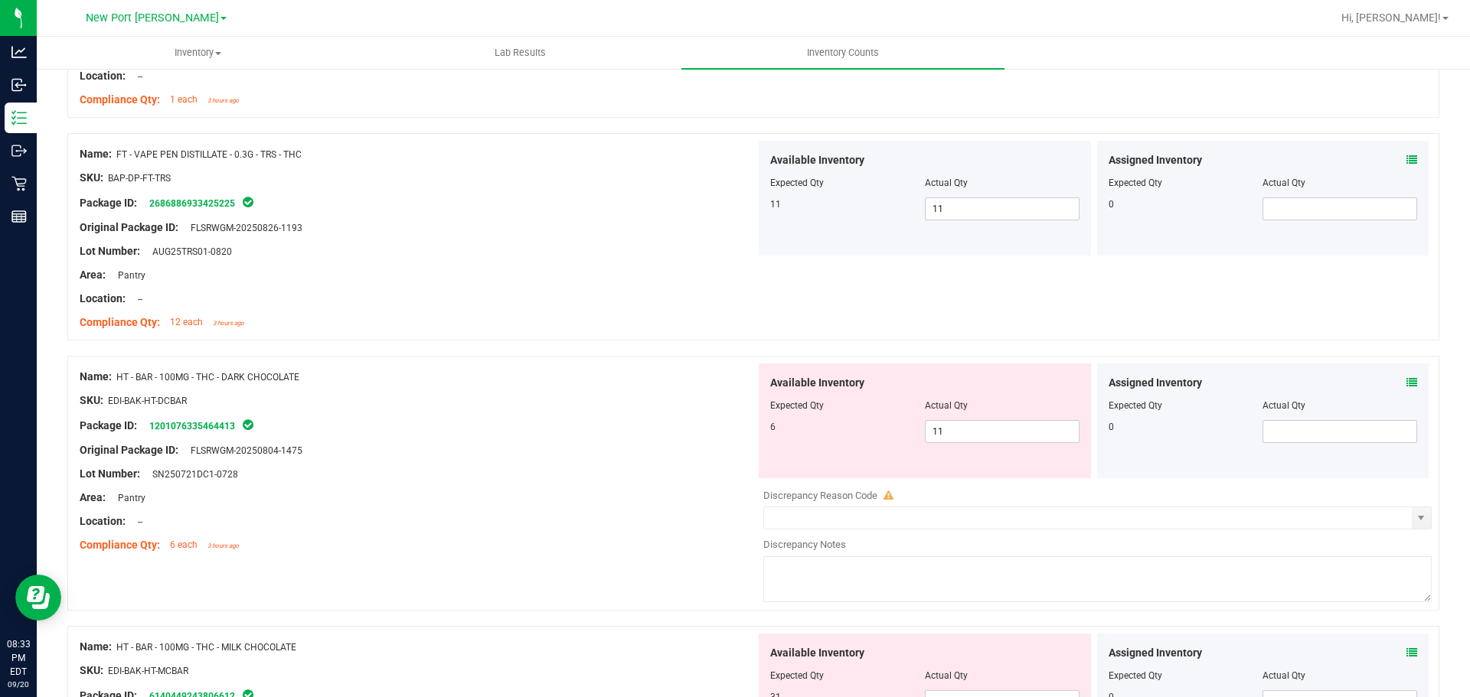
click at [1406, 380] on icon at bounding box center [1411, 382] width 11 height 11
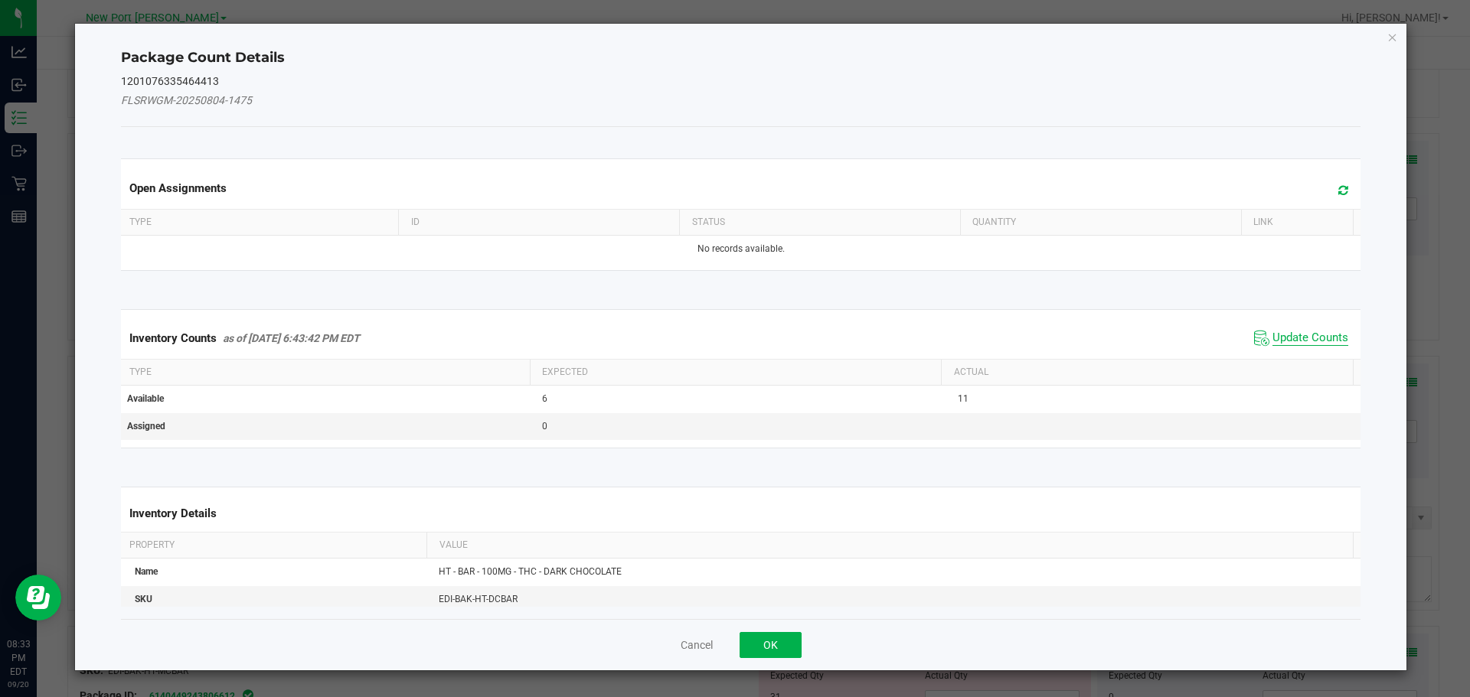
click at [1301, 336] on span "Update Counts" at bounding box center [1310, 338] width 76 height 15
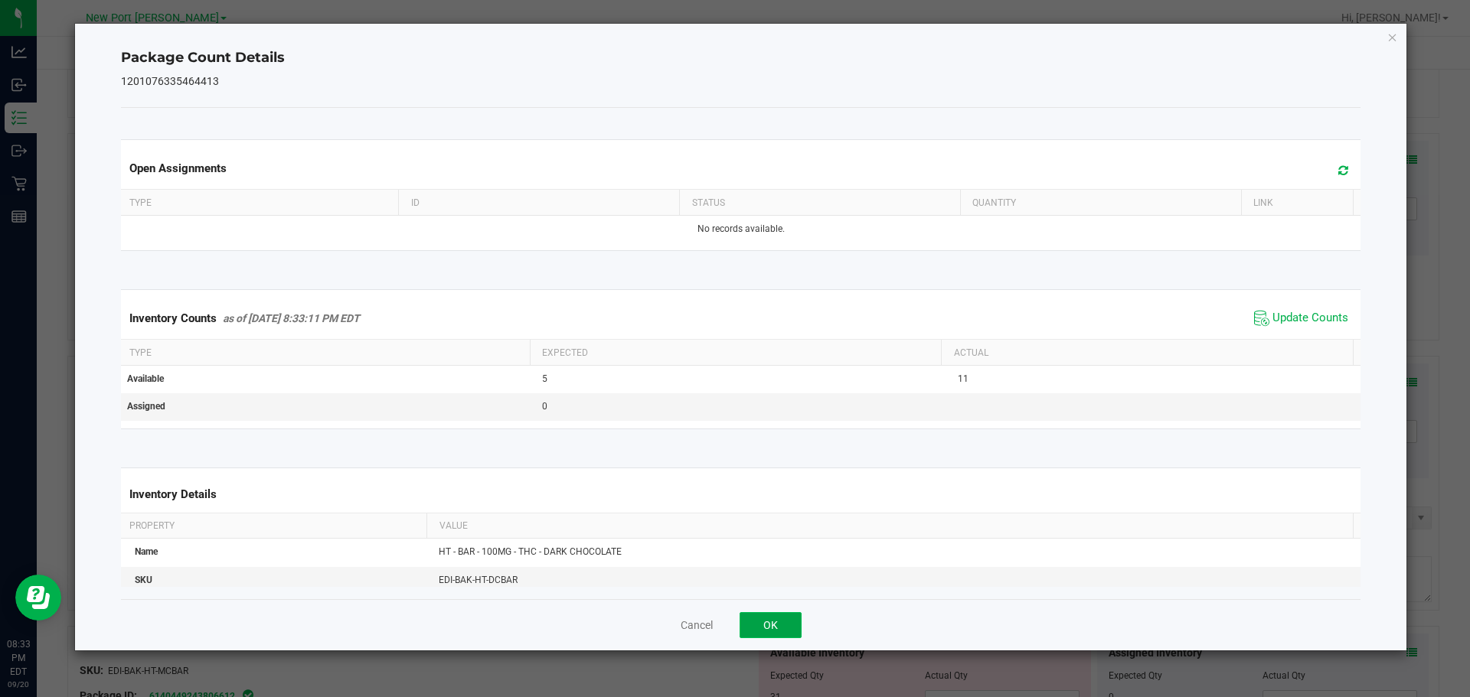
click at [765, 628] on button "OK" at bounding box center [770, 625] width 62 height 26
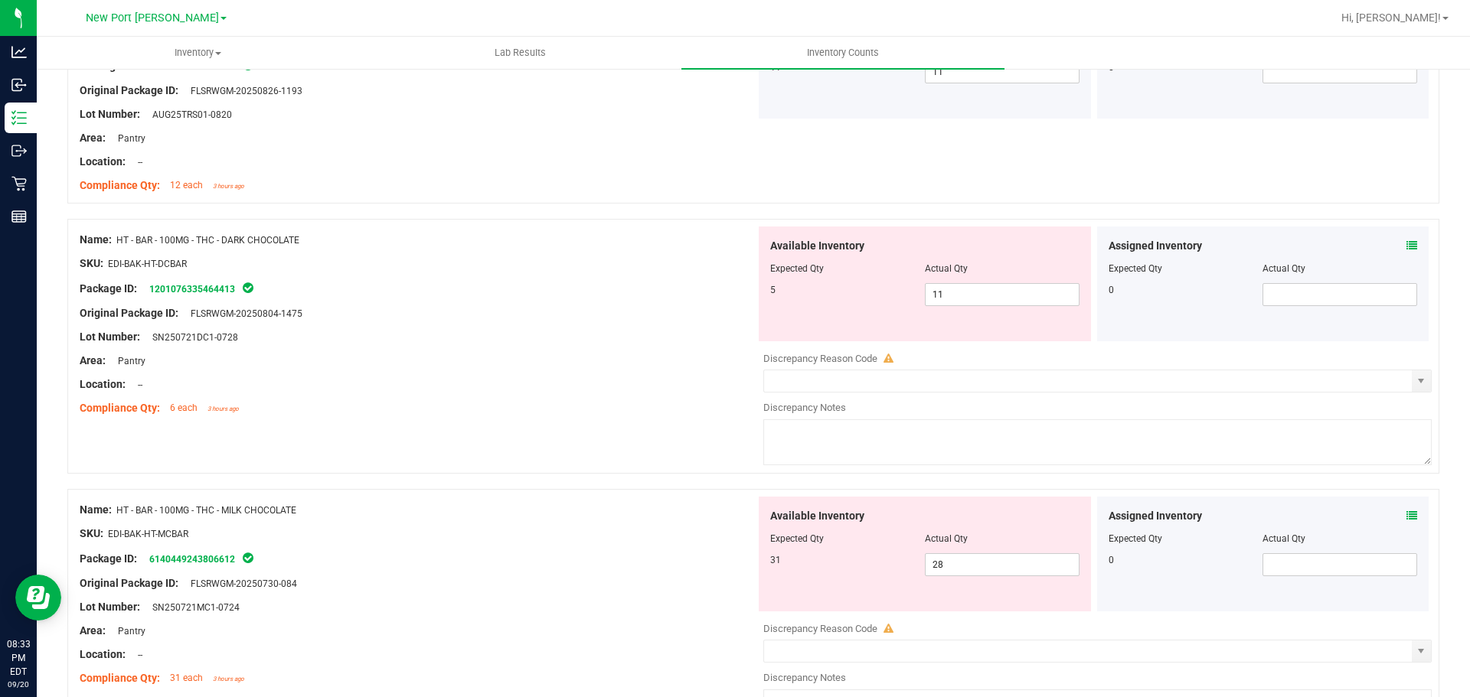
scroll to position [2909, 0]
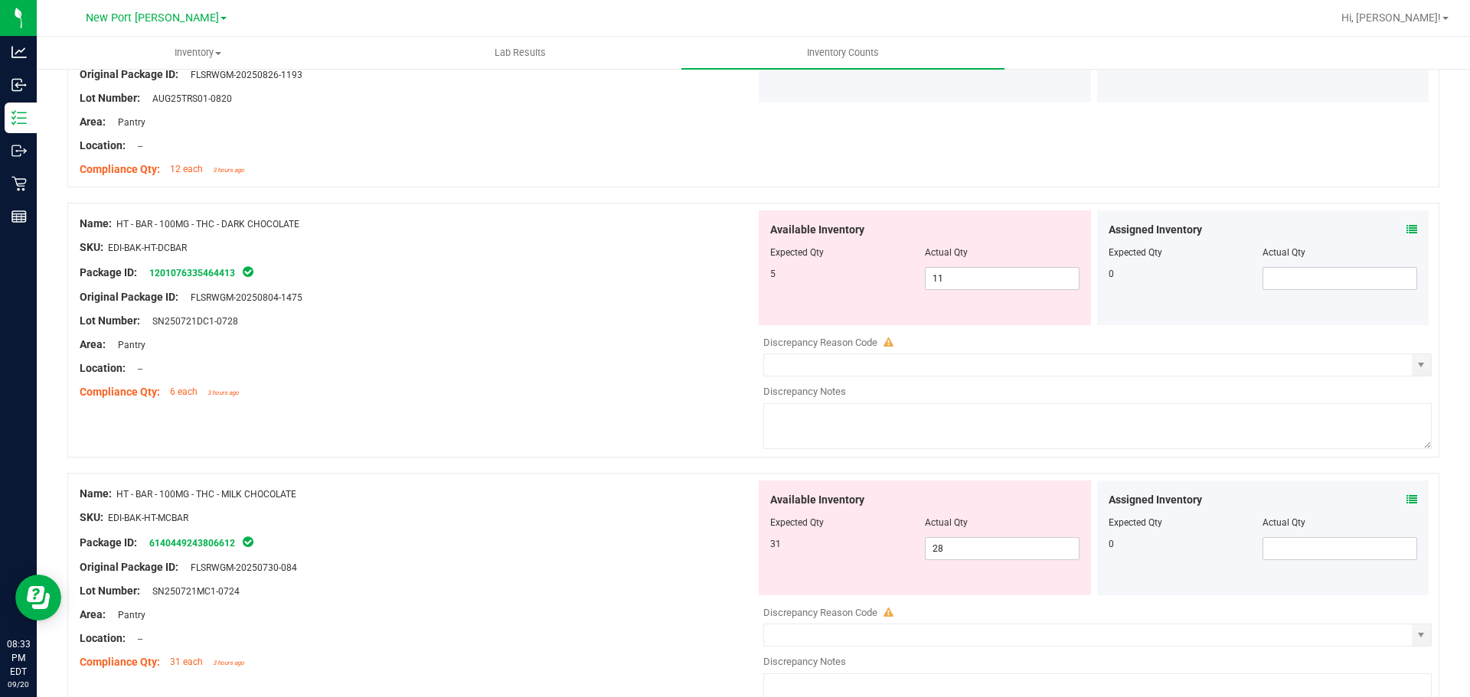
click at [1406, 495] on icon at bounding box center [1411, 499] width 11 height 11
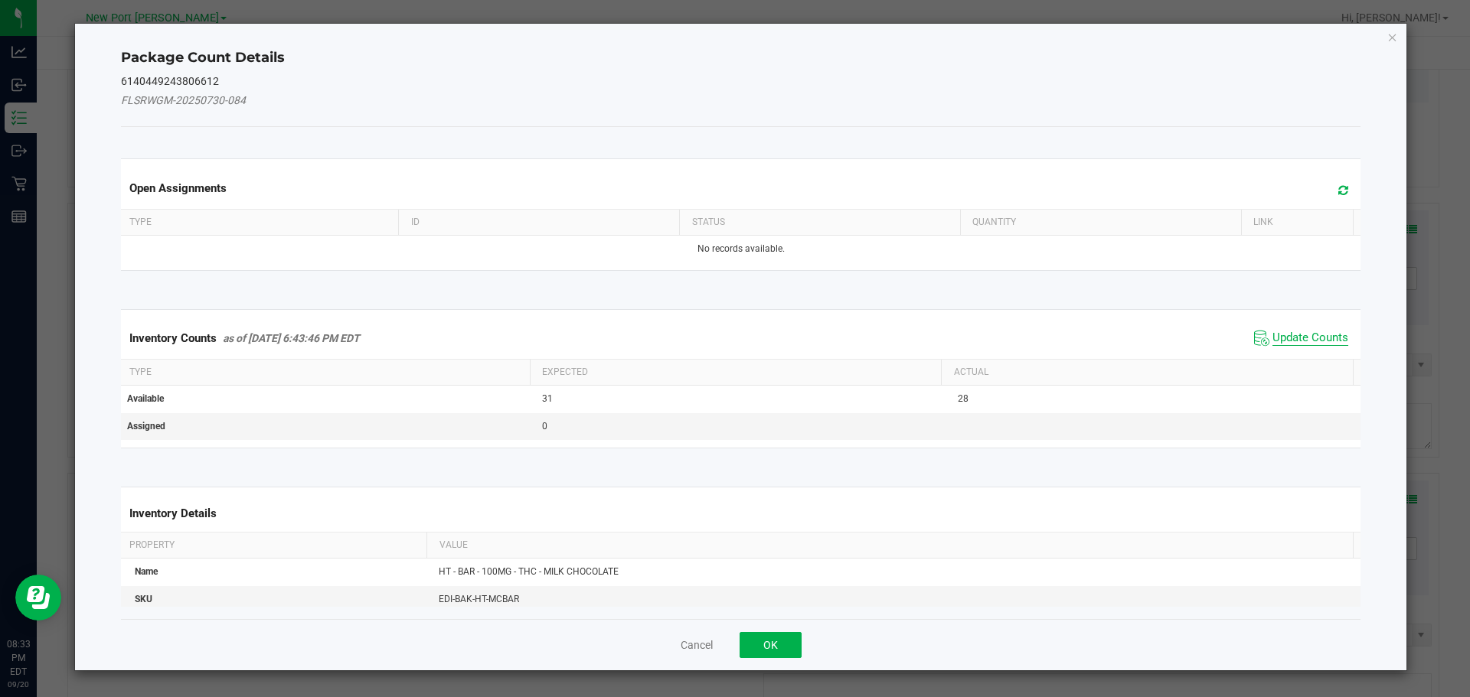
click at [1320, 336] on span "Update Counts" at bounding box center [1310, 338] width 76 height 15
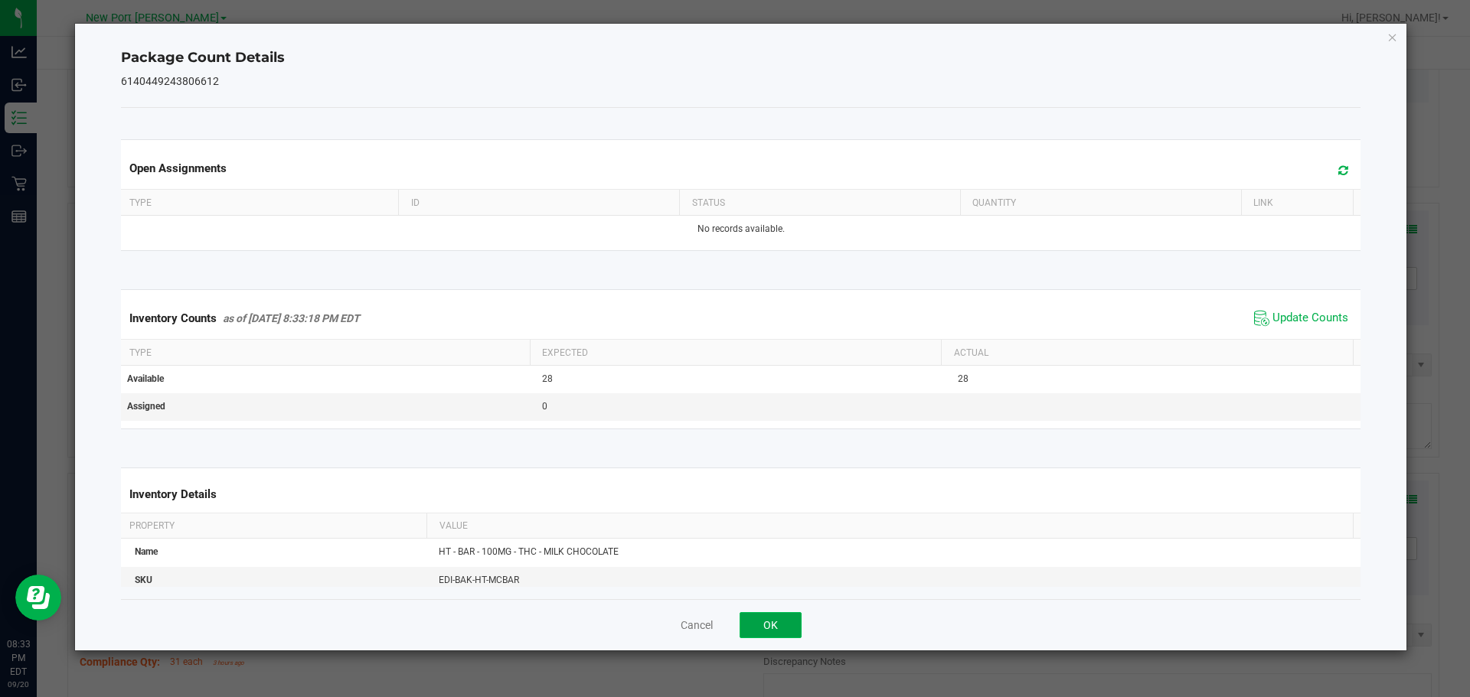
click at [781, 625] on button "OK" at bounding box center [770, 625] width 62 height 26
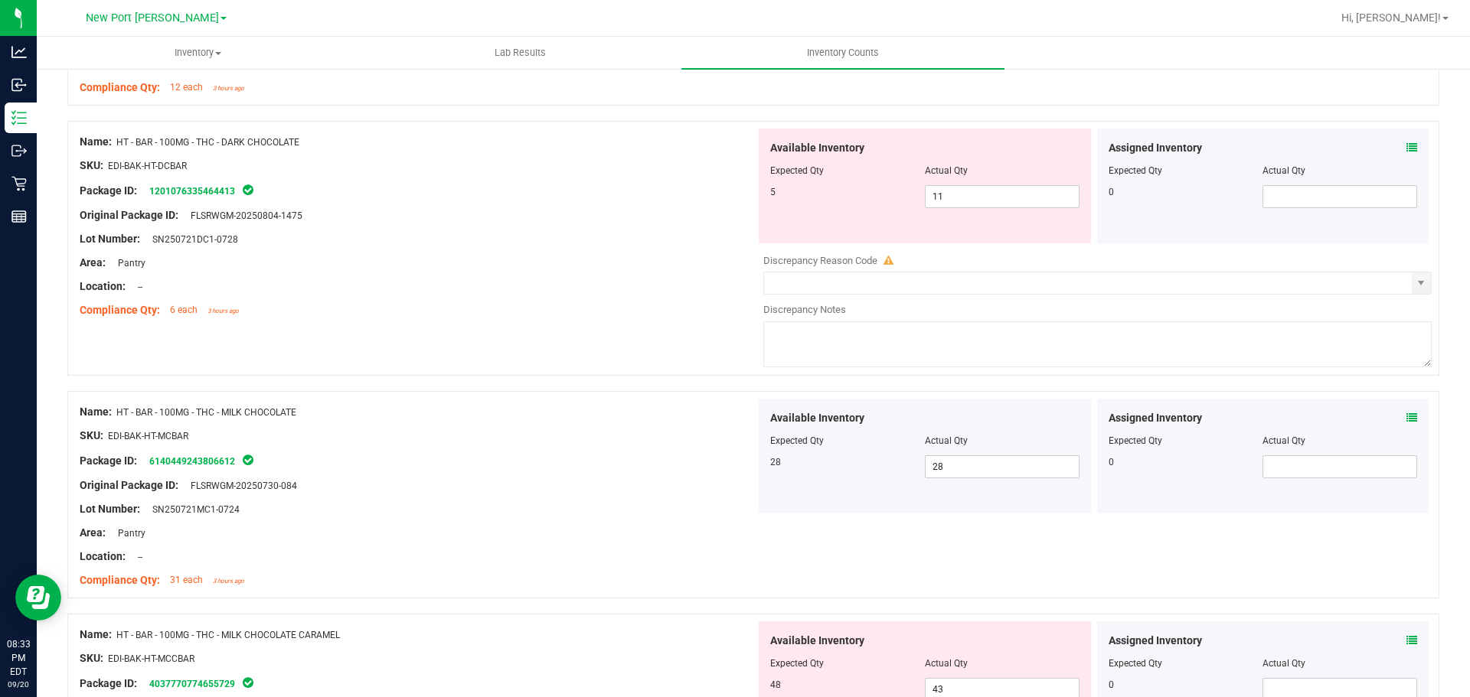
scroll to position [3291, 0]
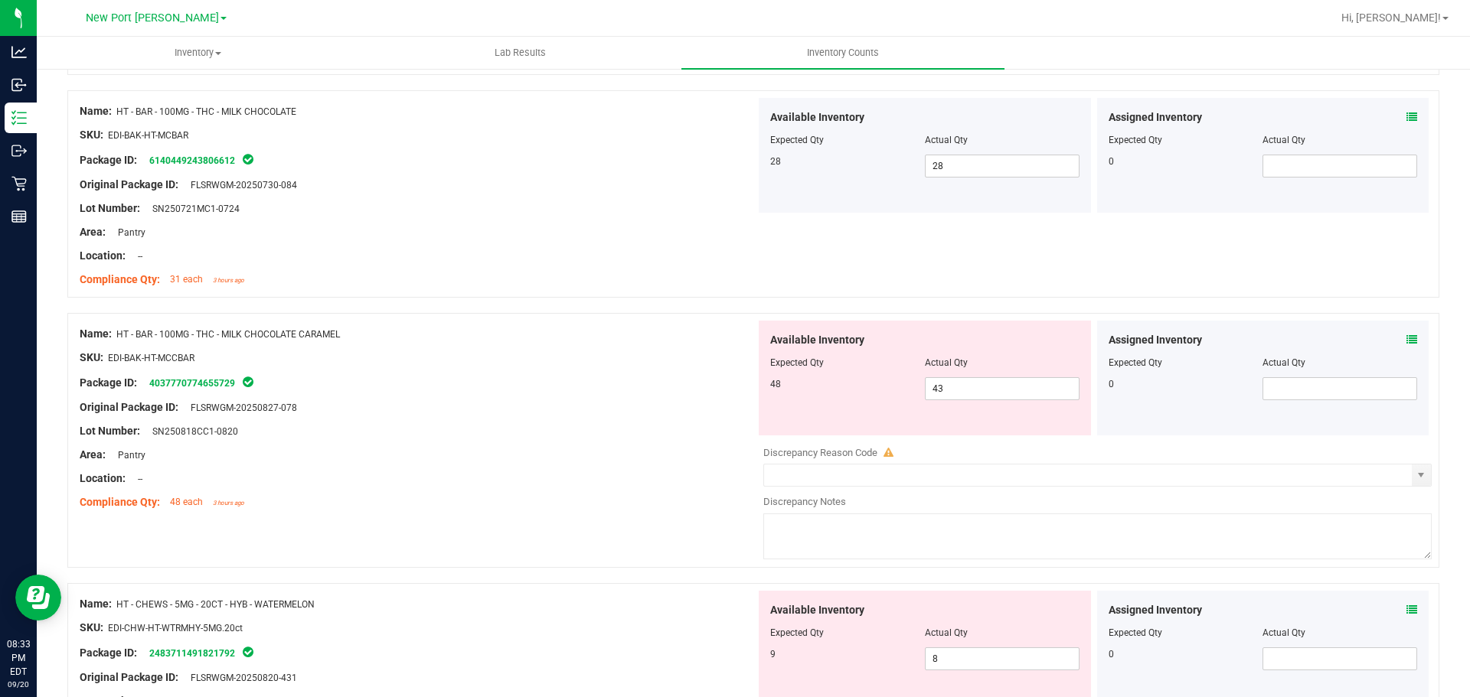
click at [1406, 341] on icon at bounding box center [1411, 339] width 11 height 11
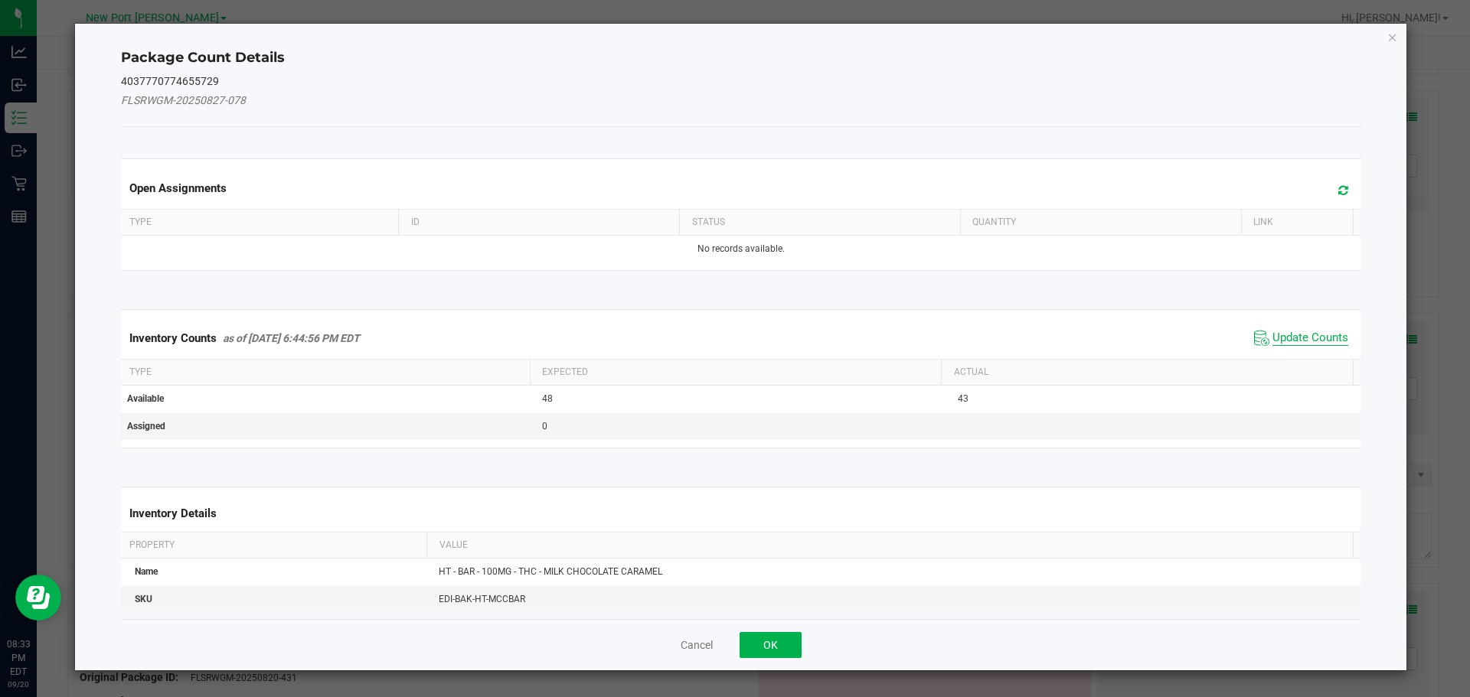
click at [1299, 340] on span "Update Counts" at bounding box center [1310, 338] width 76 height 15
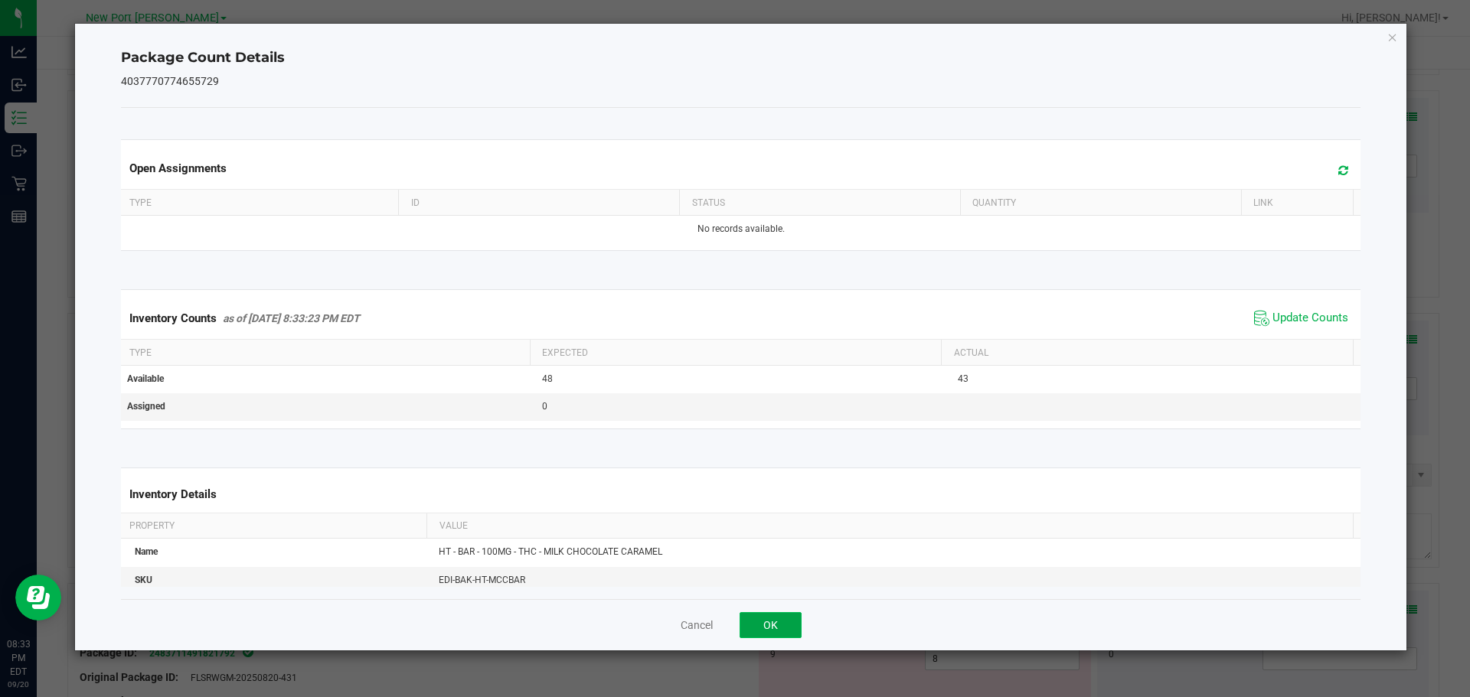
click at [782, 625] on button "OK" at bounding box center [770, 625] width 62 height 26
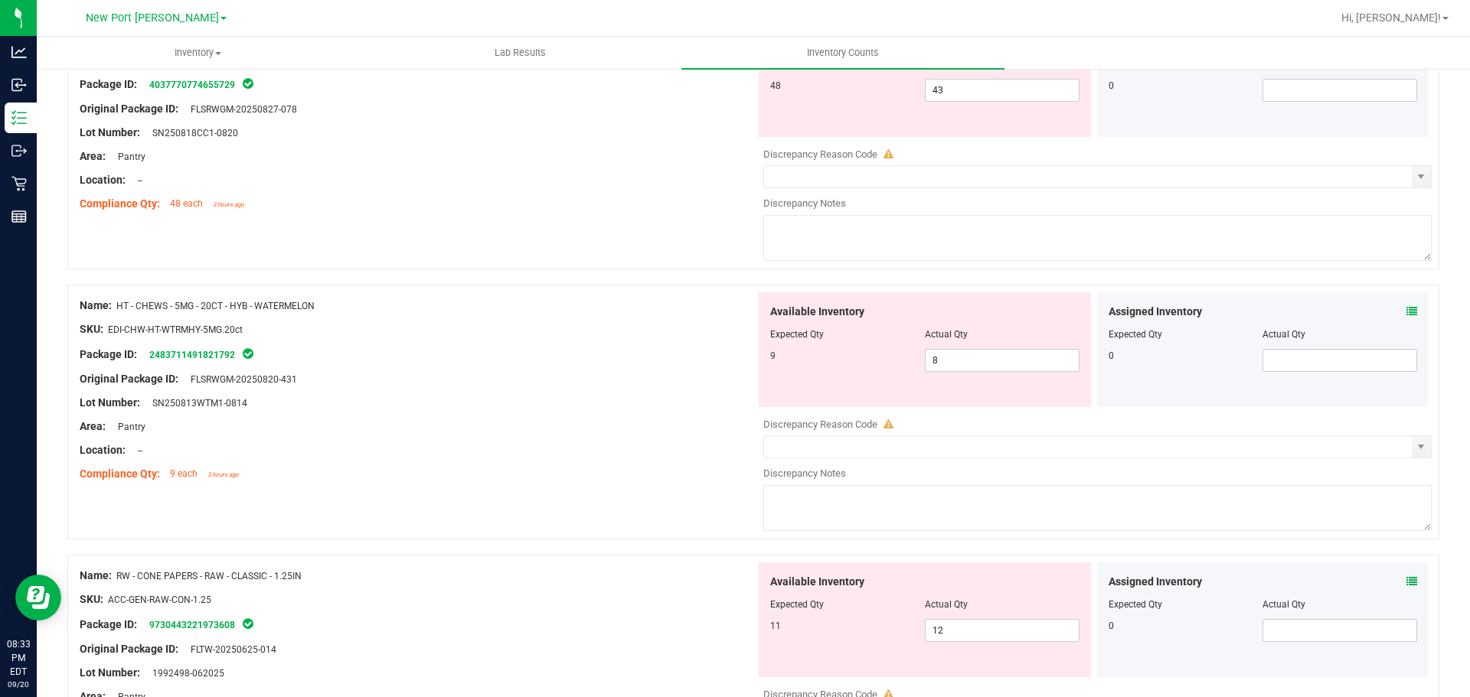
scroll to position [3598, 0]
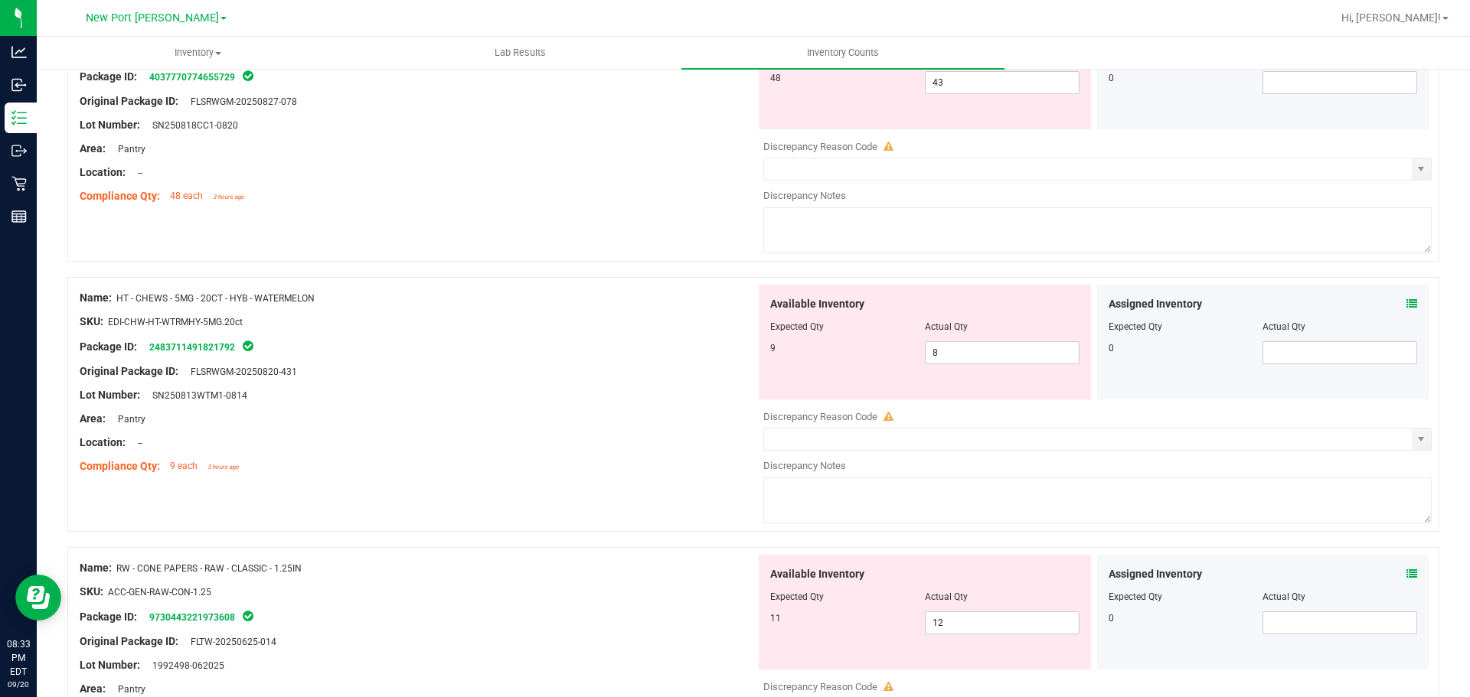
click at [1406, 307] on icon at bounding box center [1411, 304] width 11 height 11
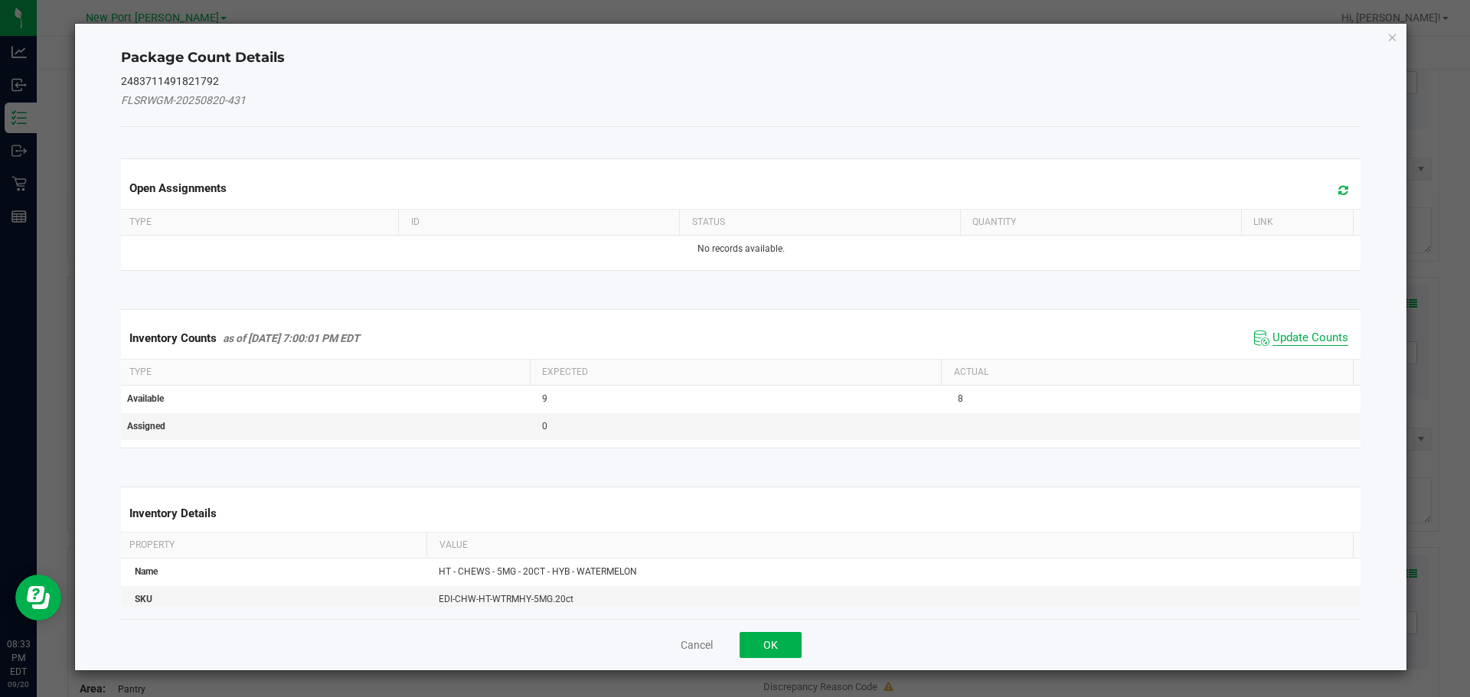
click at [1297, 340] on span "Update Counts" at bounding box center [1310, 338] width 76 height 15
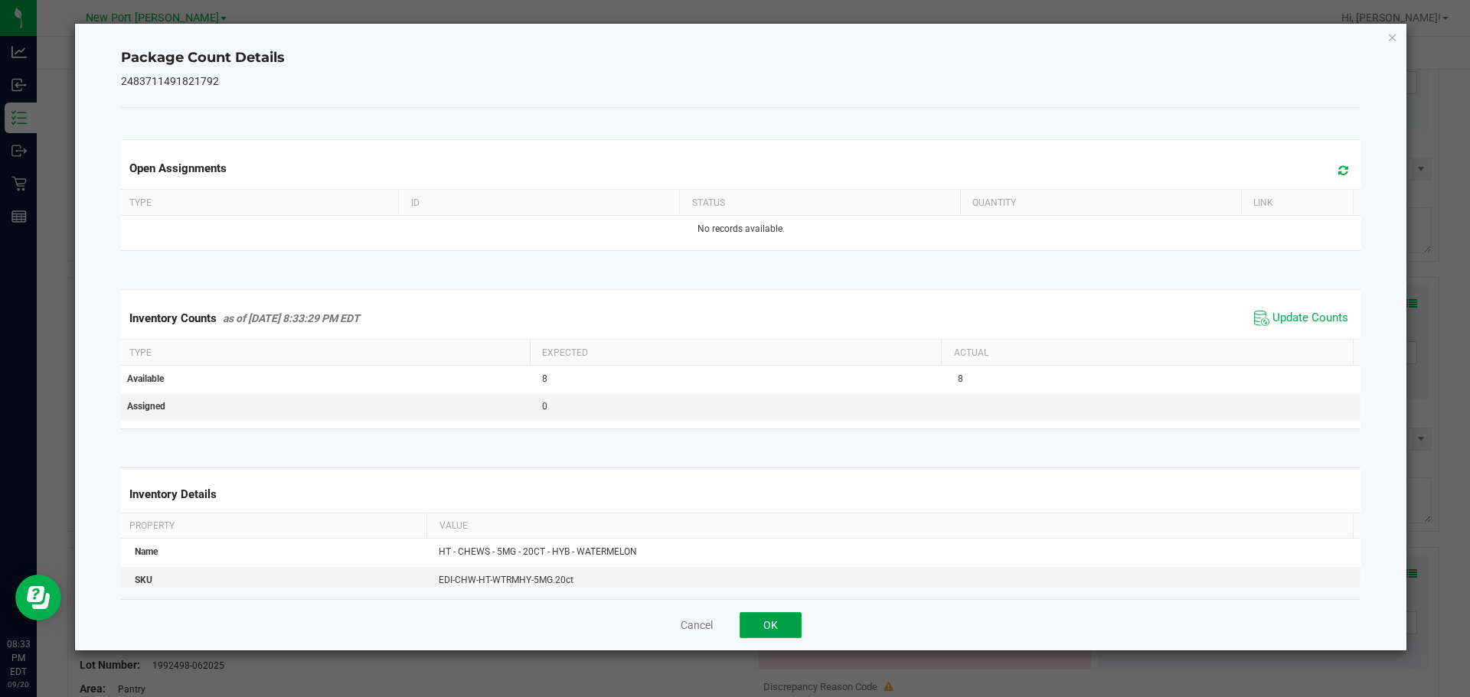
click at [771, 622] on button "OK" at bounding box center [770, 625] width 62 height 26
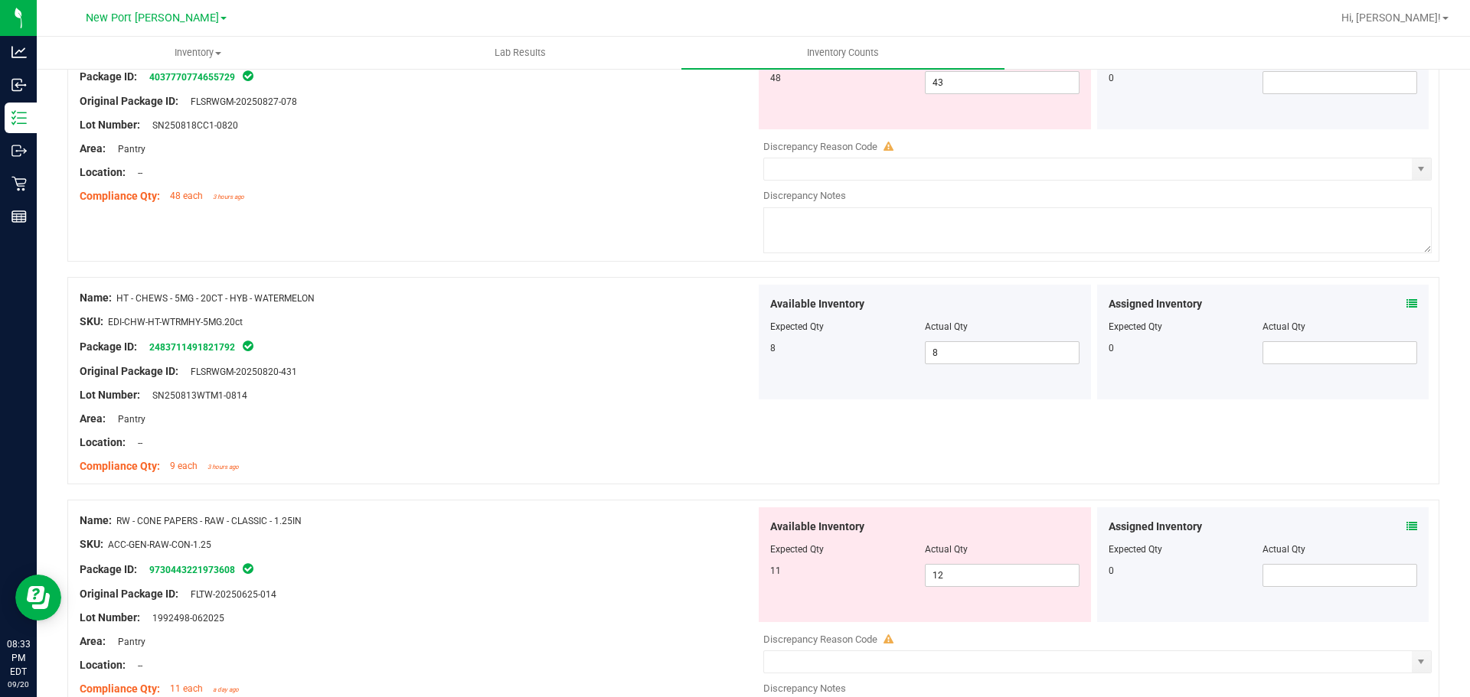
scroll to position [3904, 0]
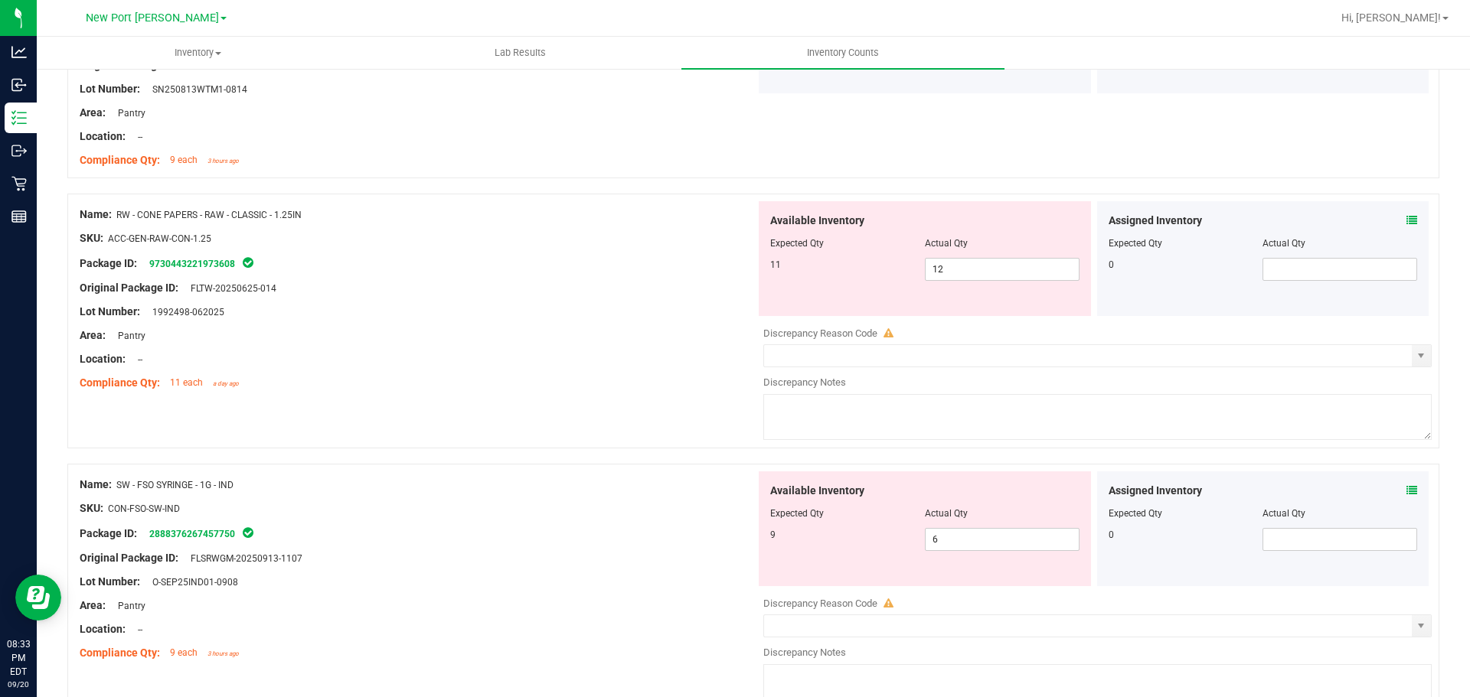
click at [1406, 222] on icon at bounding box center [1411, 220] width 11 height 11
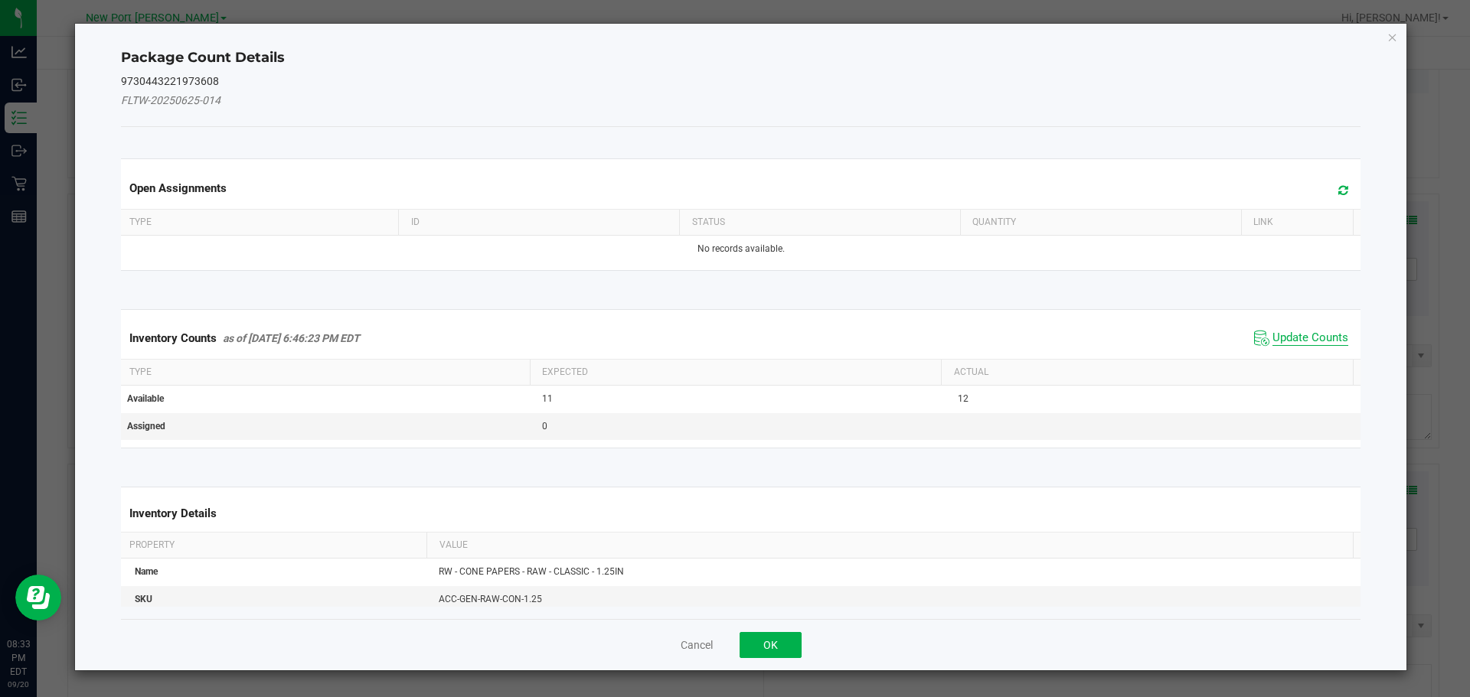
click at [1279, 336] on span "Update Counts" at bounding box center [1310, 338] width 76 height 15
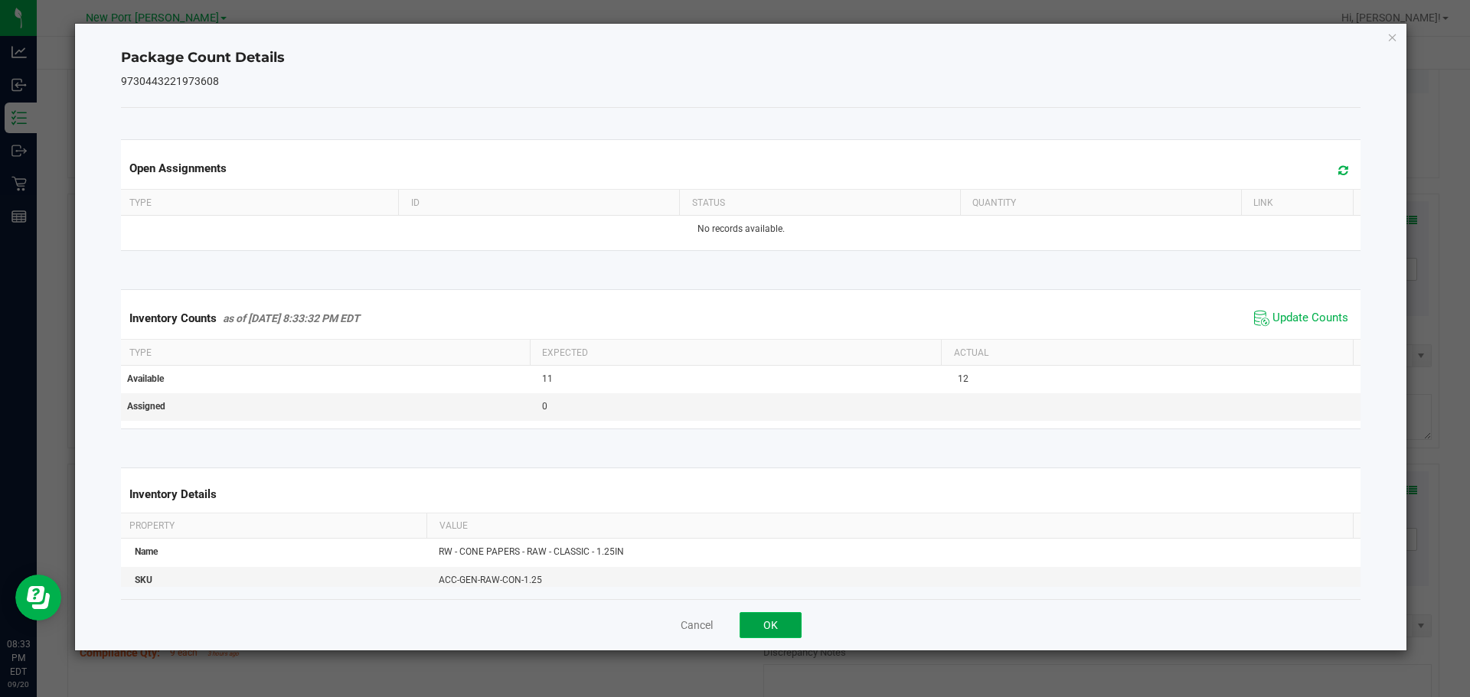
click at [772, 619] on button "OK" at bounding box center [770, 625] width 62 height 26
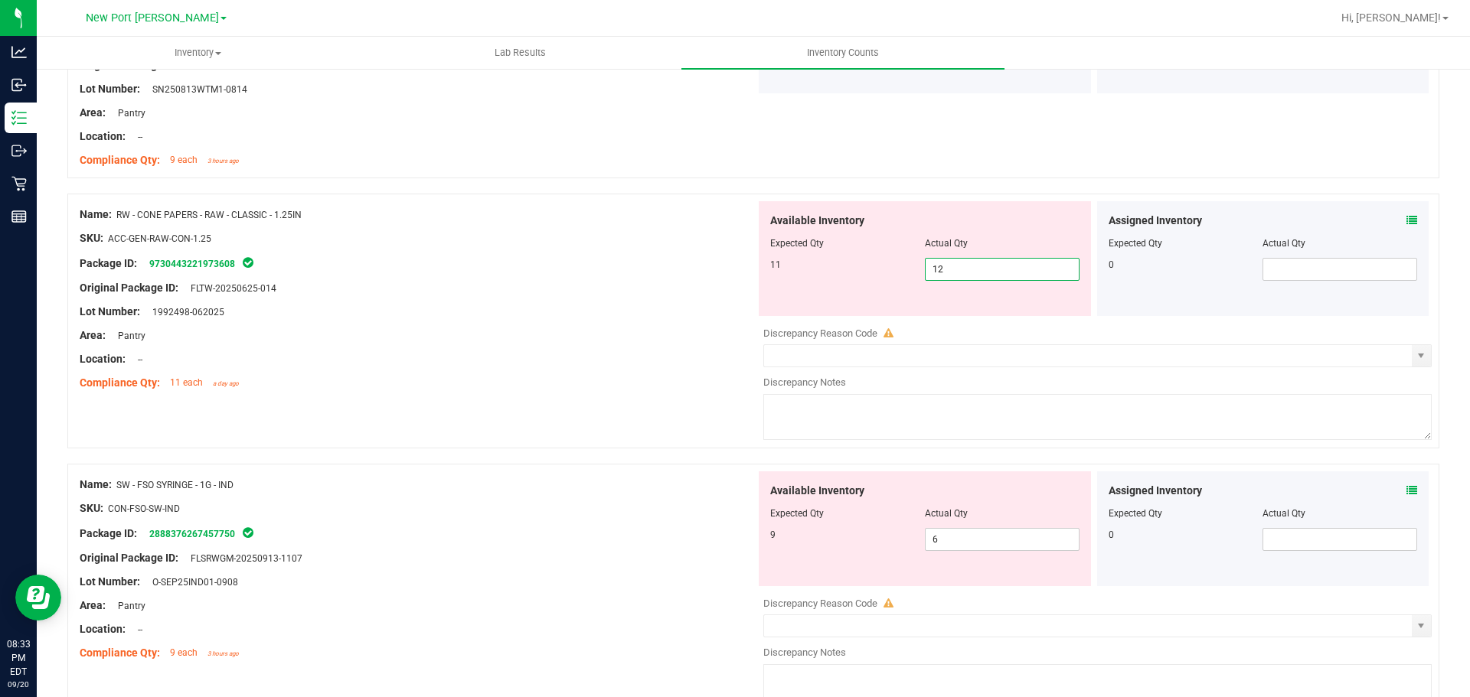
click at [981, 270] on span "12 12" at bounding box center [1002, 269] width 155 height 23
type input "11"
click at [612, 300] on div at bounding box center [418, 300] width 676 height 8
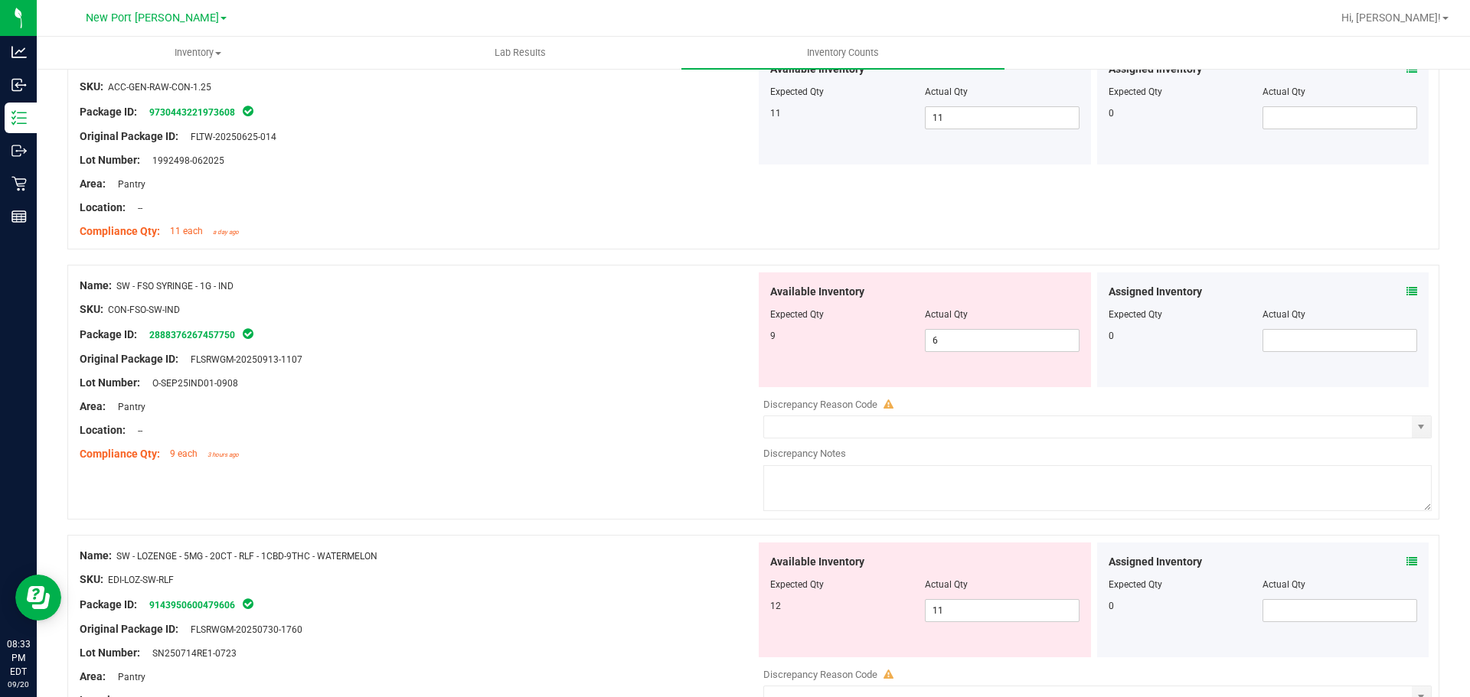
scroll to position [4057, 0]
click at [1406, 292] on icon at bounding box center [1411, 290] width 11 height 11
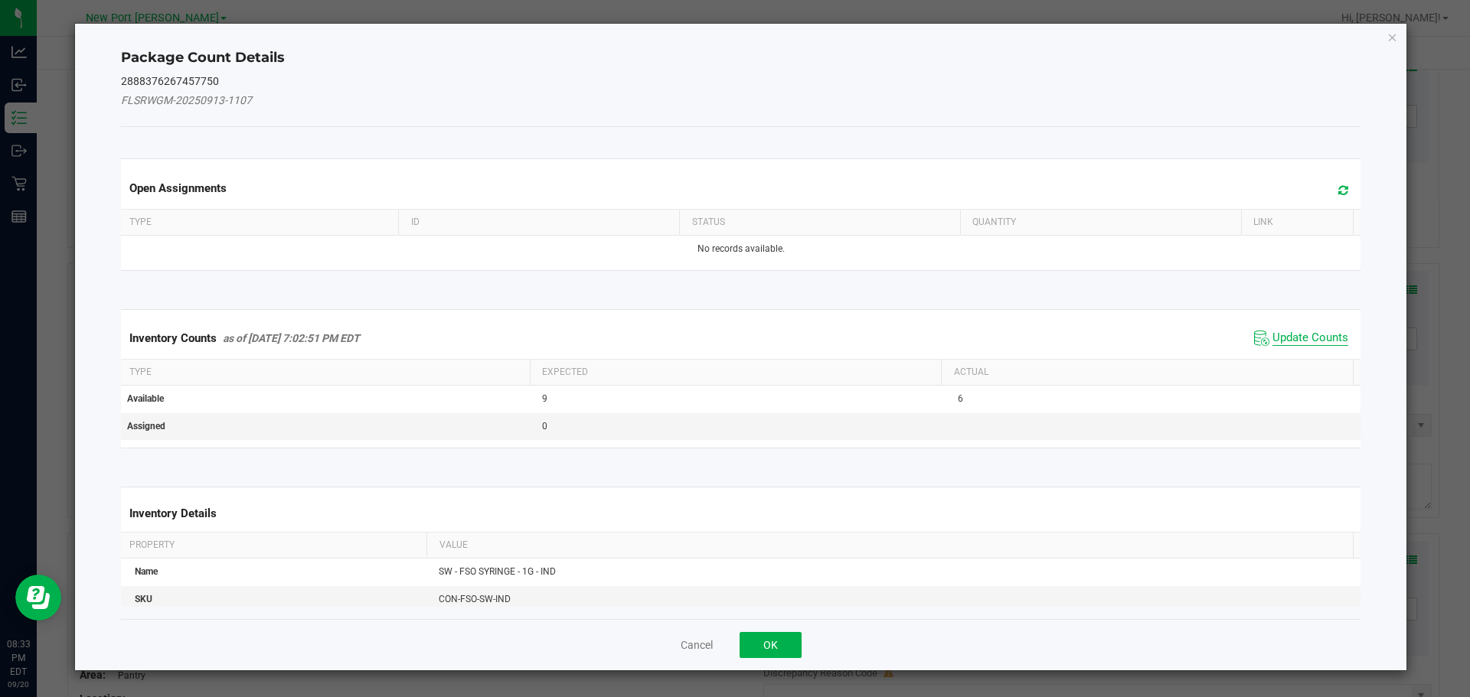
click at [1284, 334] on span "Update Counts" at bounding box center [1310, 338] width 76 height 15
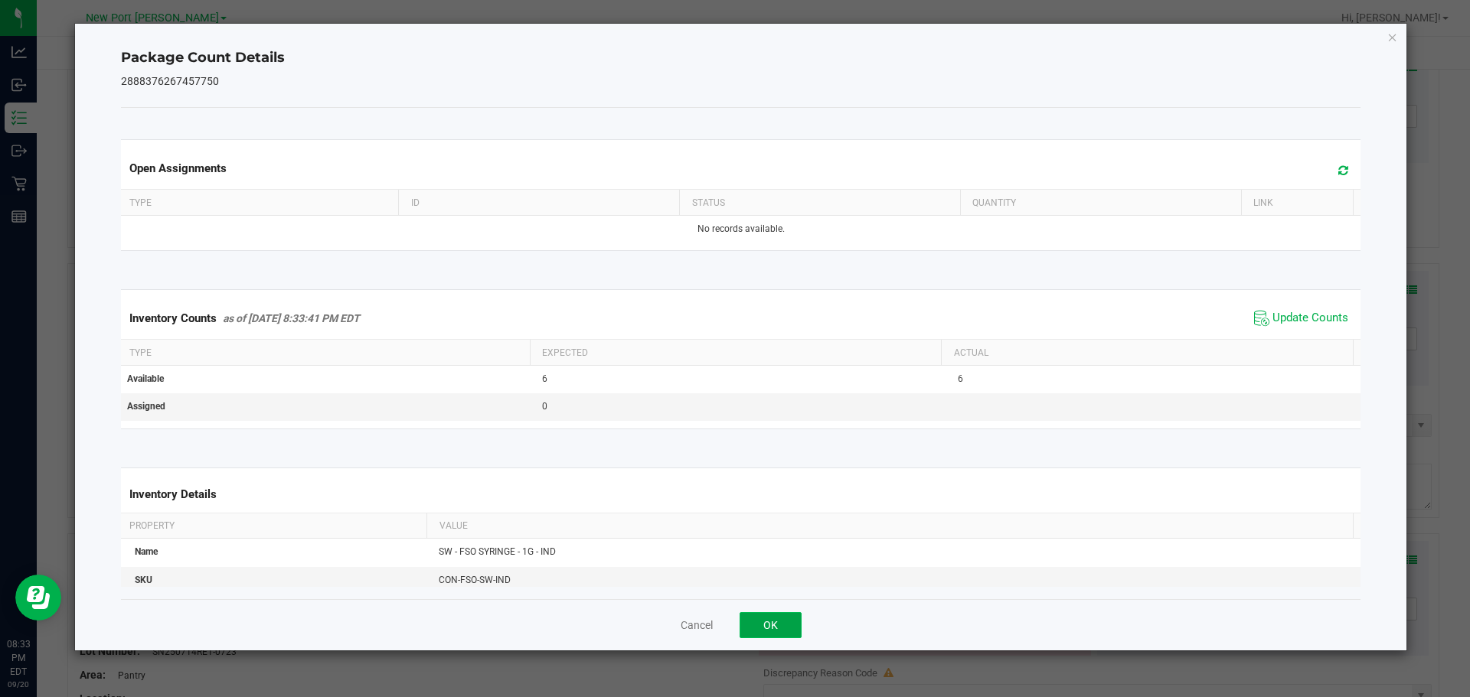
click at [772, 615] on button "OK" at bounding box center [770, 625] width 62 height 26
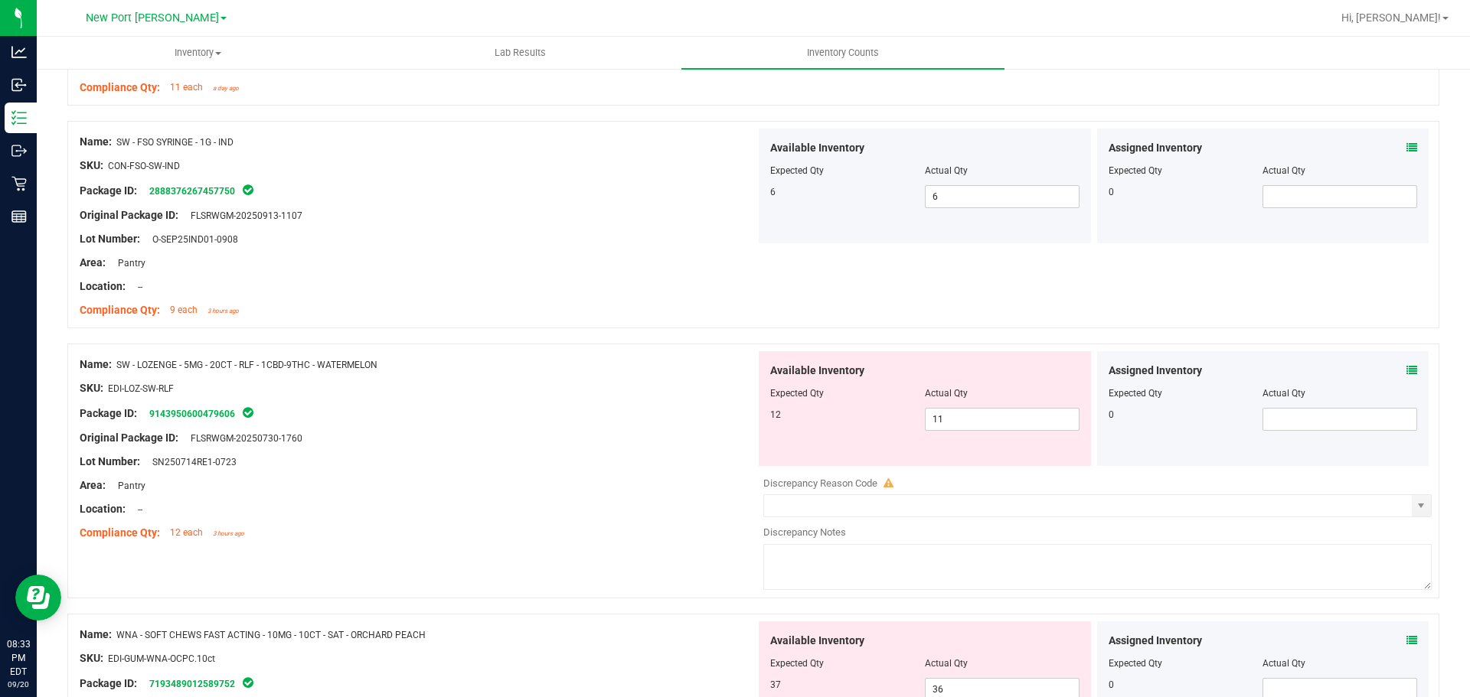
scroll to position [4210, 0]
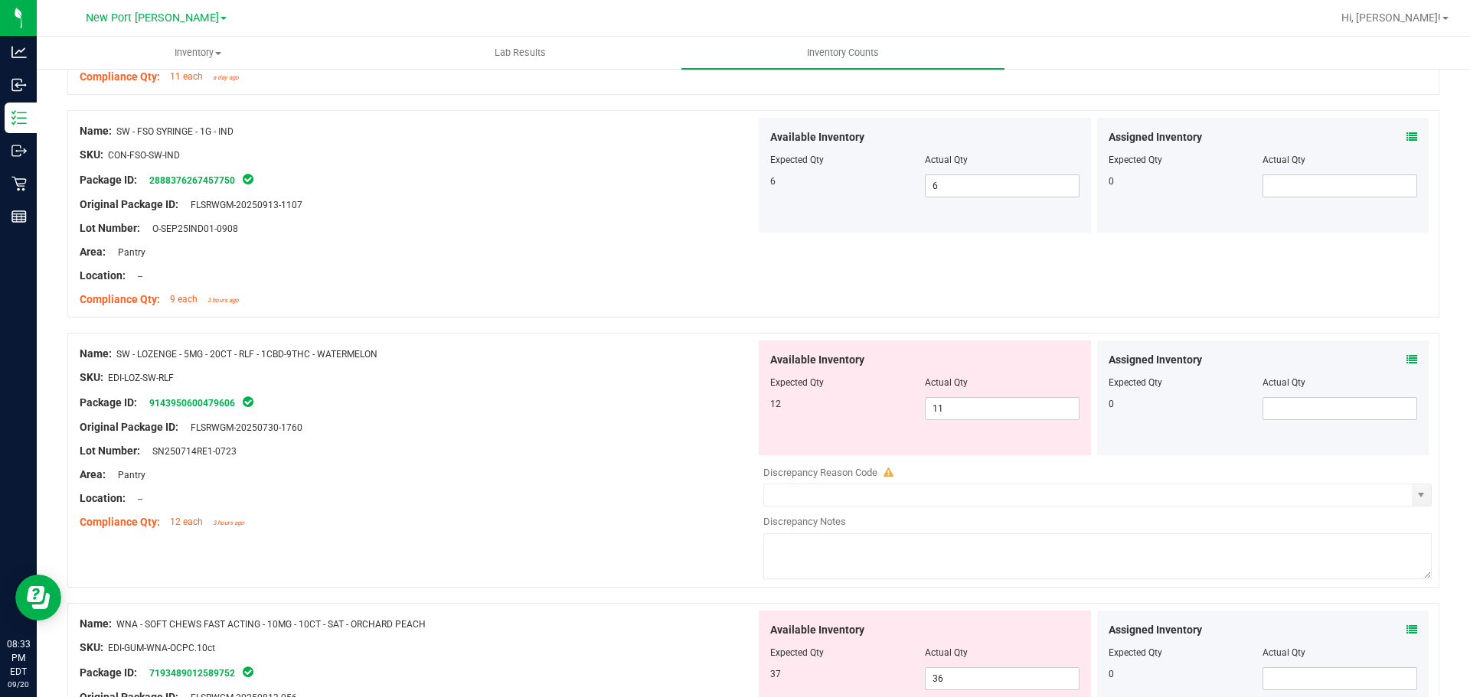
click at [1406, 357] on icon at bounding box center [1411, 359] width 11 height 11
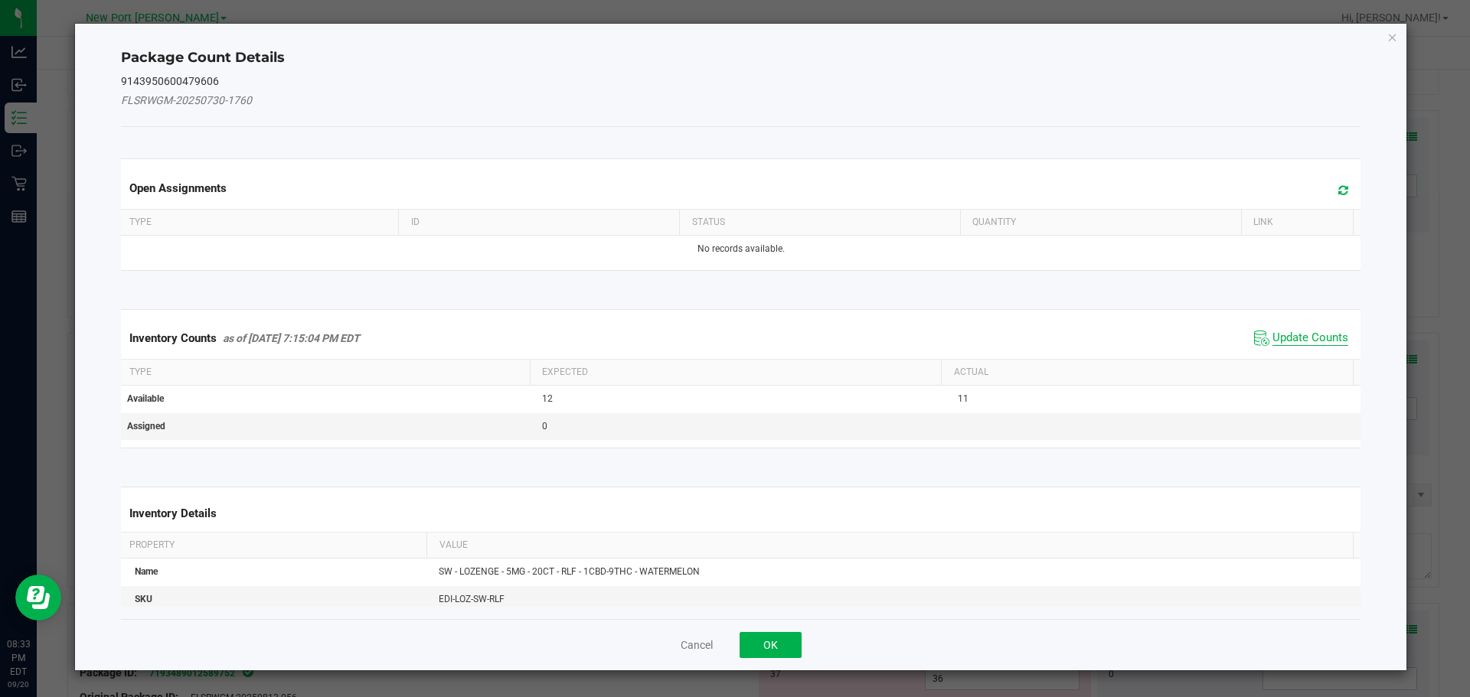
click at [1300, 337] on span "Update Counts" at bounding box center [1310, 338] width 76 height 15
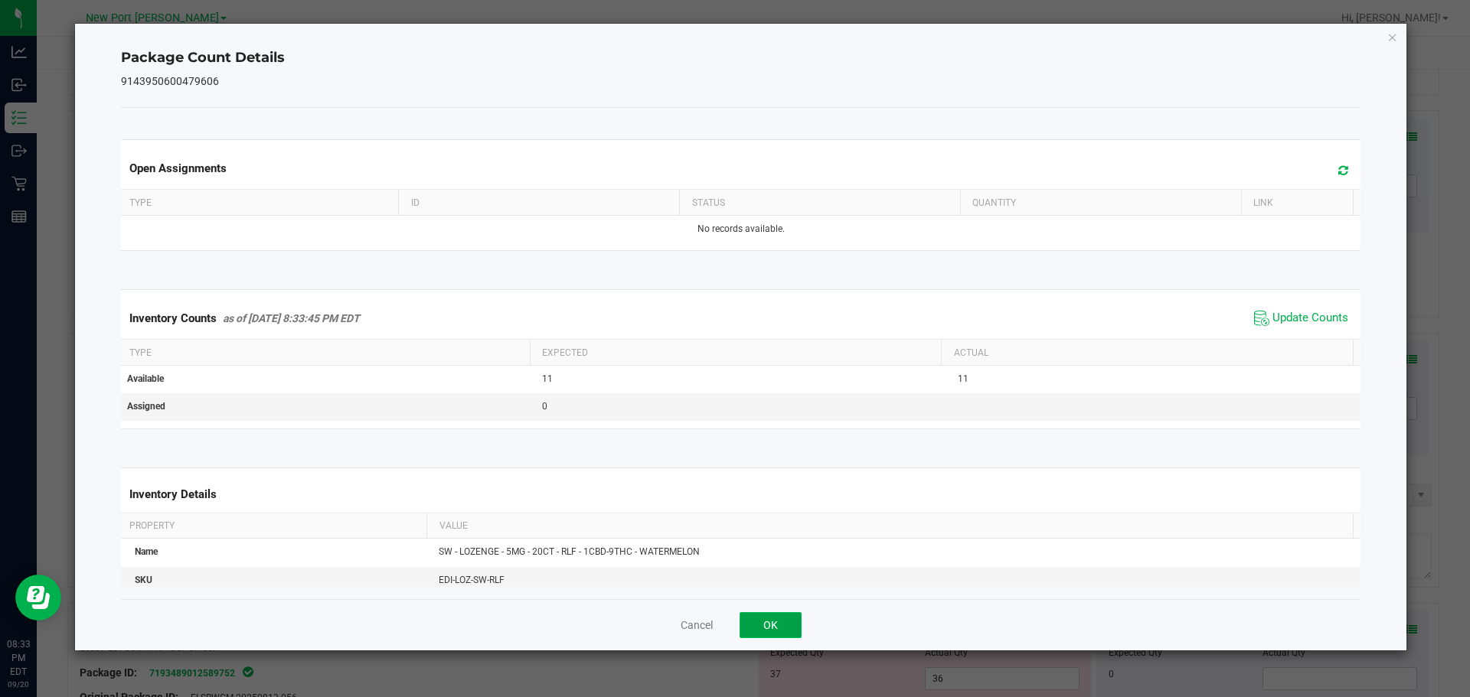
click at [780, 622] on button "OK" at bounding box center [770, 625] width 62 height 26
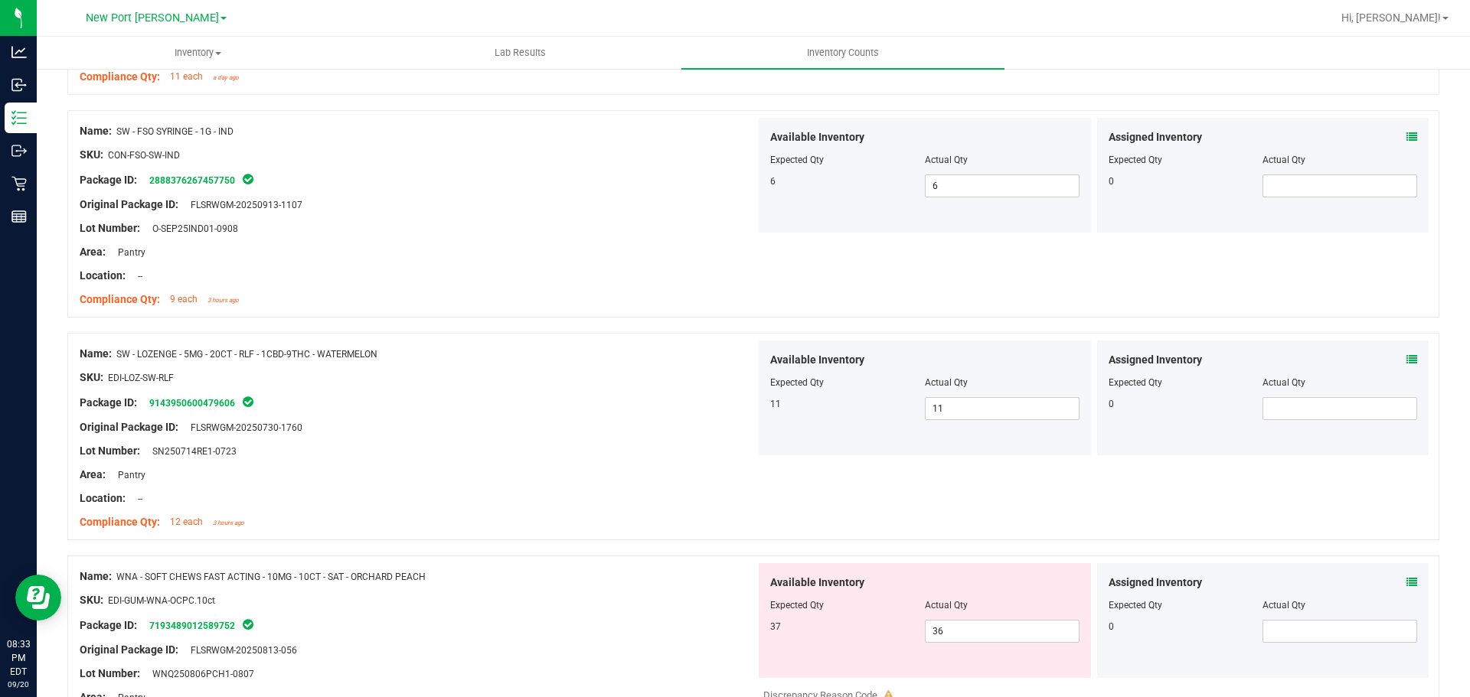
scroll to position [4363, 0]
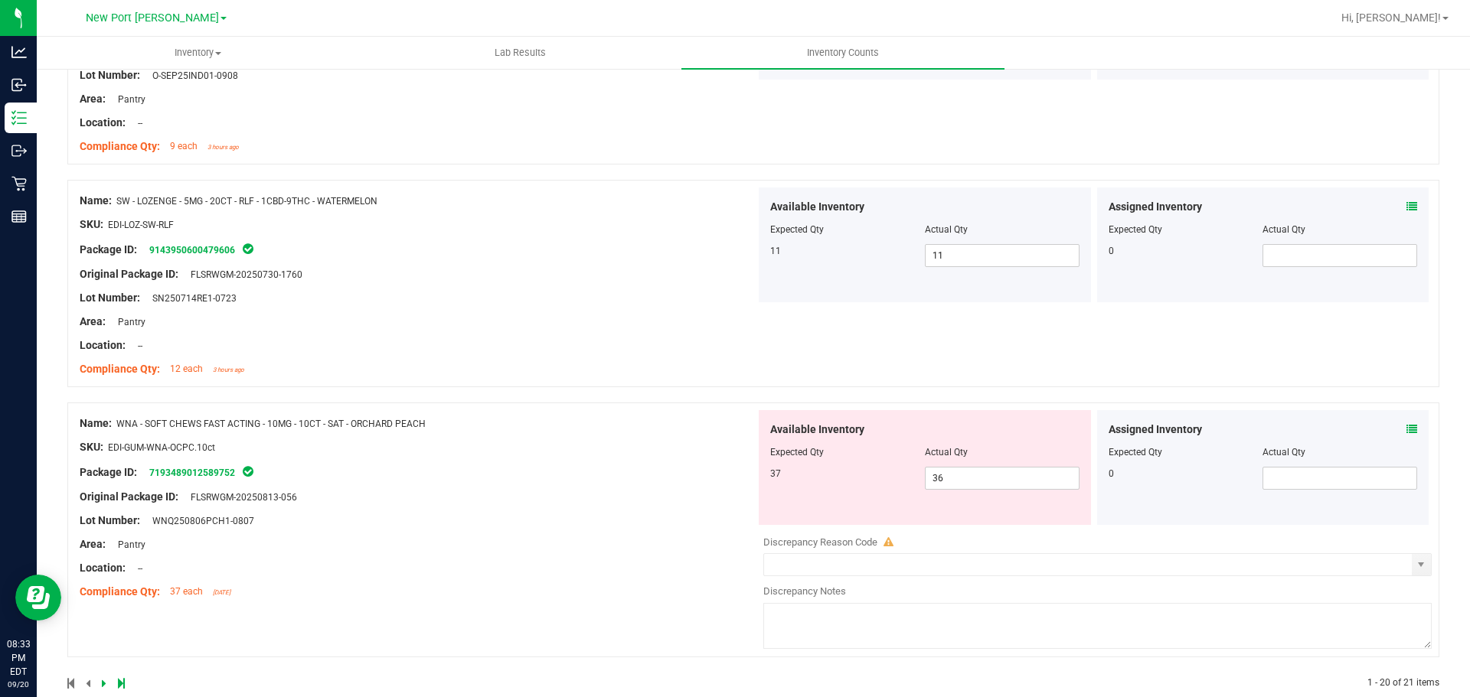
click at [1406, 429] on icon at bounding box center [1411, 429] width 11 height 11
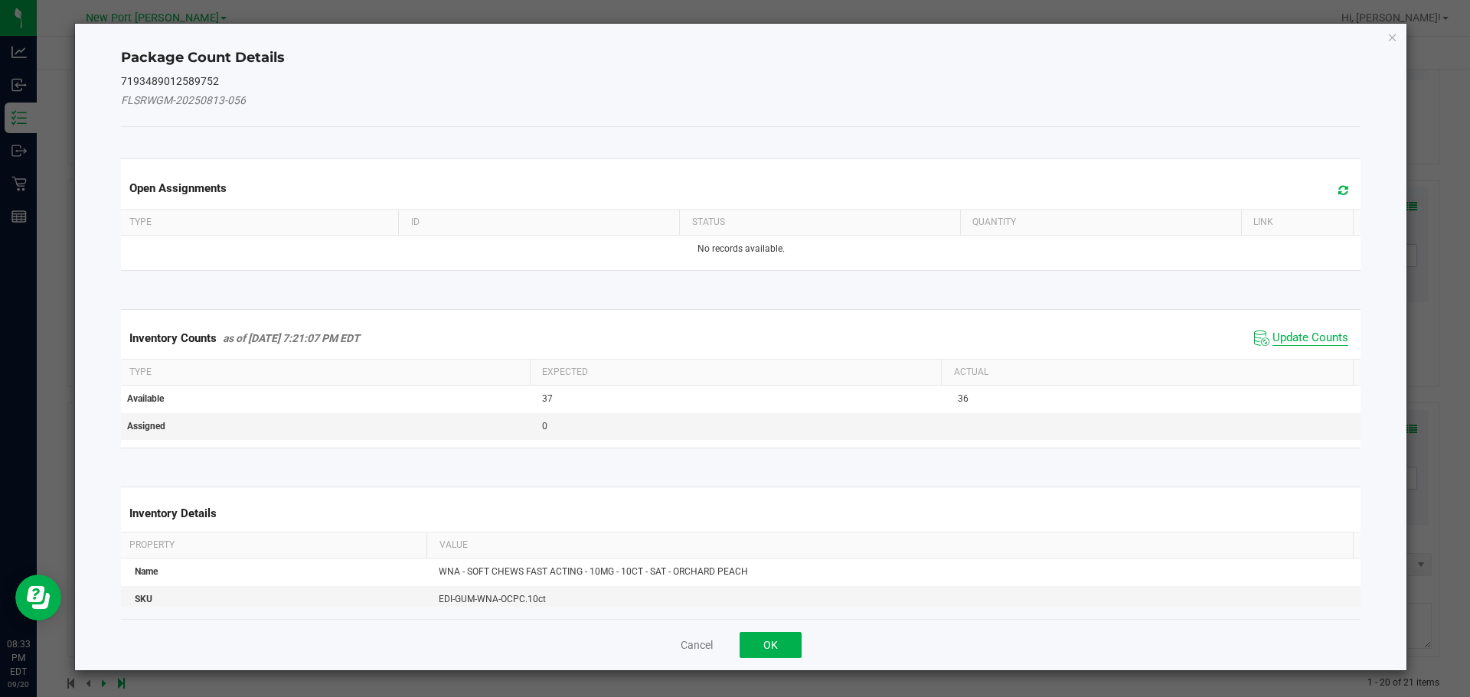
click at [1295, 336] on span "Update Counts" at bounding box center [1310, 338] width 76 height 15
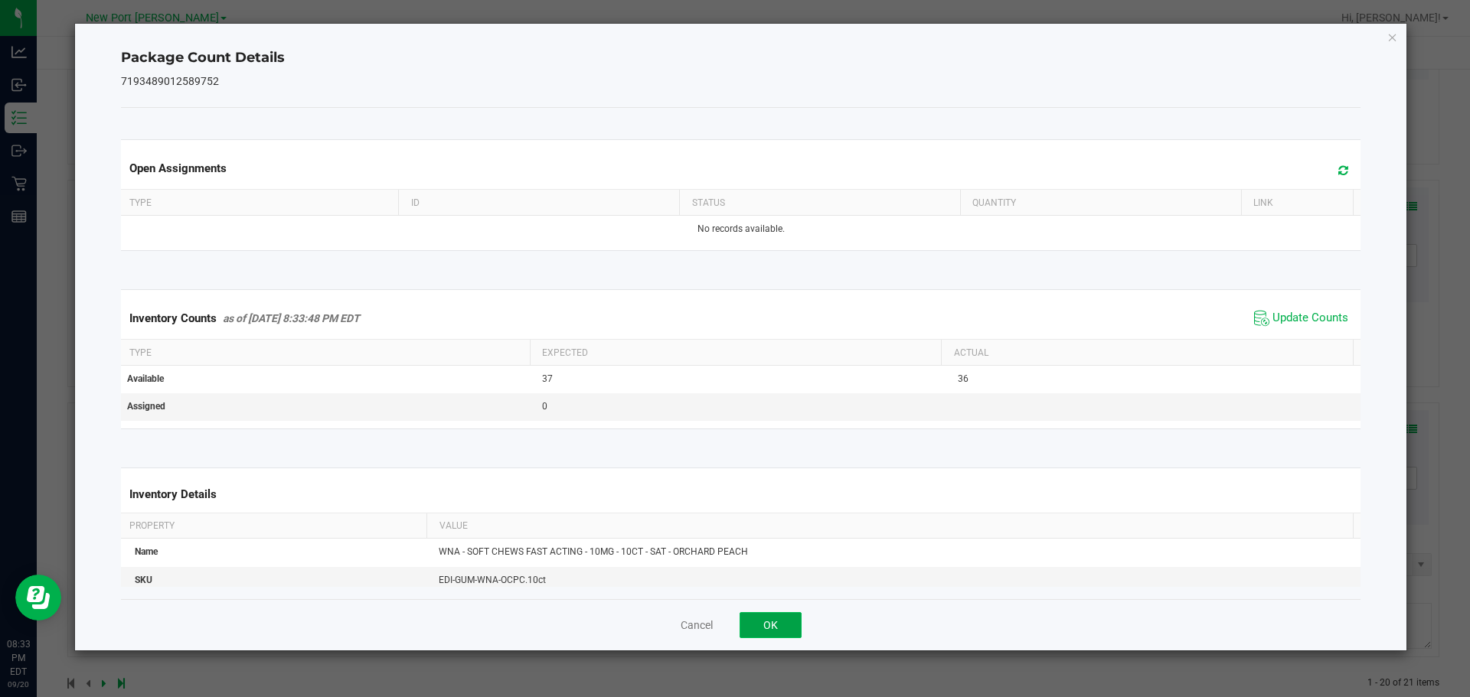
click at [771, 615] on button "OK" at bounding box center [770, 625] width 62 height 26
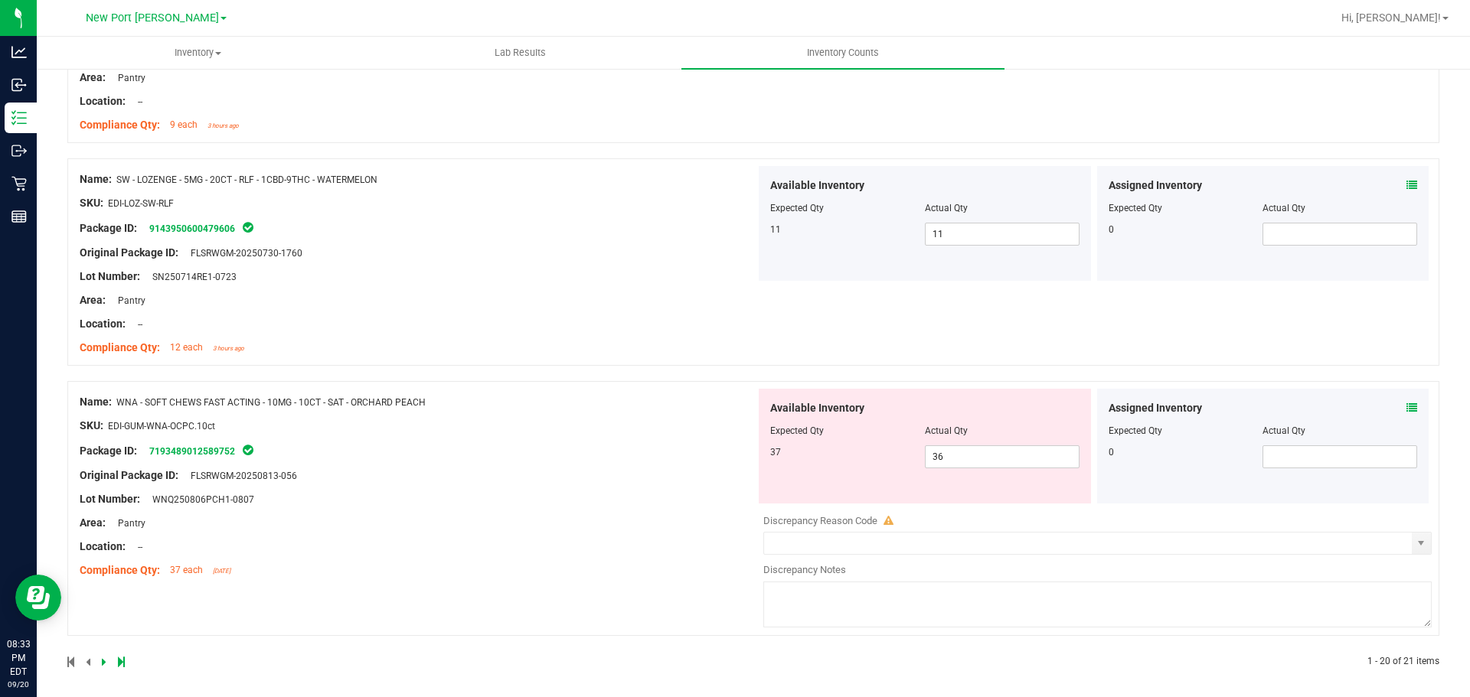
scroll to position [4391, 0]
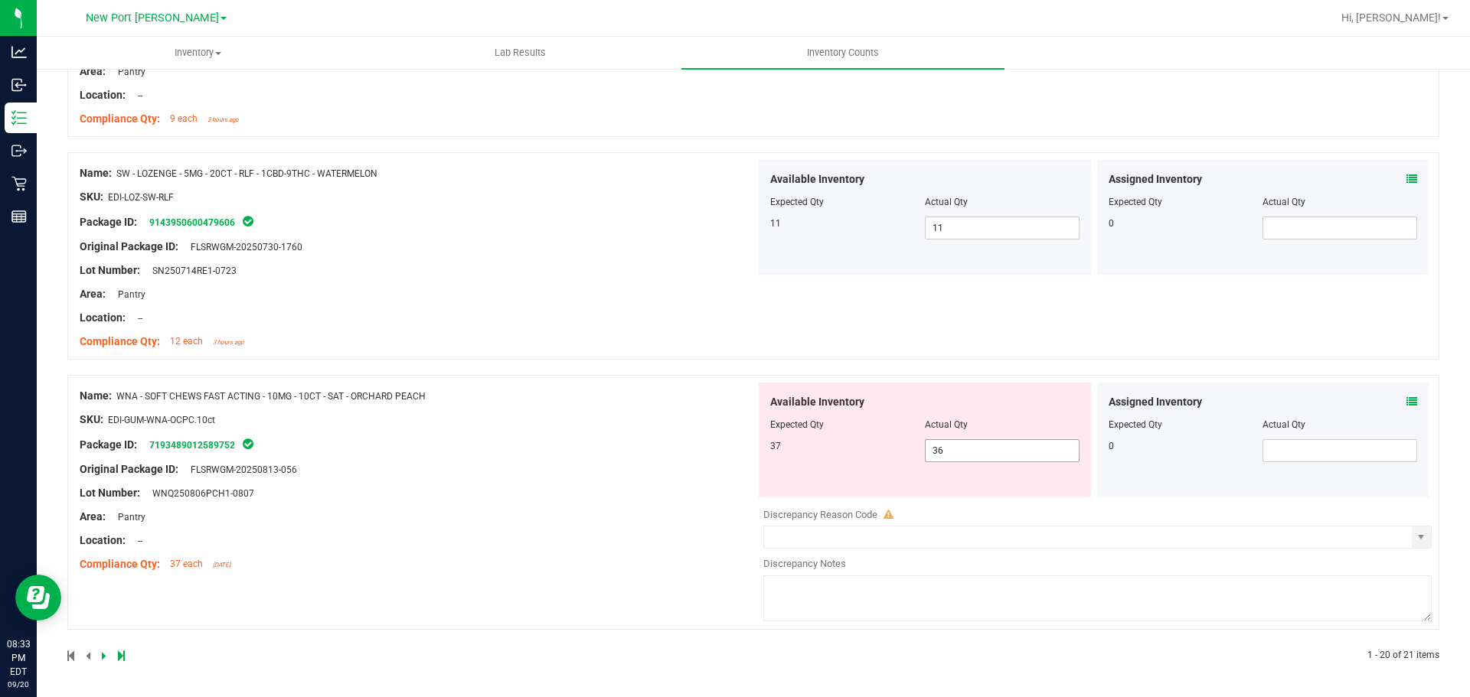
click at [969, 458] on span "36 36" at bounding box center [1002, 450] width 155 height 23
type input "37"
click at [702, 518] on div "Name: WNA - SOFT CHEWS FAST ACTING - 10MG - 10CT - SAT - ORCHARD PEACH SKU: EDI…" at bounding box center [418, 480] width 676 height 195
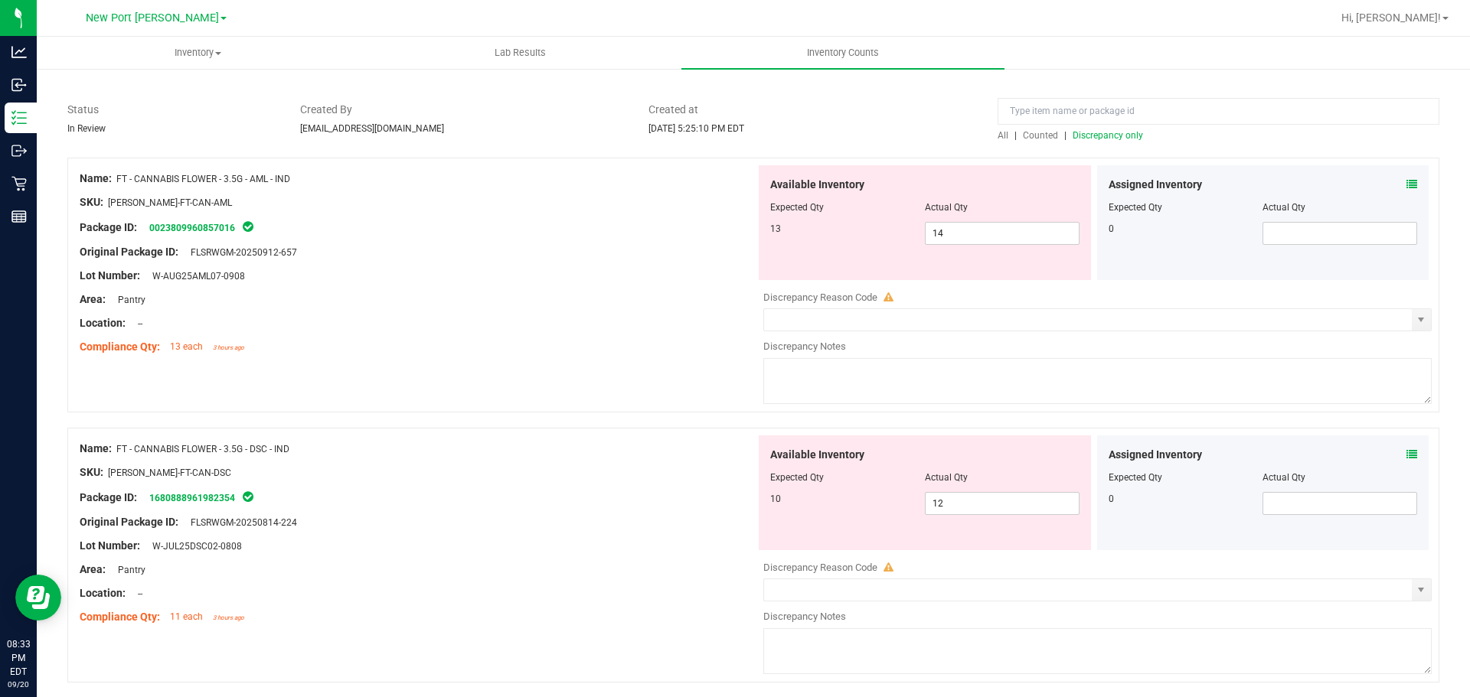
scroll to position [0, 0]
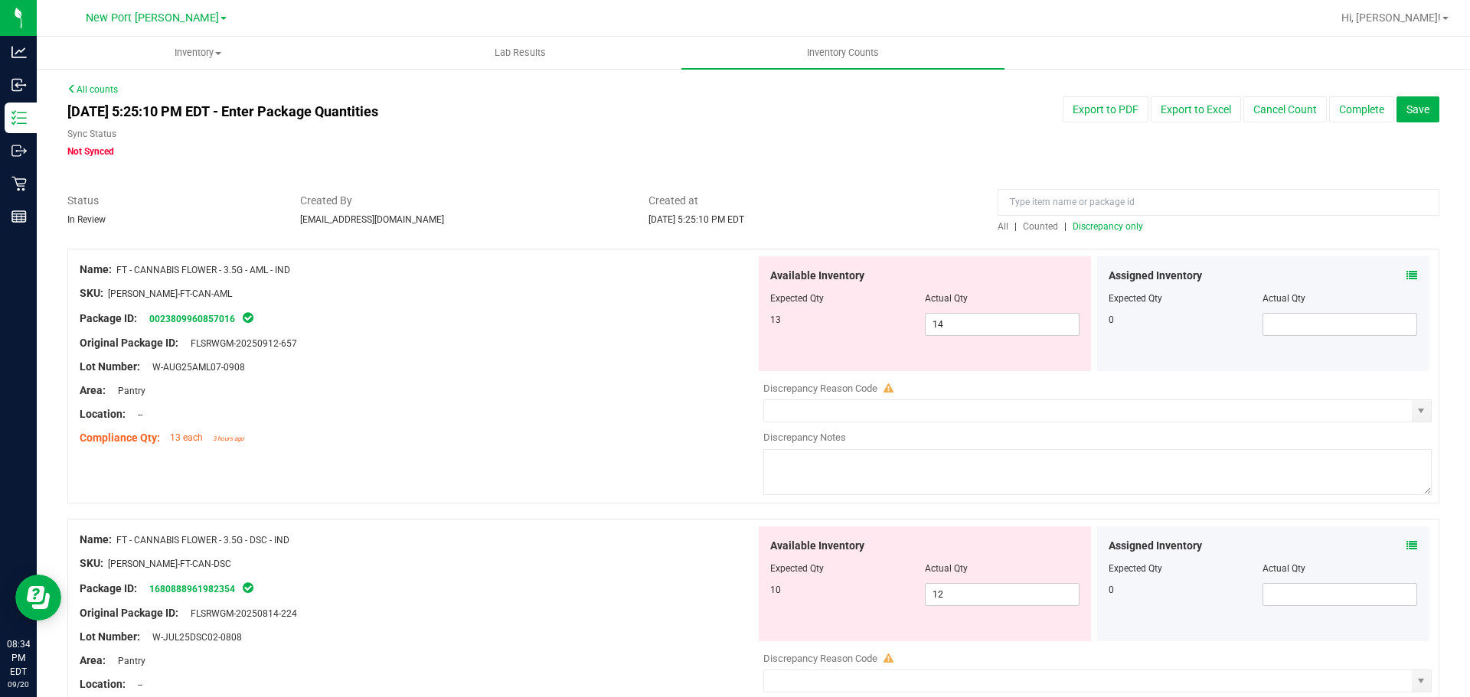
click at [1100, 230] on span "Discrepancy only" at bounding box center [1107, 226] width 70 height 11
click at [984, 321] on span "14 14" at bounding box center [1002, 324] width 155 height 23
type input "13"
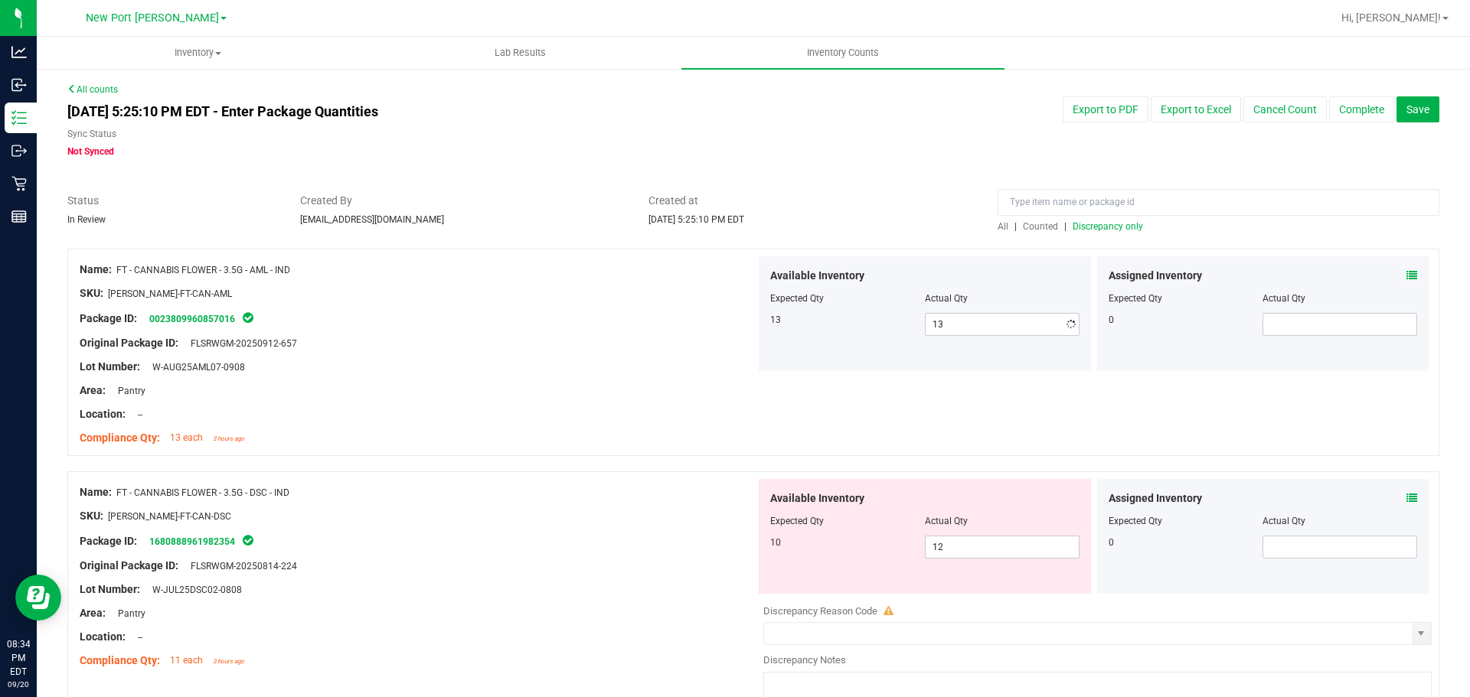
click at [626, 279] on div at bounding box center [418, 282] width 676 height 8
click at [970, 547] on span "12 12" at bounding box center [1002, 547] width 155 height 23
type input "10"
click at [520, 355] on div at bounding box center [418, 355] width 676 height 8
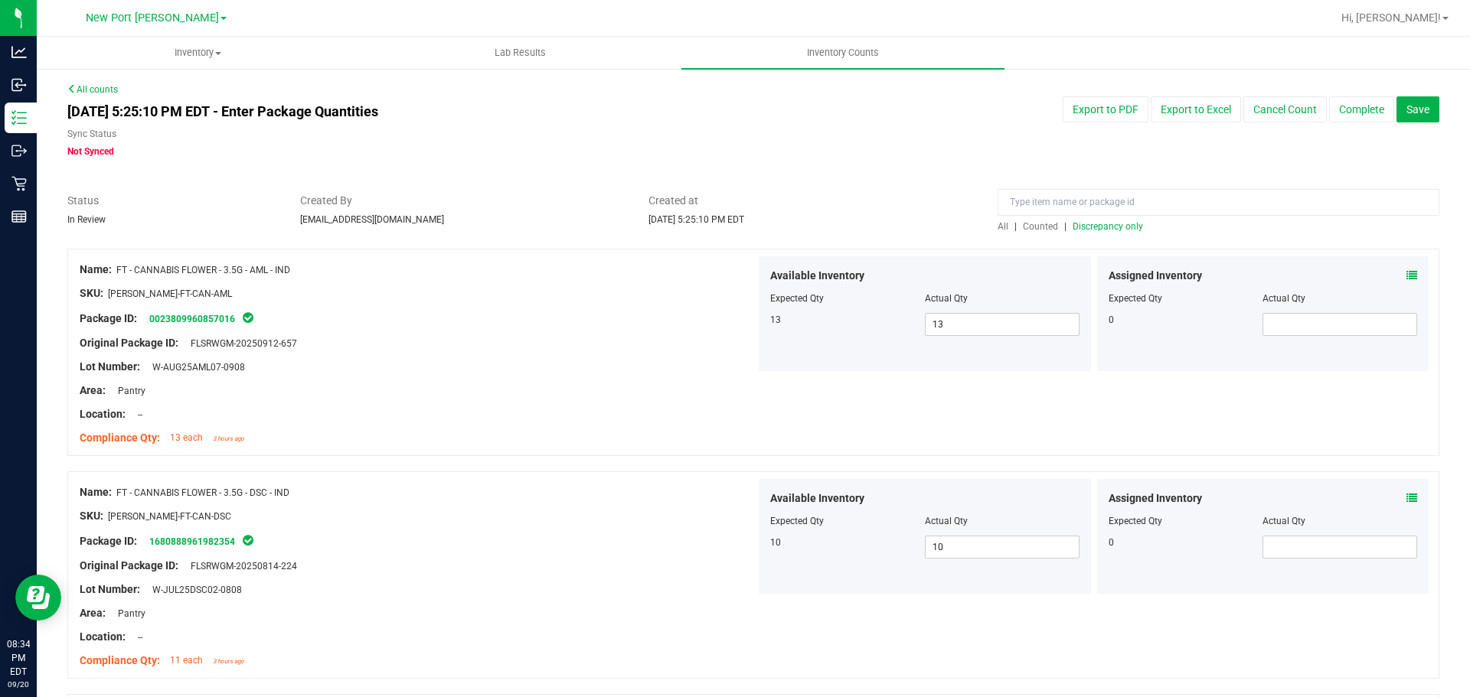
scroll to position [383, 0]
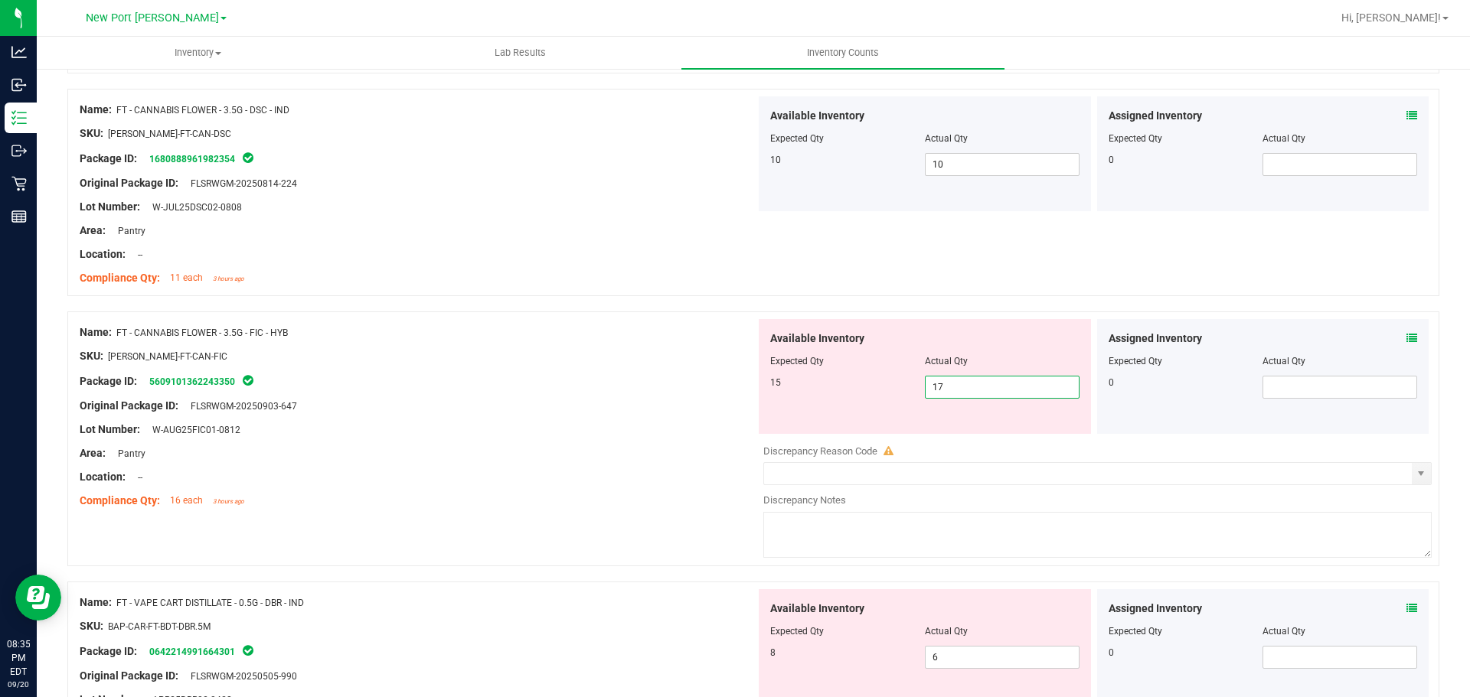
click at [984, 390] on span "17 17" at bounding box center [1002, 387] width 155 height 23
type input "15"
click at [648, 426] on div "Lot Number: W-AUG25FIC01-0812" at bounding box center [418, 430] width 676 height 16
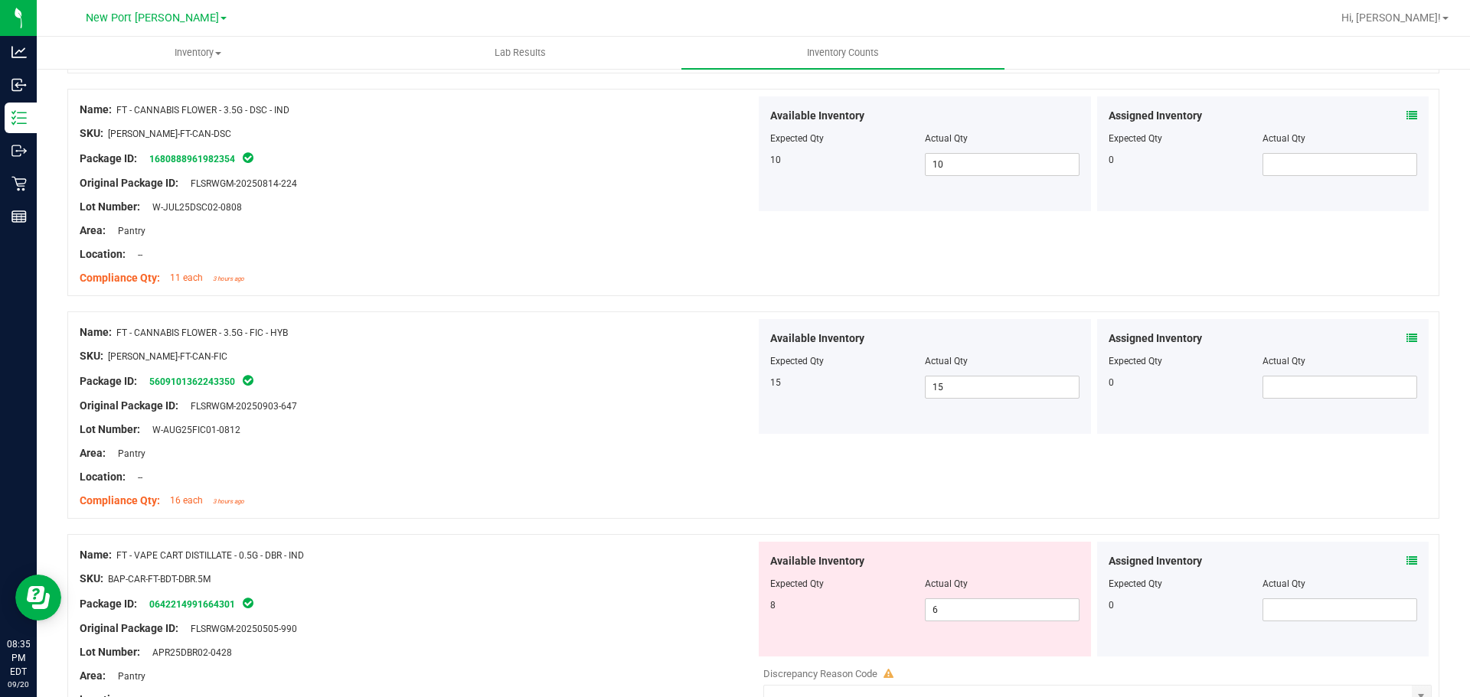
scroll to position [612, 0]
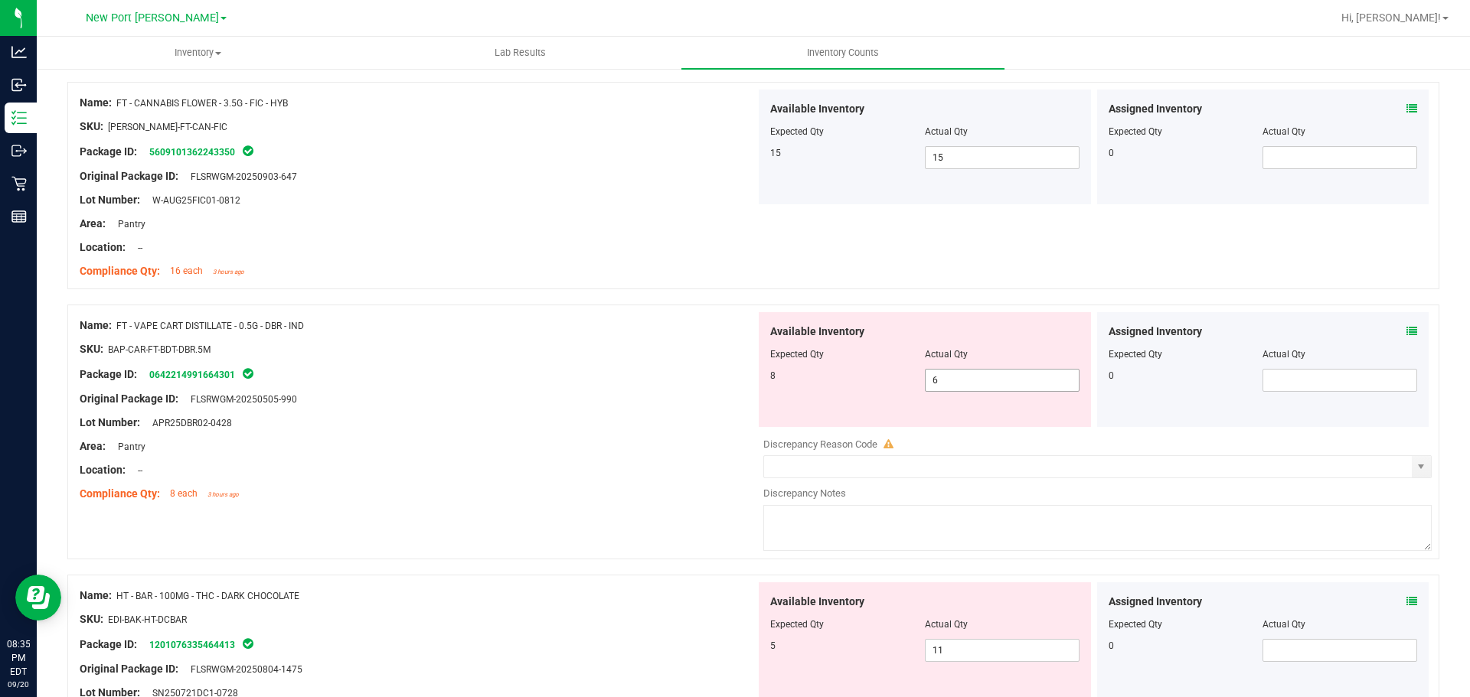
click at [1002, 386] on span "6 6" at bounding box center [1002, 380] width 155 height 23
type input "8"
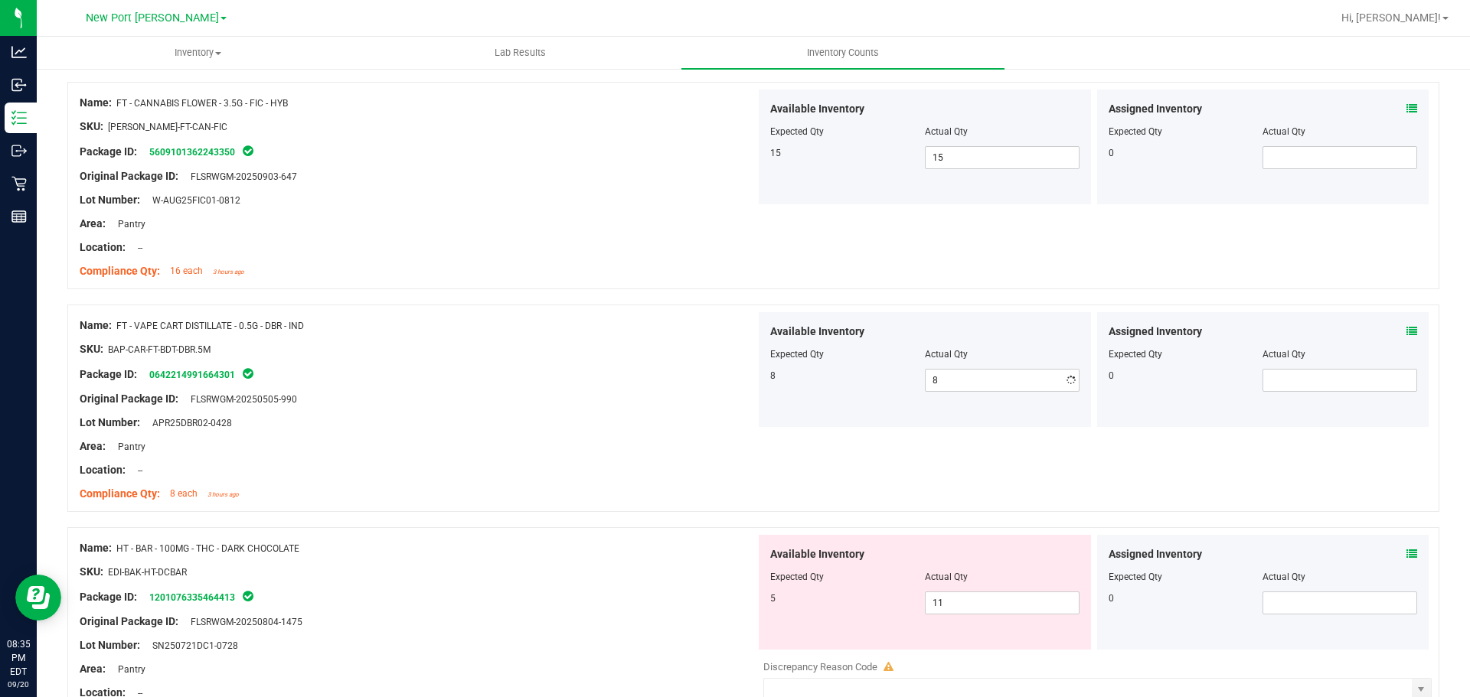
click at [455, 225] on div "Area: Pantry" at bounding box center [418, 224] width 676 height 16
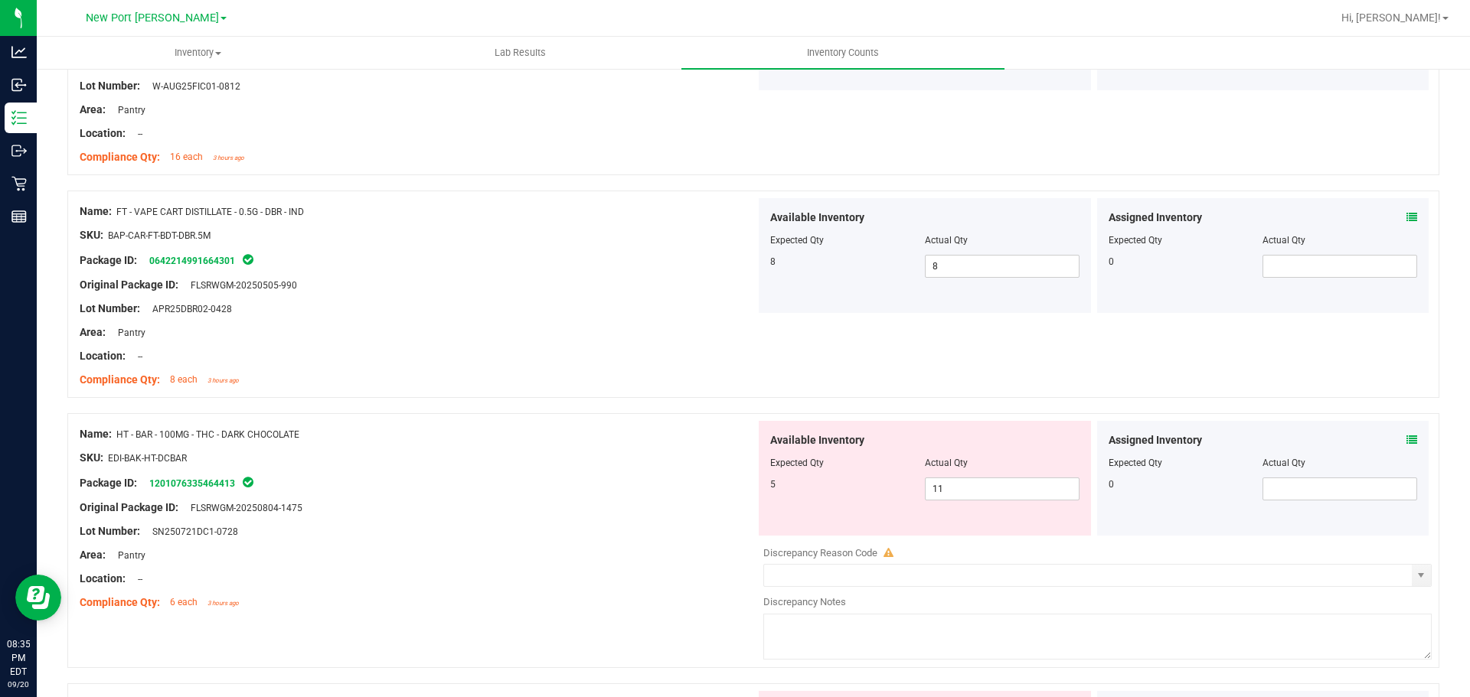
scroll to position [842, 0]
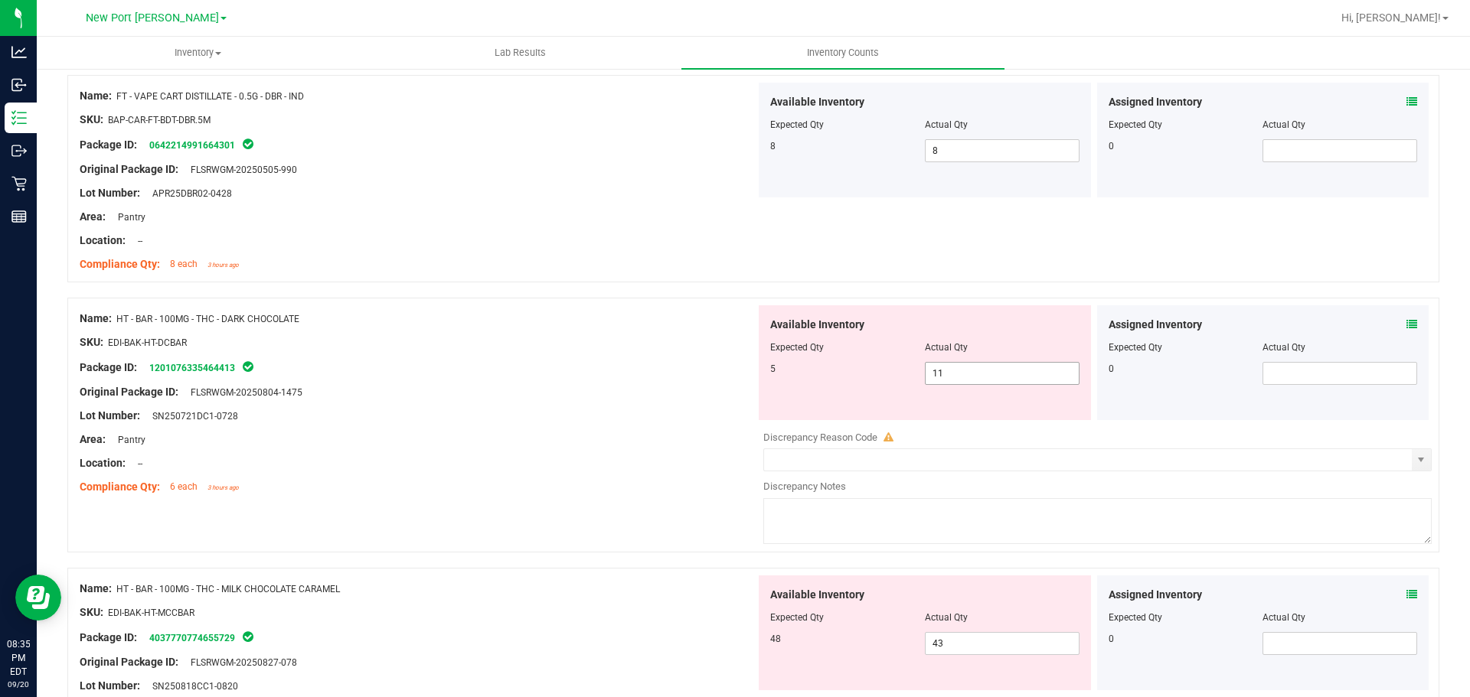
click at [964, 377] on span "11 11" at bounding box center [1002, 373] width 155 height 23
type input "1"
type input "5"
click at [514, 396] on div "Original Package ID: FLSRWGM-20250804-1475" at bounding box center [418, 392] width 676 height 16
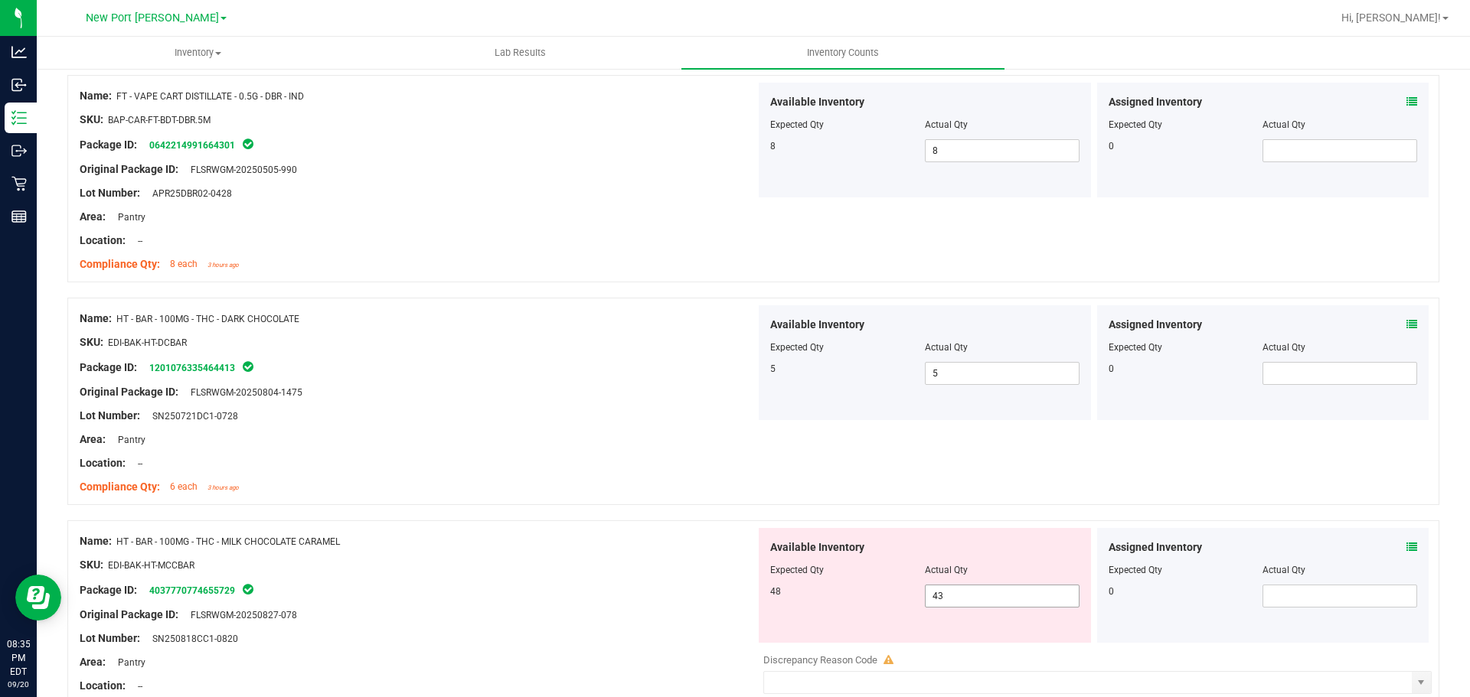
click at [1003, 597] on span "43 43" at bounding box center [1002, 596] width 155 height 23
type input "48"
click at [595, 441] on div "Area: Pantry" at bounding box center [418, 440] width 676 height 16
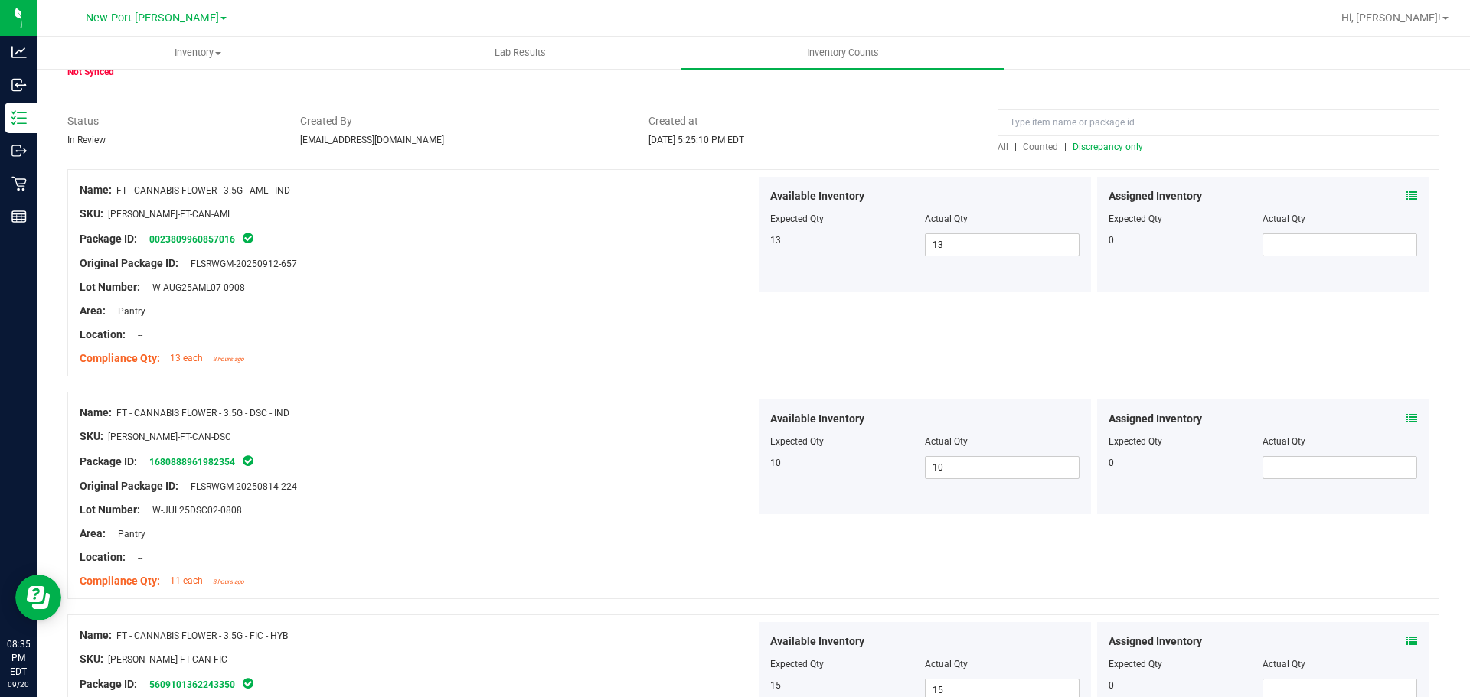
scroll to position [0, 0]
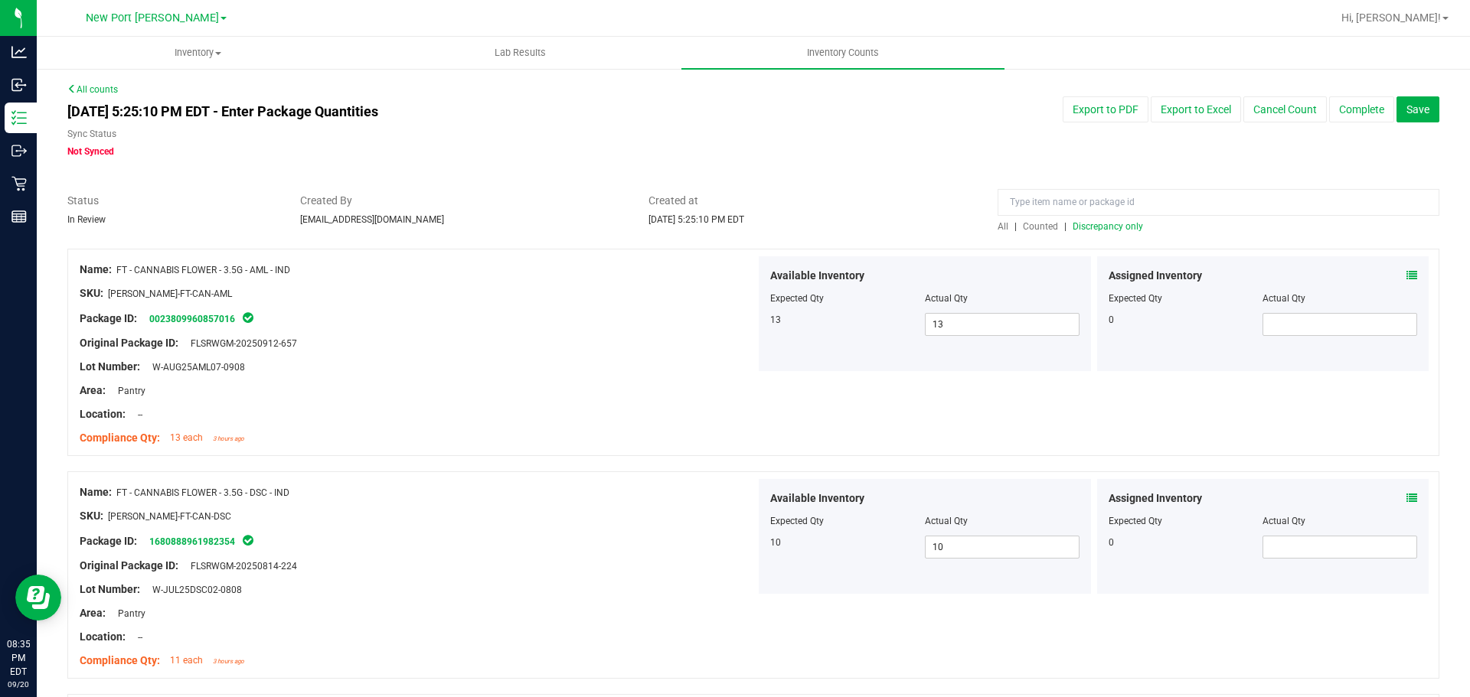
click at [1109, 227] on span "Discrepancy only" at bounding box center [1107, 226] width 70 height 11
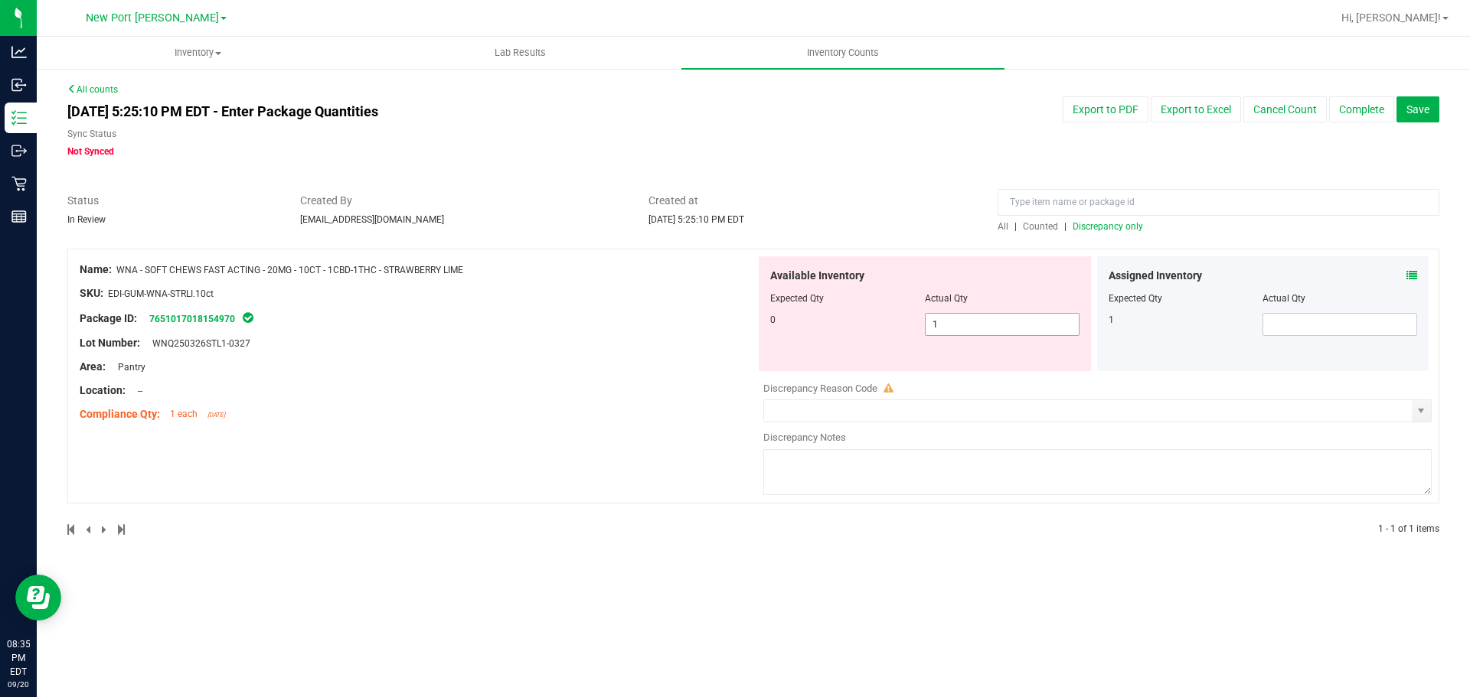
click at [970, 331] on span "1 1" at bounding box center [1002, 324] width 155 height 23
type input "0"
click at [1313, 322] on span at bounding box center [1339, 324] width 155 height 23
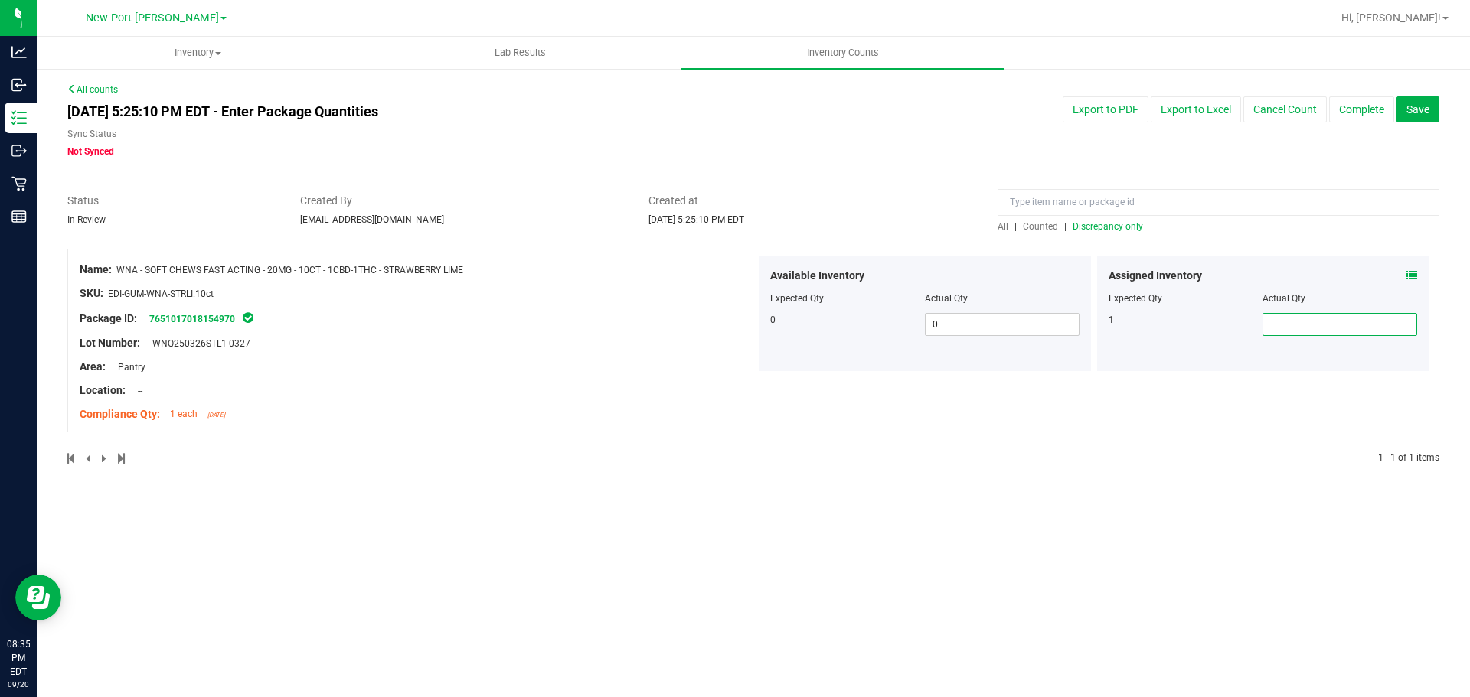
type input "1"
click at [458, 347] on div "Lot Number: WNQ250326STL1-0327" at bounding box center [418, 343] width 676 height 16
click at [1099, 224] on span "Discrepancy only" at bounding box center [1107, 226] width 70 height 11
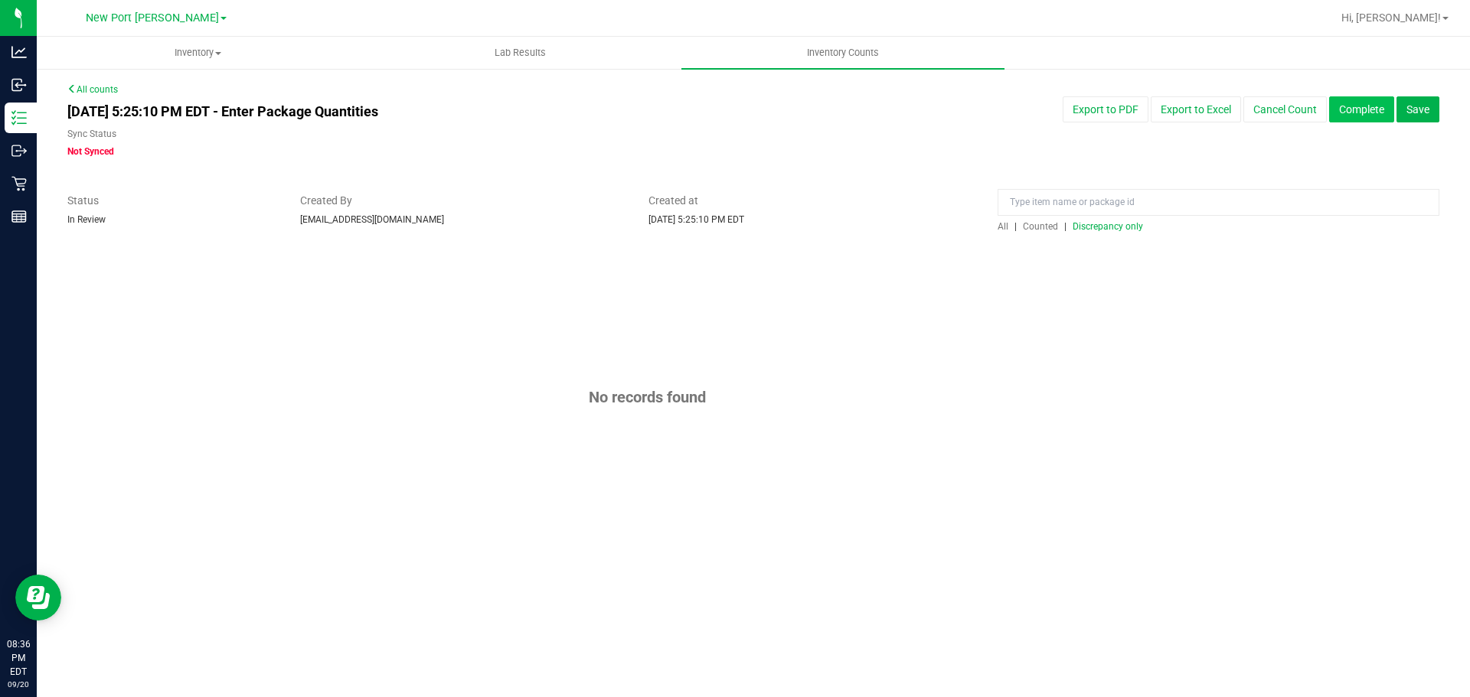
click at [1362, 106] on button "Complete" at bounding box center [1361, 109] width 65 height 26
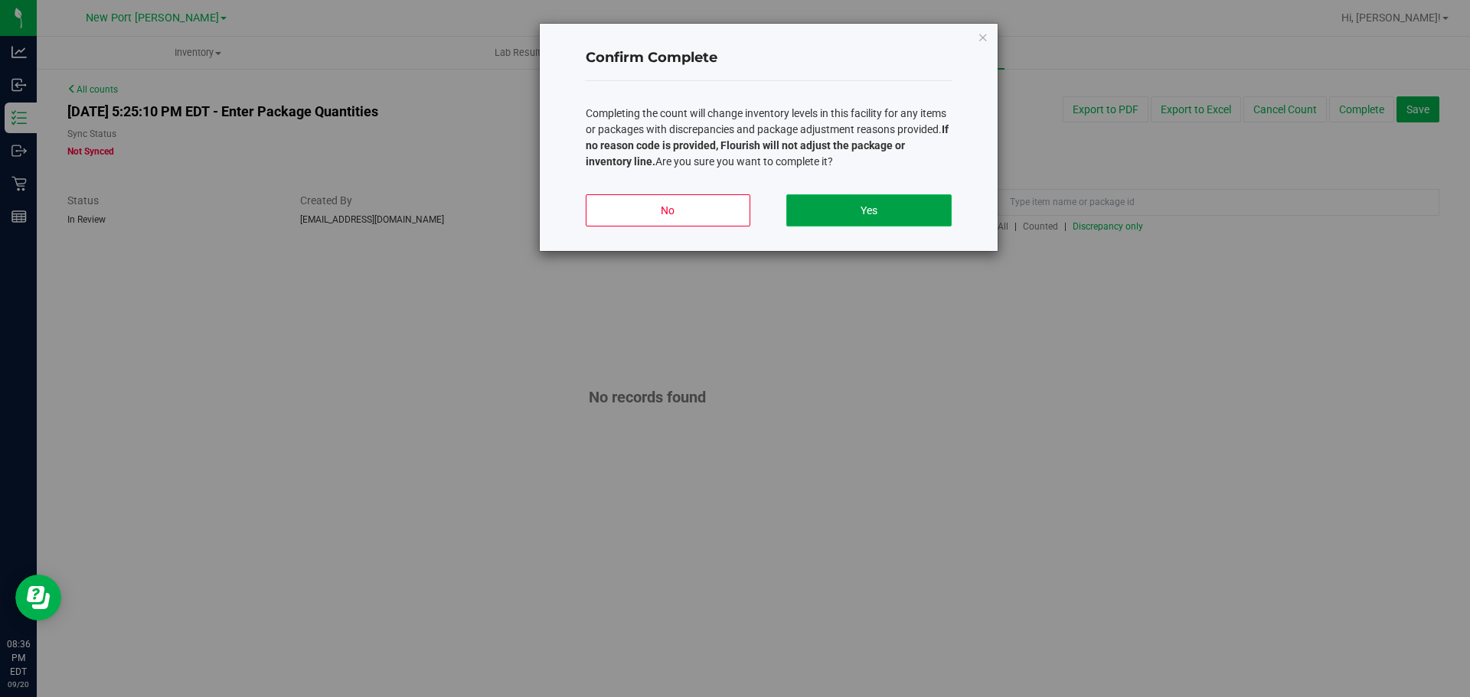
click at [893, 210] on button "Yes" at bounding box center [868, 210] width 165 height 32
